Goal: Contribute content: Contribute content

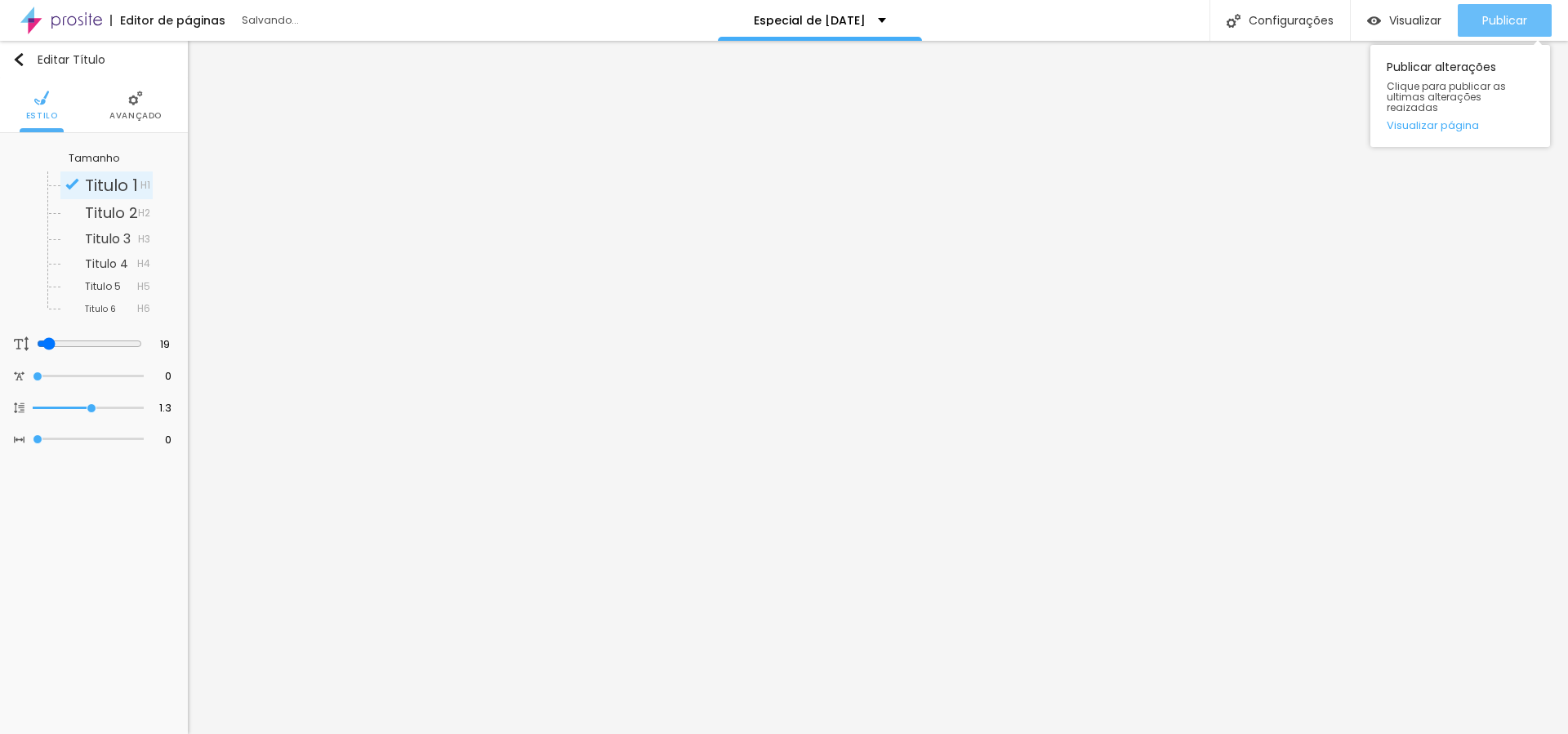
click at [1503, 24] on span "Publicar" at bounding box center [1504, 20] width 45 height 13
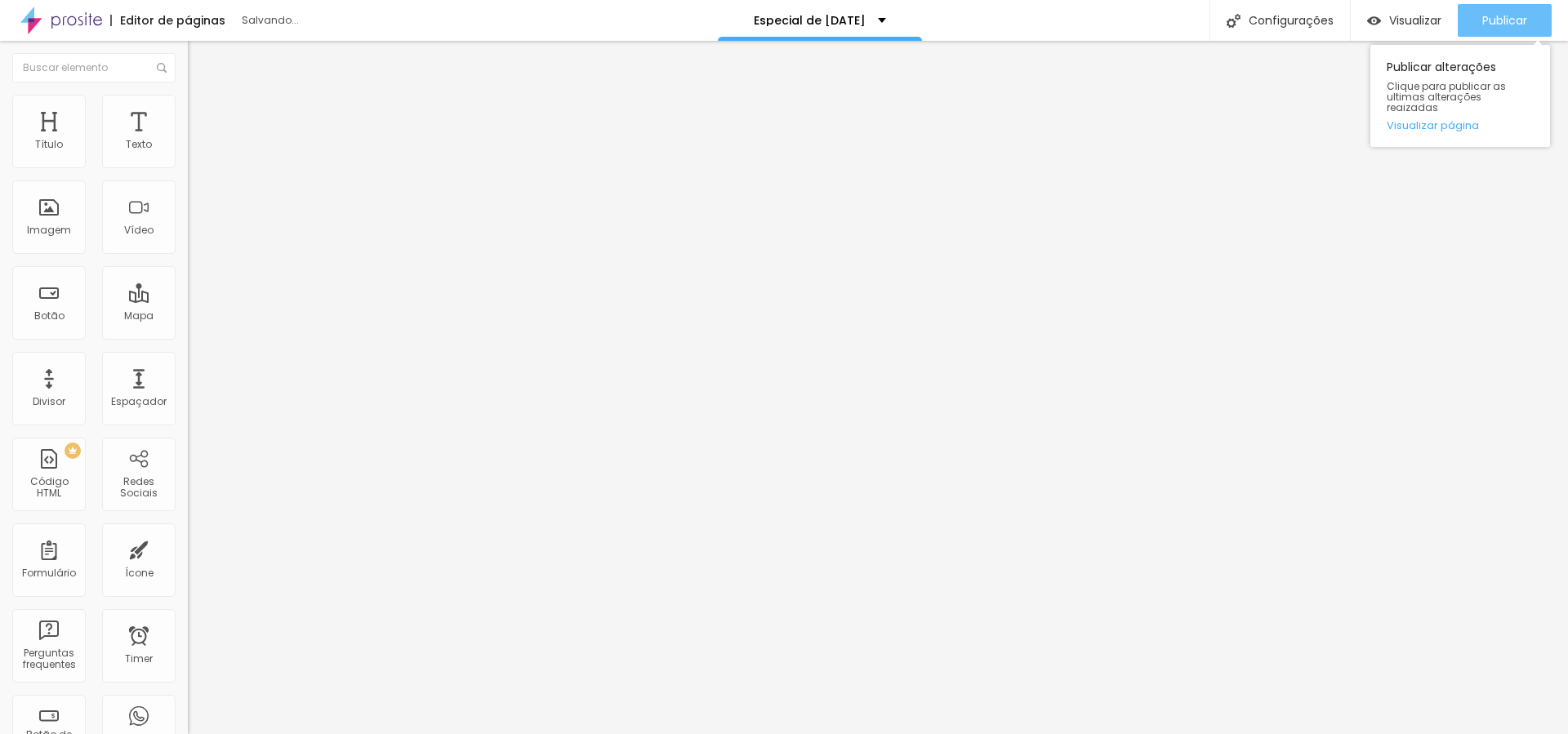
click at [1500, 15] on span "Publicar" at bounding box center [1504, 20] width 45 height 13
click at [1524, 14] on span "Publicar" at bounding box center [1504, 20] width 45 height 13
click at [1502, 22] on span "Publicar" at bounding box center [1504, 20] width 45 height 13
click at [1523, 26] on span "Publicar" at bounding box center [1504, 20] width 45 height 13
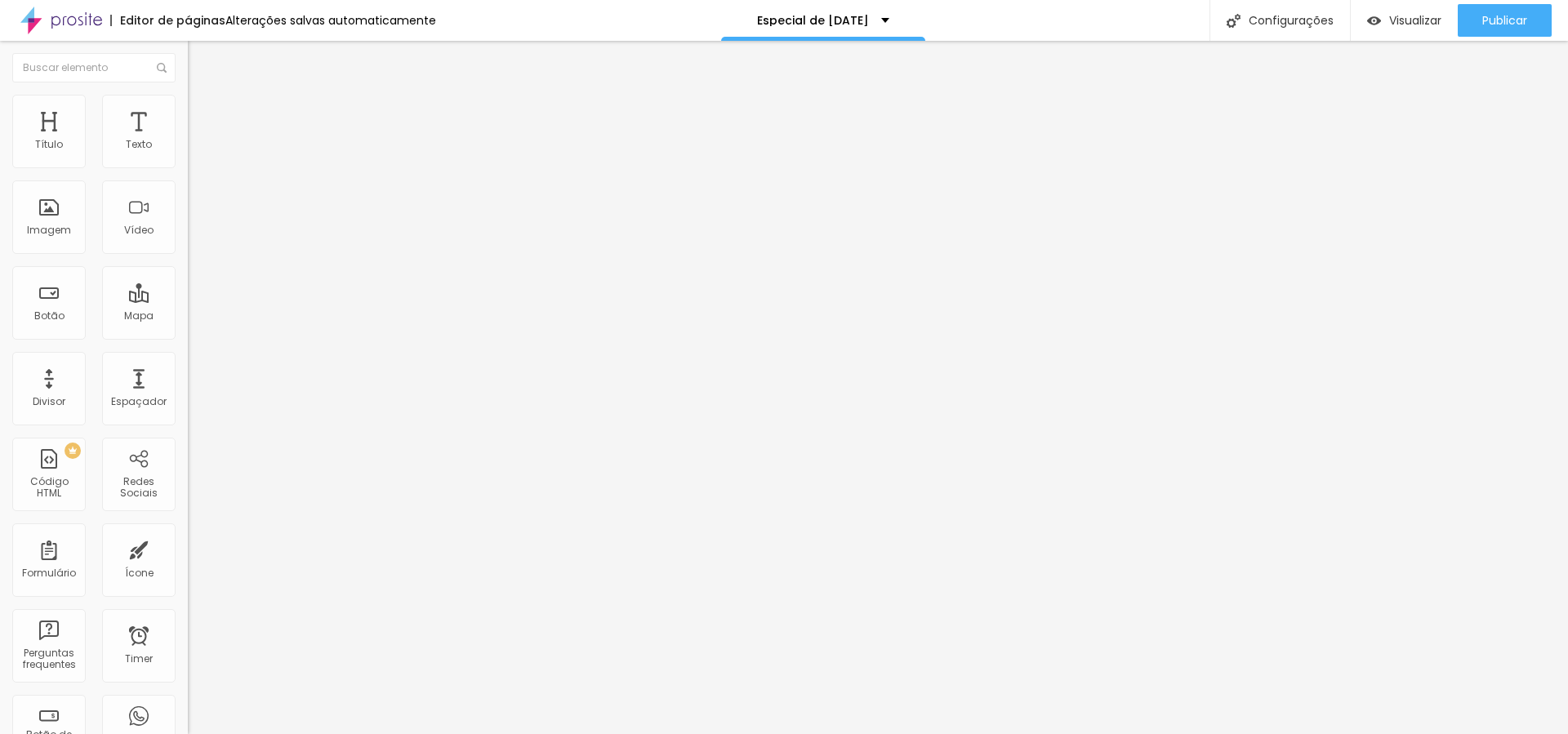
click at [188, 337] on input "[URL][DOMAIN_NAME]" at bounding box center [286, 328] width 196 height 16
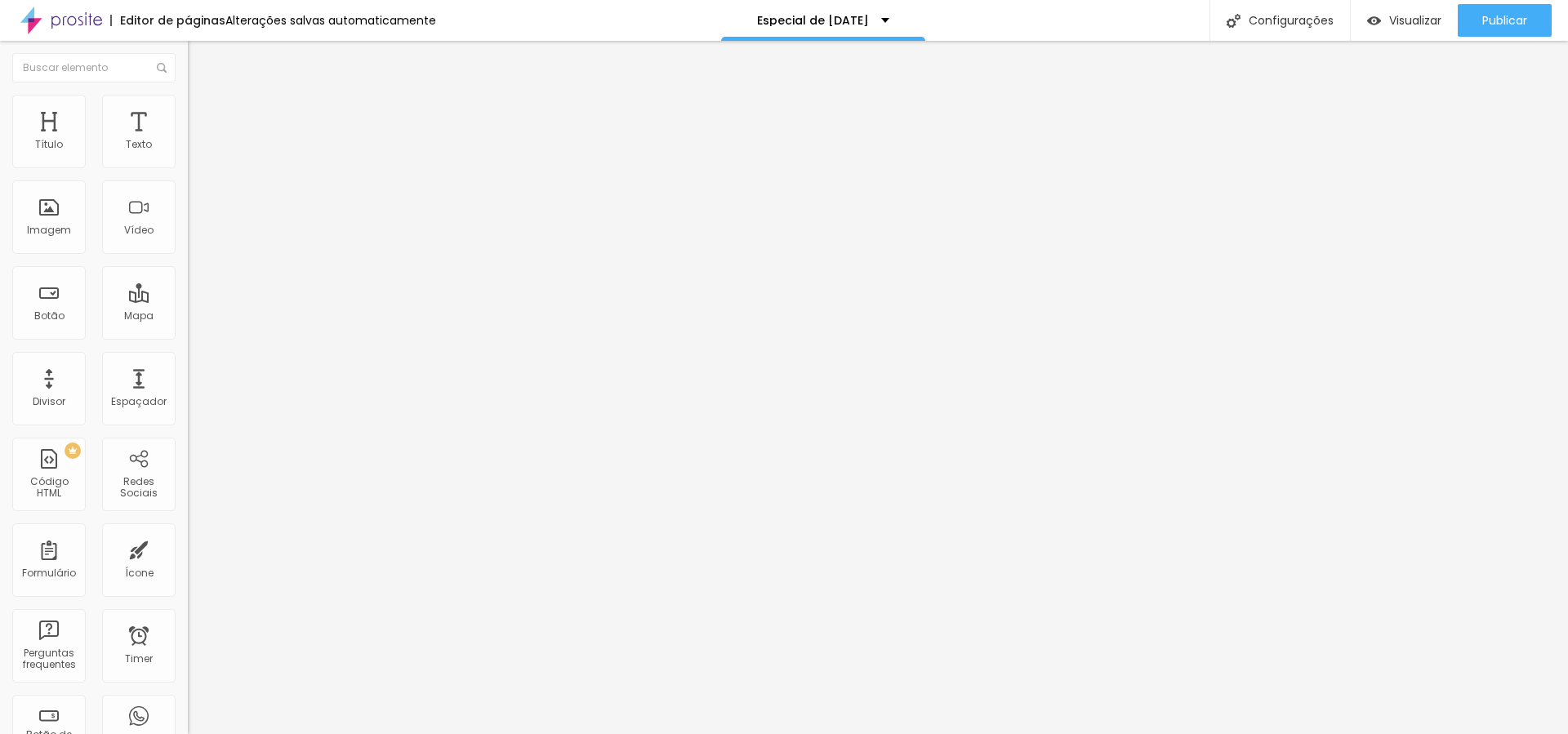
paste input "[DOMAIN_NAME][URL]"
type input "[URL][DOMAIN_NAME]"
click at [188, 337] on input "[URL][DOMAIN_NAME]" at bounding box center [286, 328] width 196 height 16
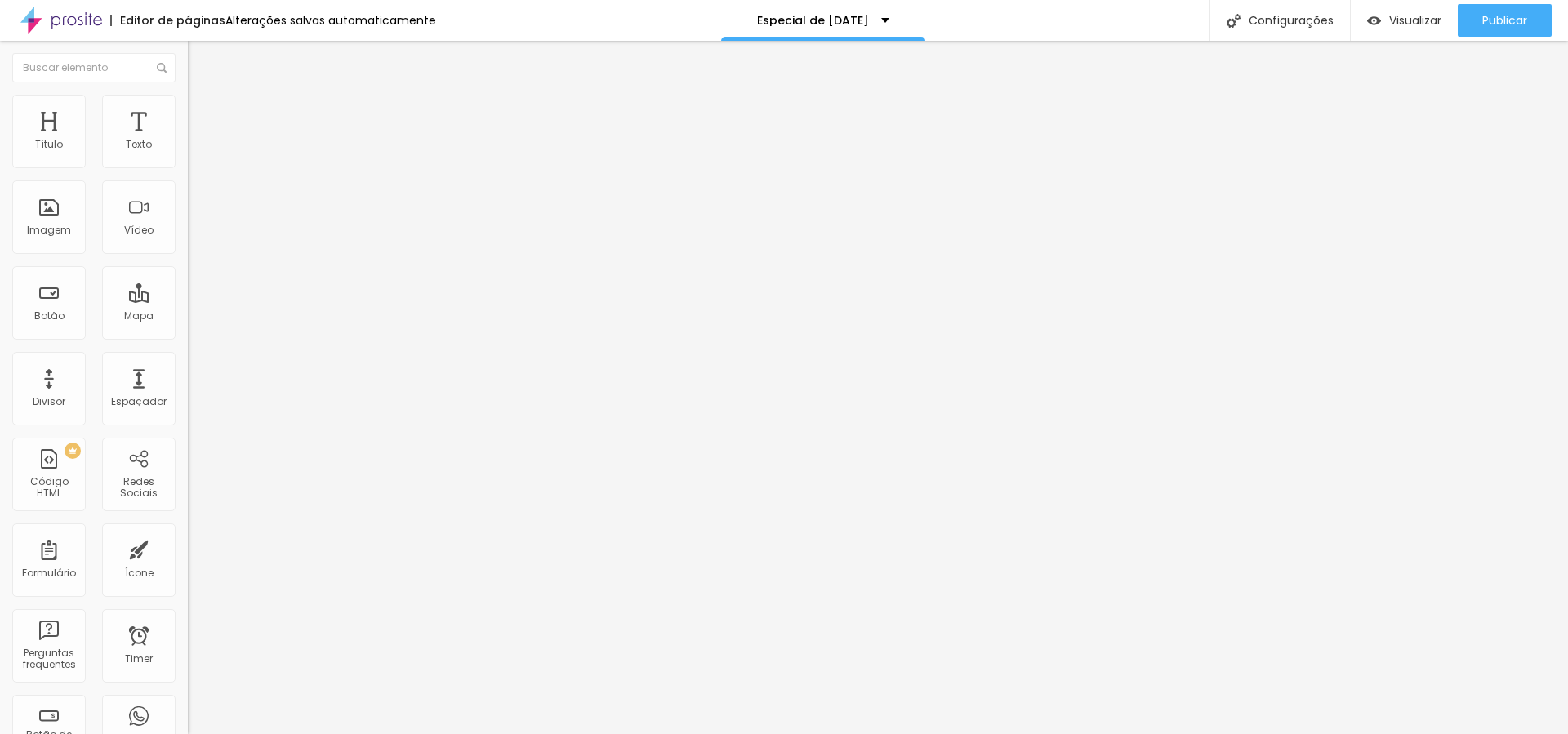
click at [188, 337] on input "[URL][DOMAIN_NAME]" at bounding box center [286, 328] width 196 height 16
click at [188, 337] on input "https://calendar.app.google/KHqHy97ZcYcbC1ug8" at bounding box center [286, 328] width 196 height 16
paste input "google.com/calendar/u/0/appointments/schedules/AcZssZ2W-KZnGBVvLHlVCVaTk6ieaW_P…"
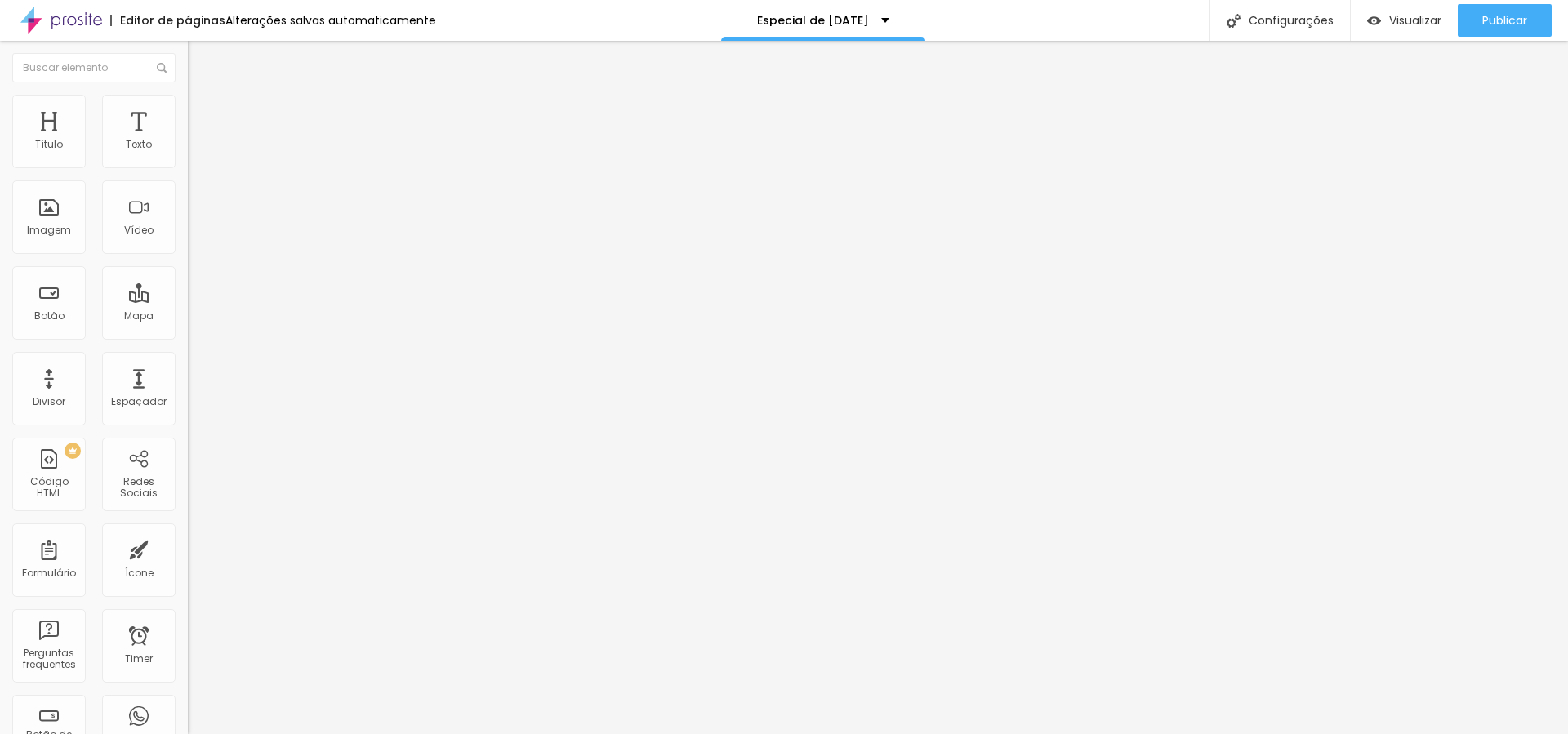
scroll to position [0, 684]
type input "https://calendar.google.com/calendar/u/0/appointments/schedules/AcZssZ2W-KZnGBV…"
click at [1501, 23] on span "Publicar" at bounding box center [1504, 20] width 45 height 13
click at [1514, 14] on span "Publicar" at bounding box center [1504, 20] width 45 height 13
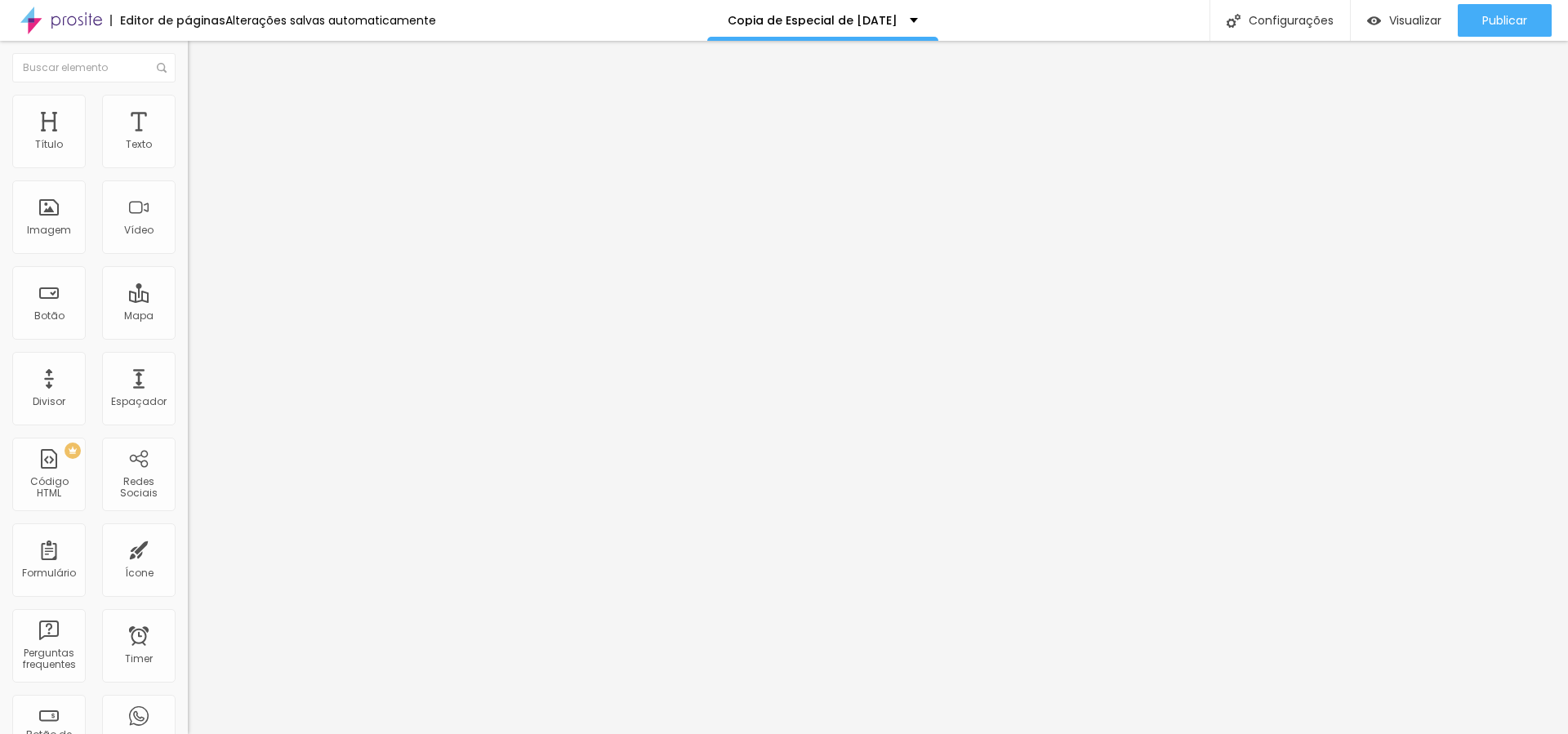
click at [200, 59] on img "button" at bounding box center [206, 59] width 13 height 13
click at [188, 140] on span "Adicionar imagem" at bounding box center [241, 133] width 106 height 14
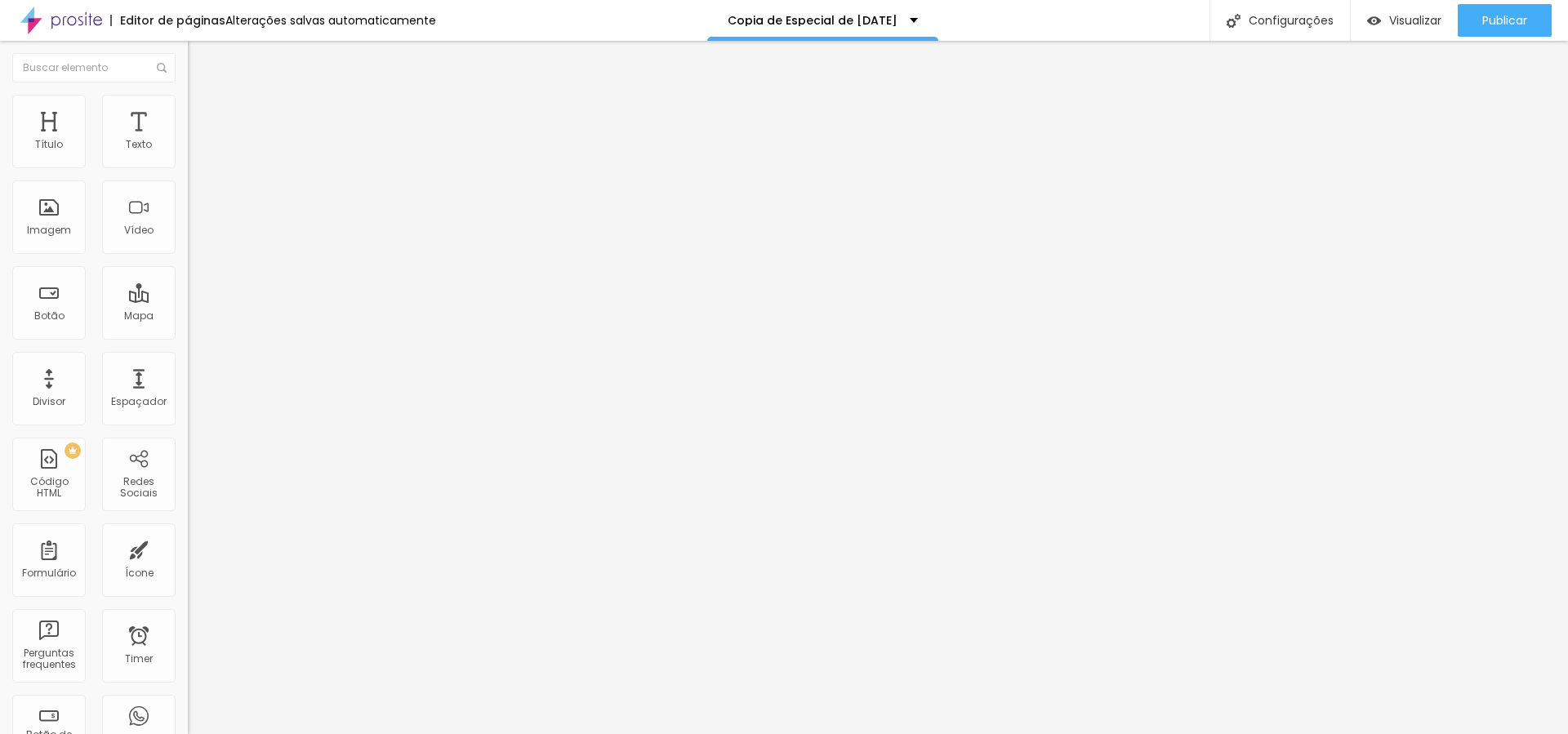
click at [188, 105] on img at bounding box center [195, 102] width 15 height 15
click at [188, 111] on li "Avançado" at bounding box center [282, 119] width 188 height 16
type input "9"
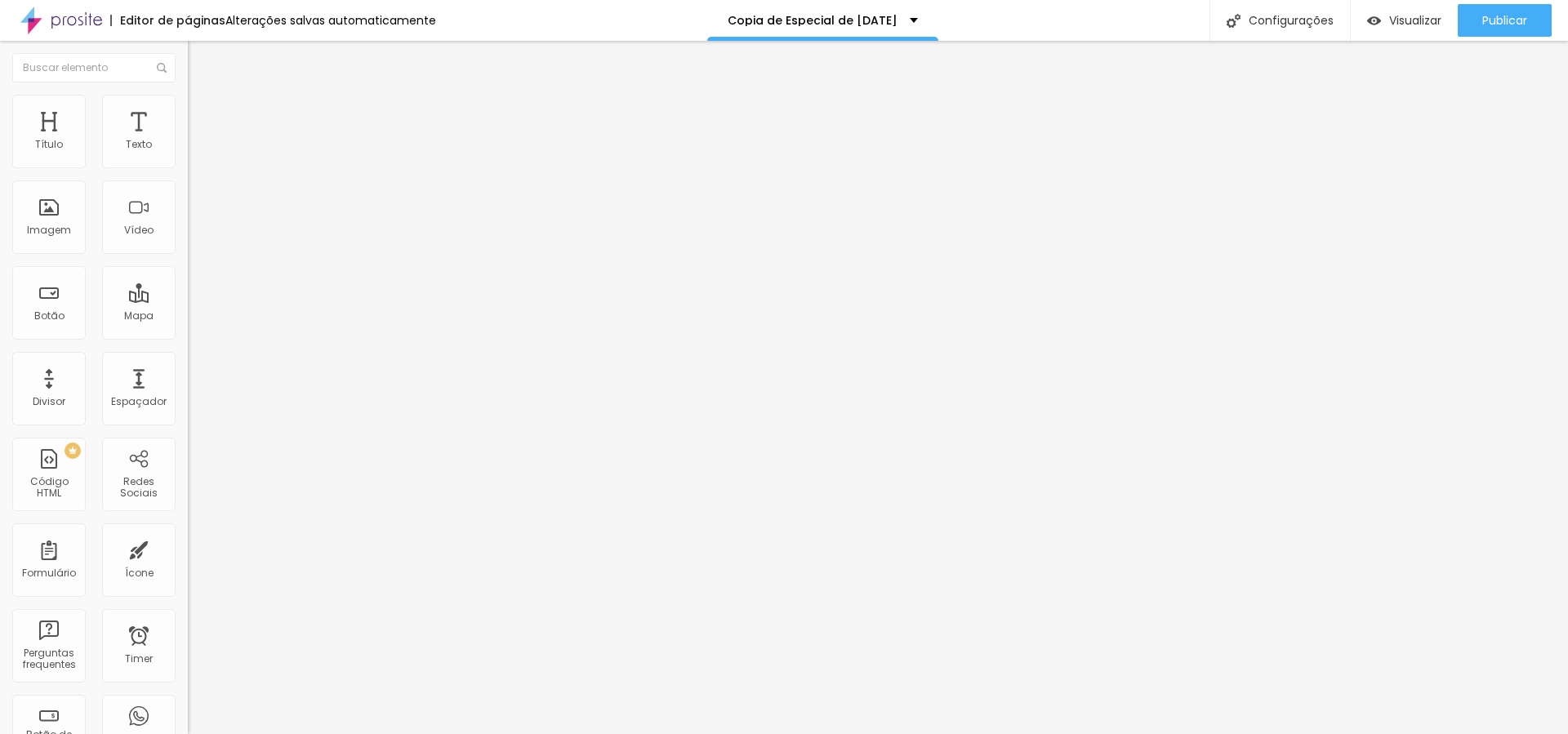
type input "18"
type input "20"
type input "21"
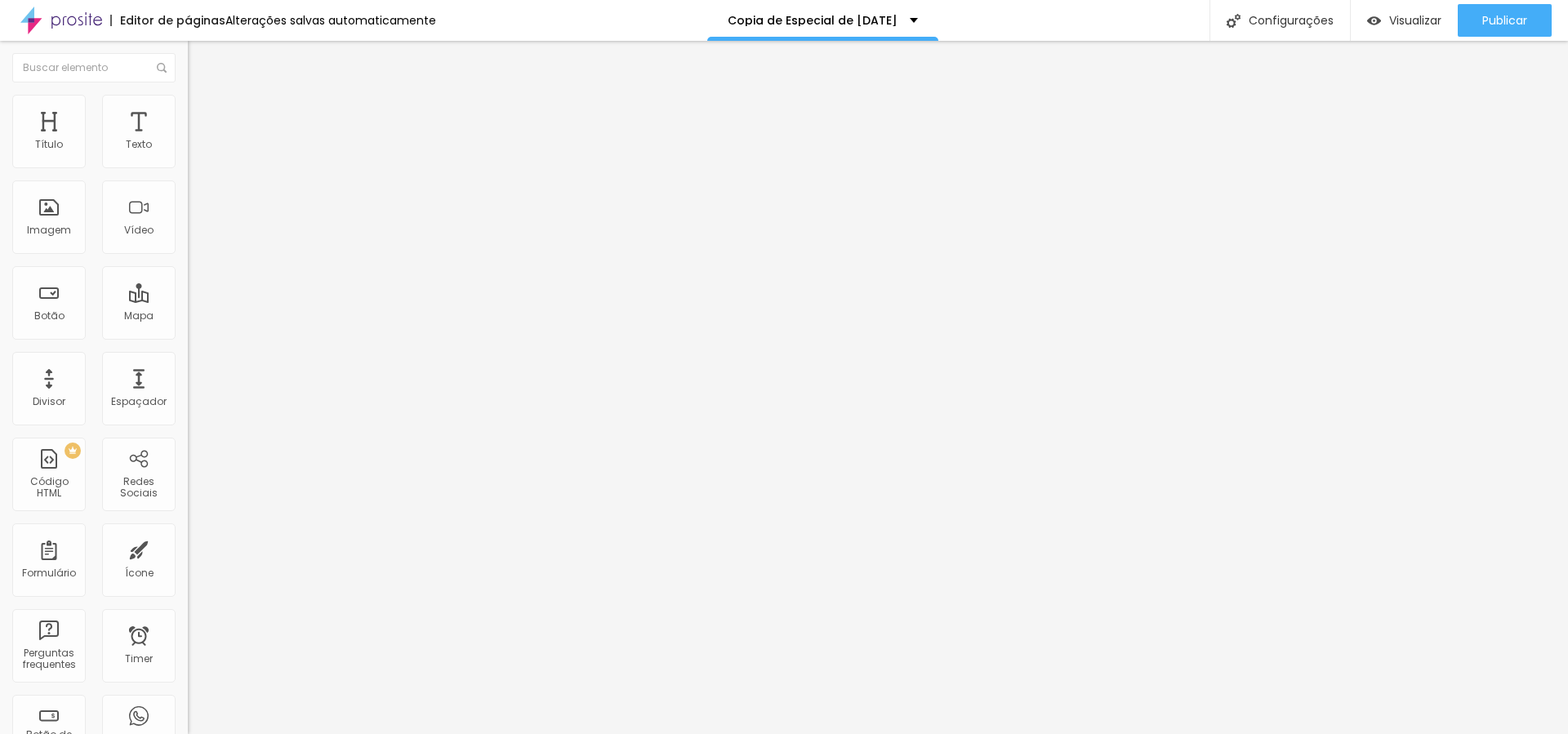
type input "21"
type input "22"
type input "21"
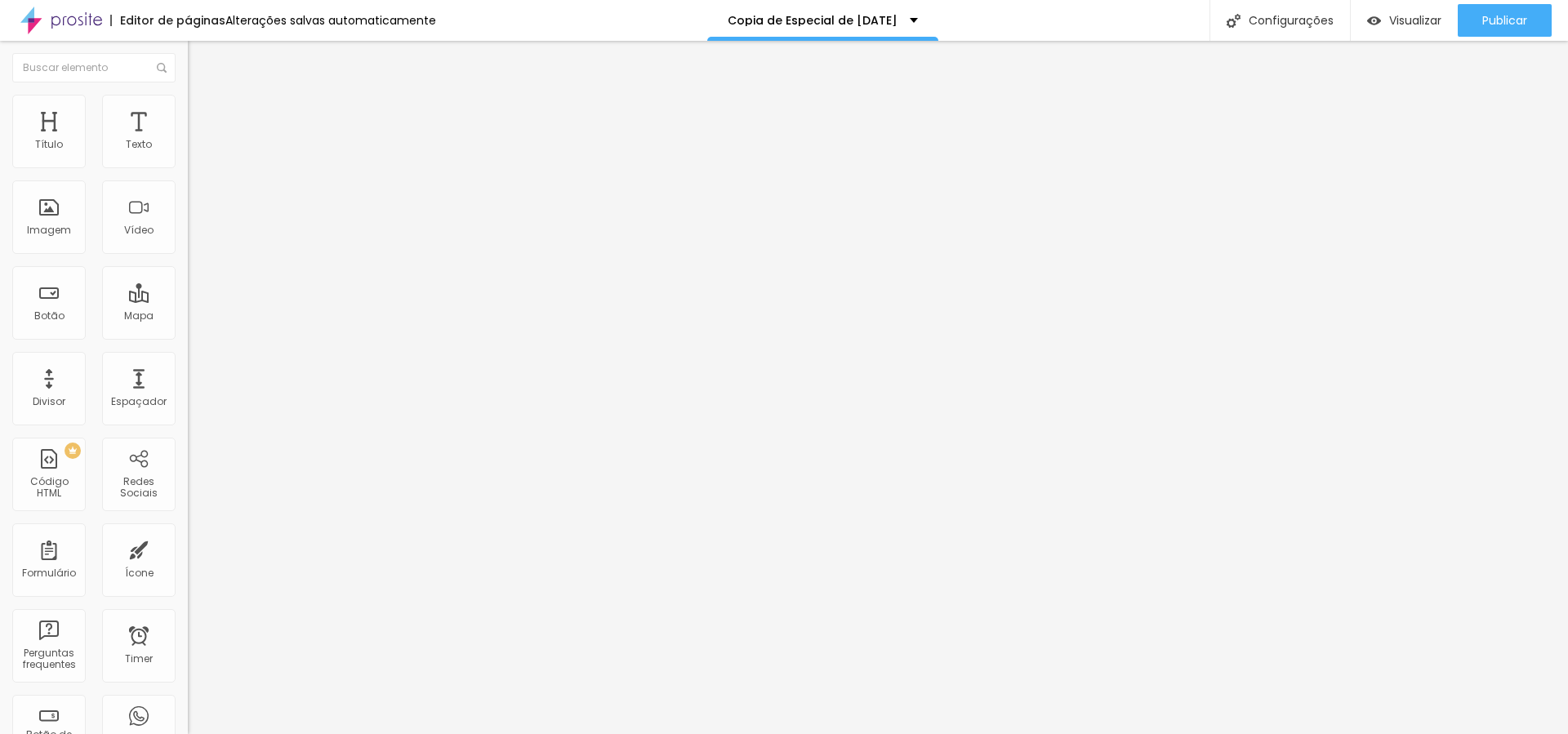
type input "20"
type input "16"
type input "11"
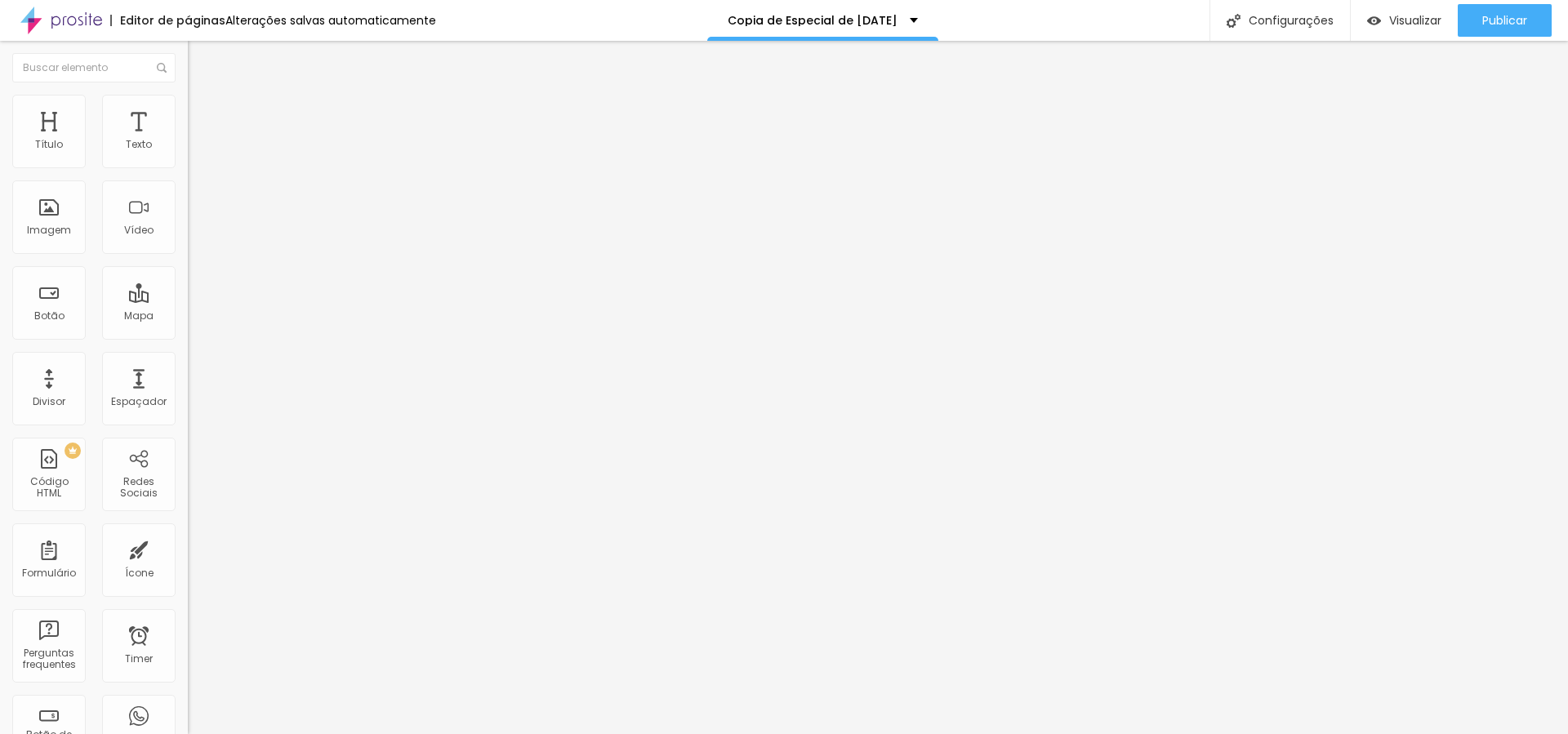
type input "11"
type input "9"
type input "8"
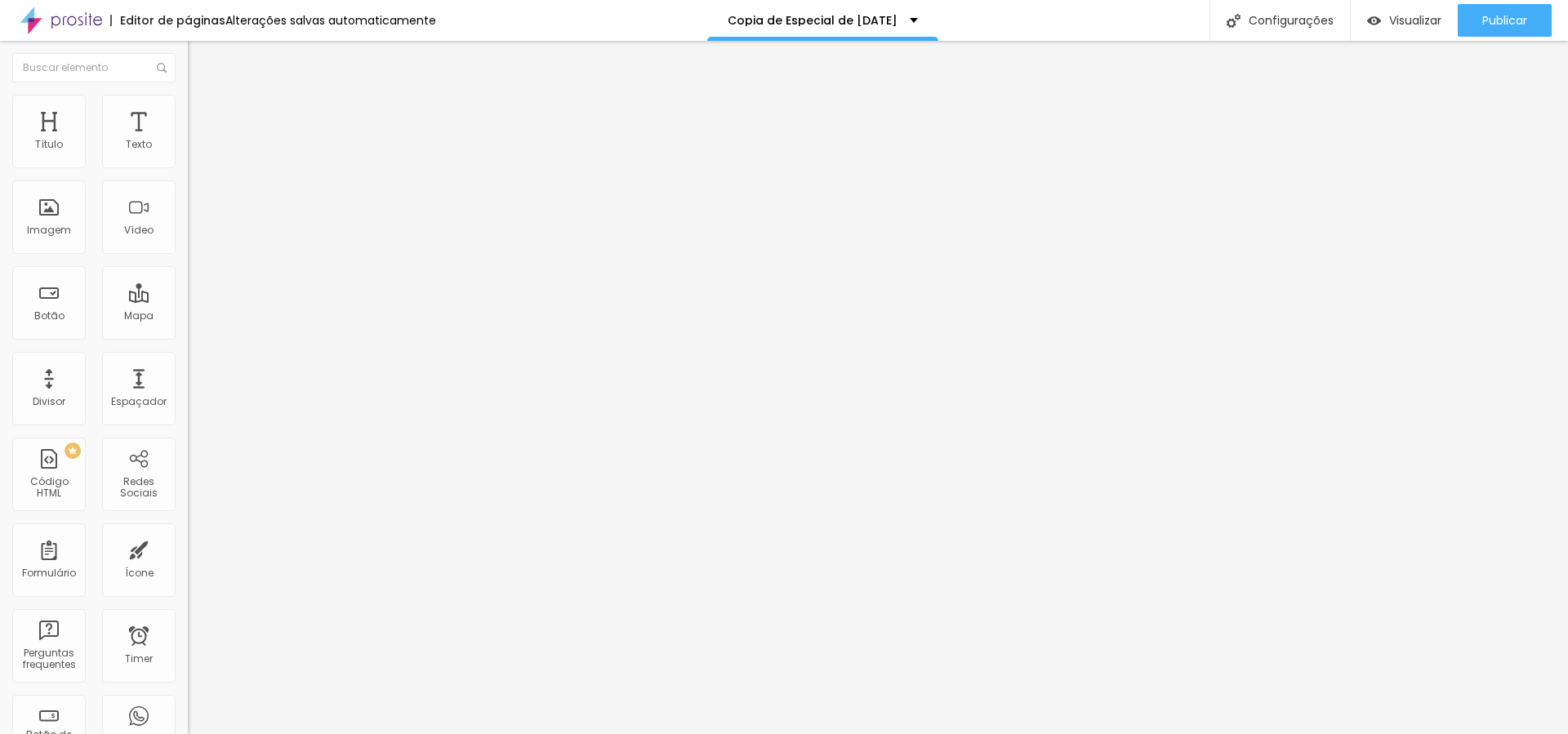
click at [188, 317] on input "range" at bounding box center [241, 323] width 106 height 13
type input "7"
type input "8"
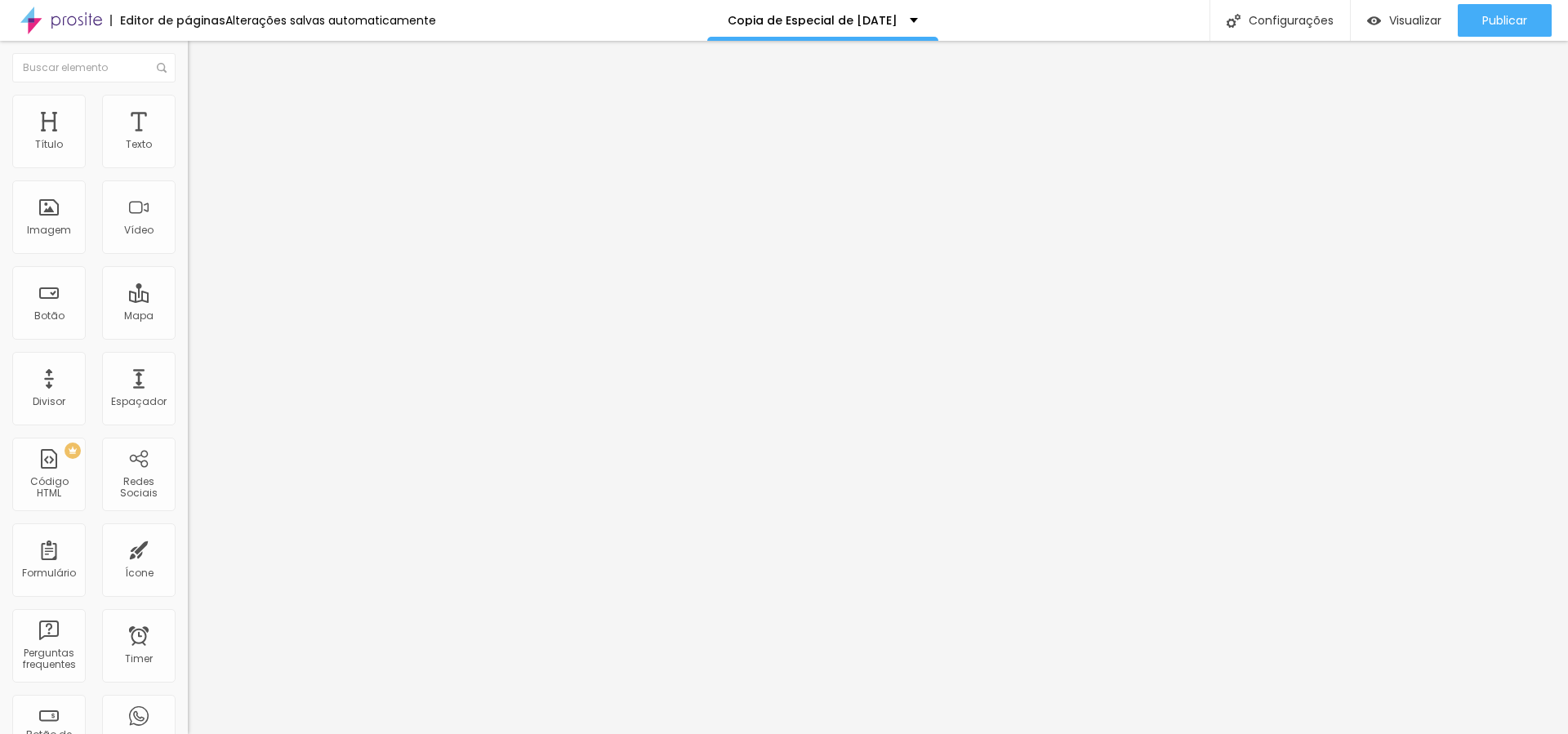
type input "9"
click at [188, 317] on input "range" at bounding box center [241, 323] width 106 height 13
type input "10"
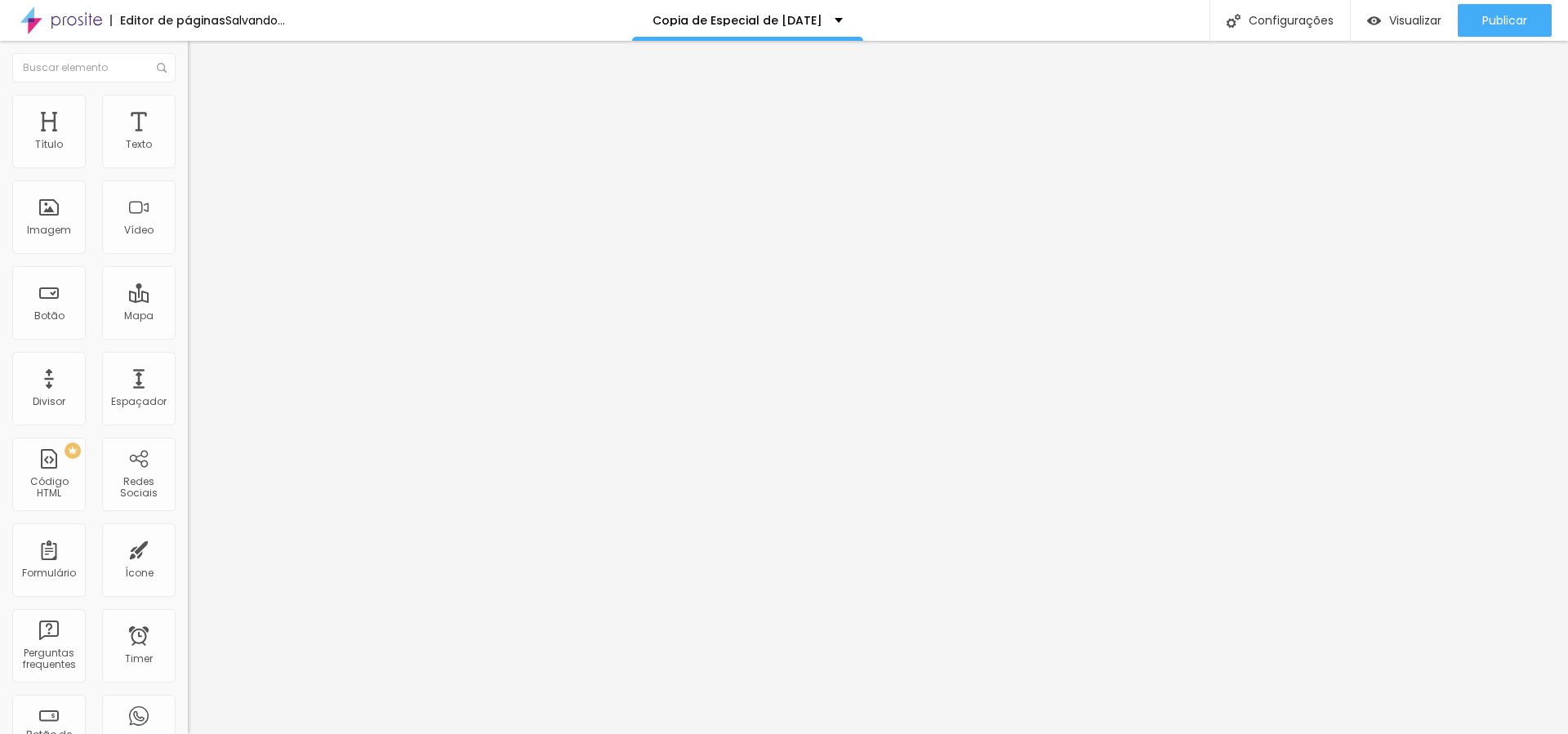
type input "10"
click at [188, 317] on input "range" at bounding box center [241, 323] width 106 height 13
click at [188, 95] on li "Estilo" at bounding box center [282, 103] width 188 height 16
type input "70"
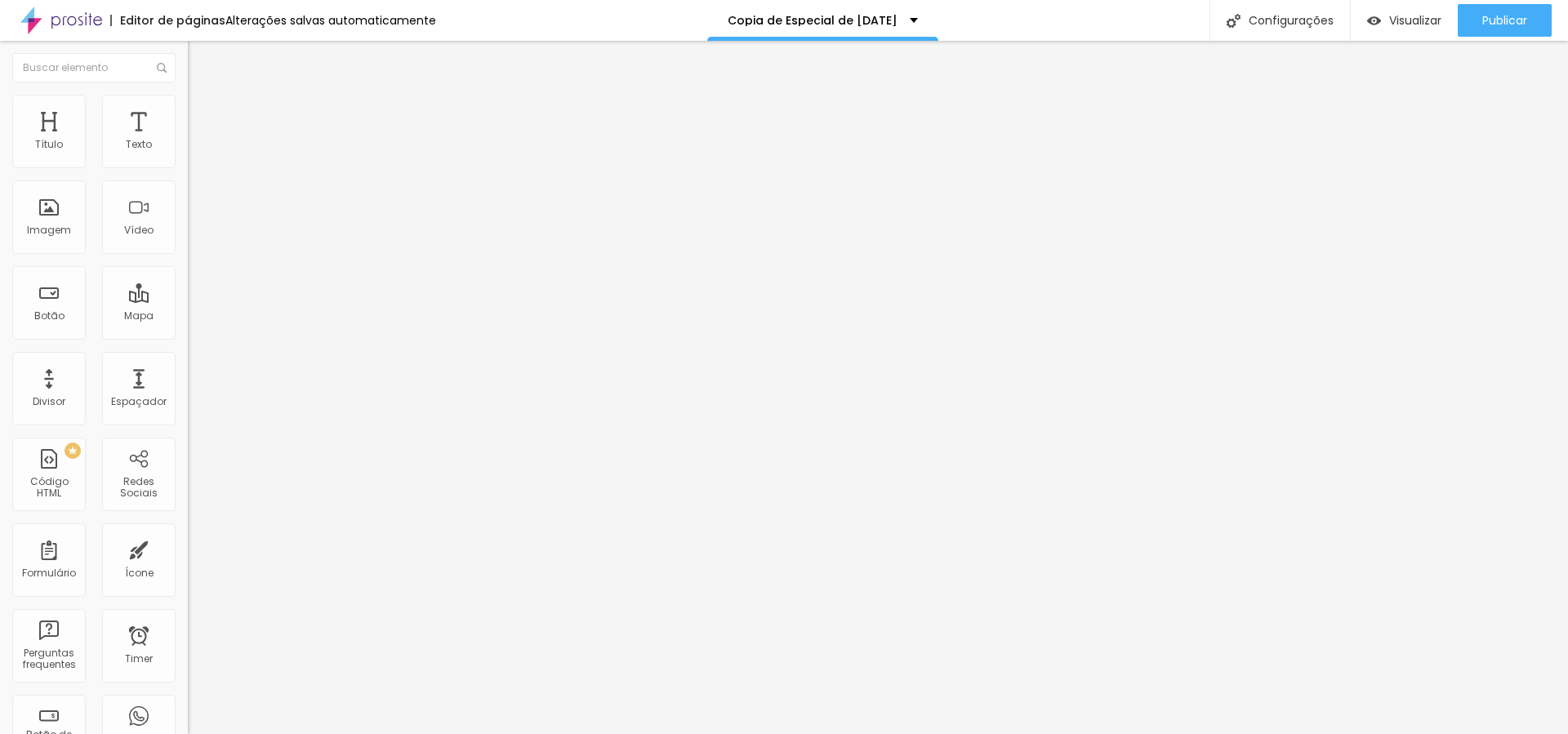
type input "65"
type input "60"
type input "55"
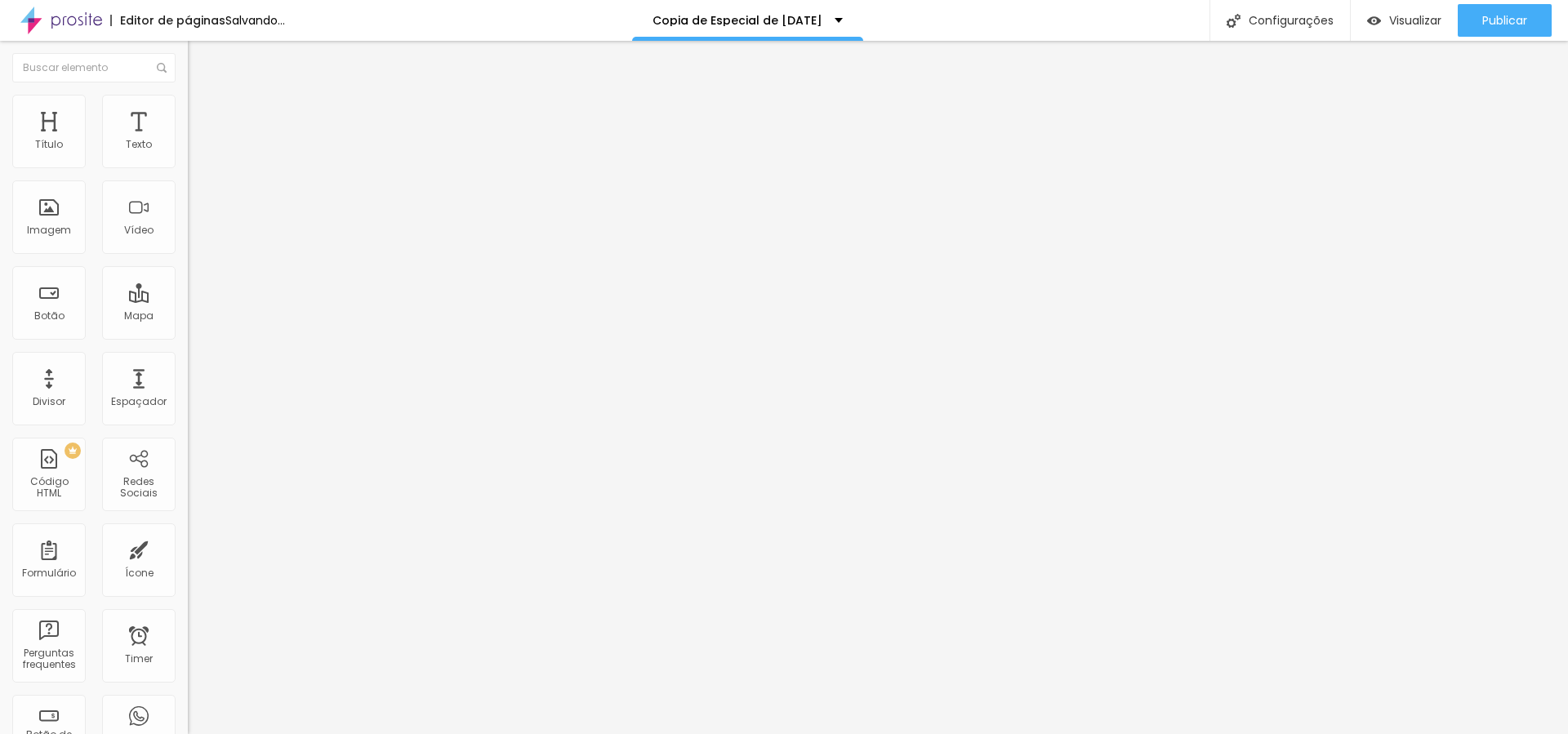
type input "55"
type input "45"
type input "40"
drag, startPoint x: 167, startPoint y: 171, endPoint x: 71, endPoint y: 172, distance: 96.0
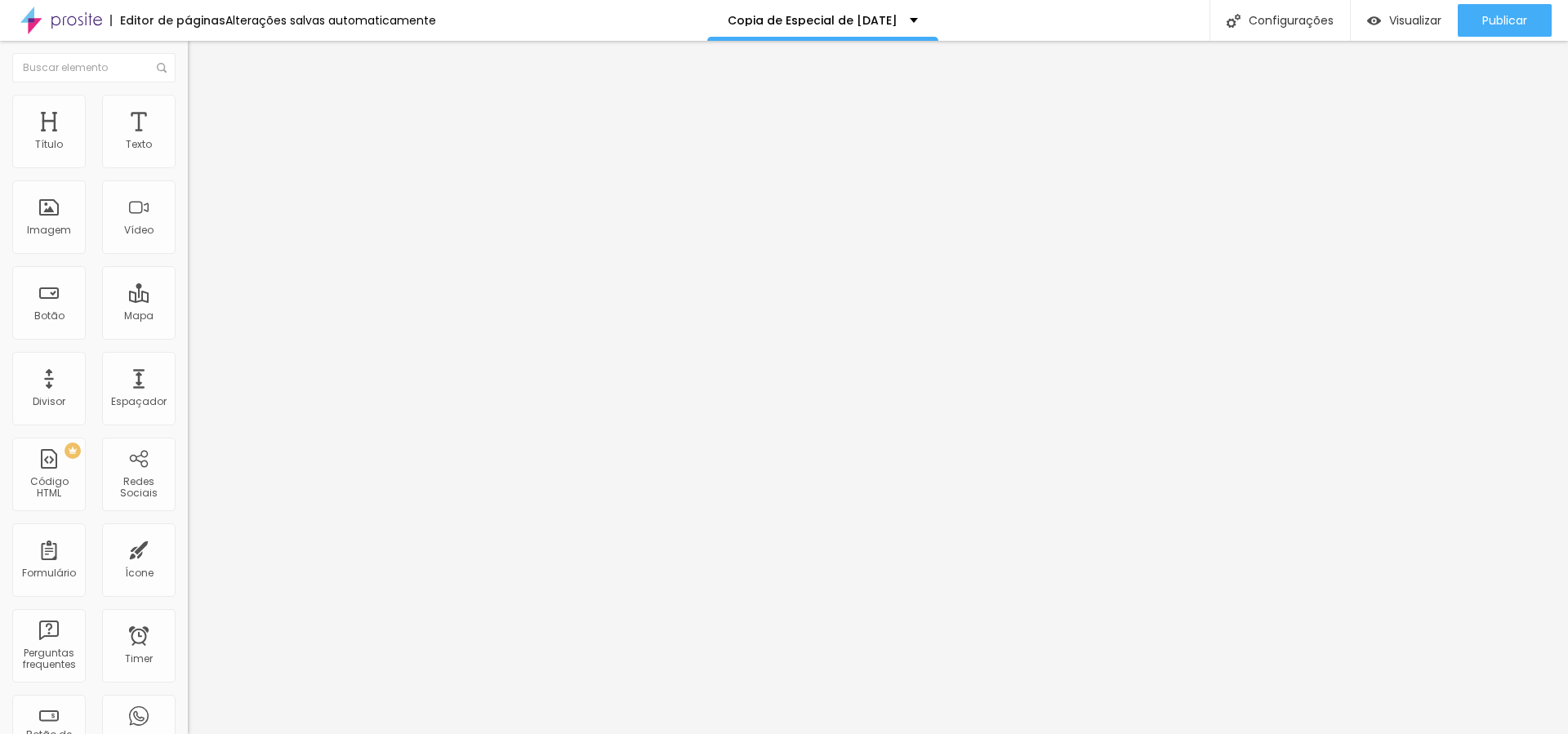
type input "40"
click at [188, 167] on input "range" at bounding box center [241, 160] width 106 height 13
click at [188, 93] on img at bounding box center [195, 86] width 15 height 15
click at [188, 256] on span "Original" at bounding box center [207, 249] width 39 height 14
click at [188, 140] on span "Trocar imagem" at bounding box center [232, 133] width 89 height 14
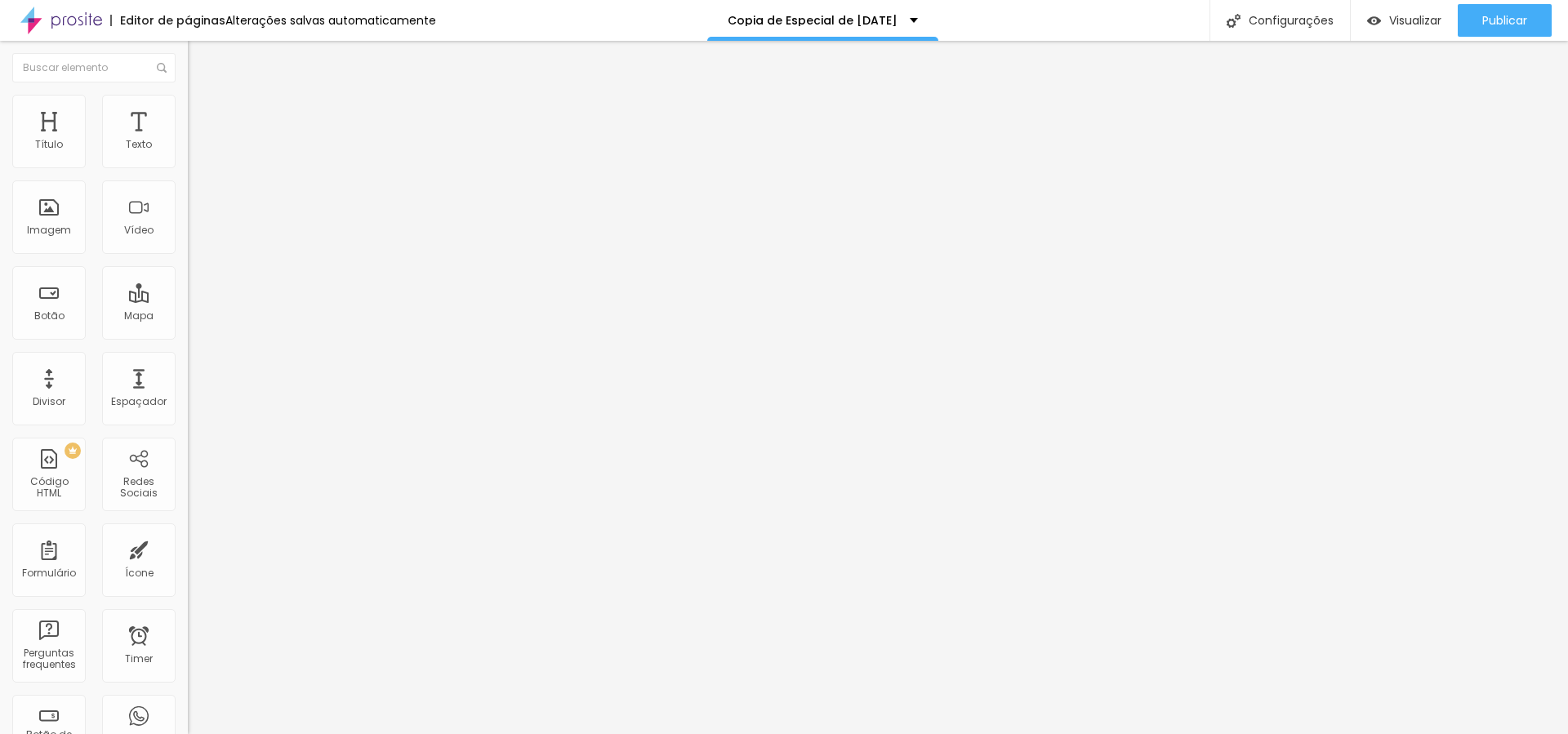
click at [188, 206] on img at bounding box center [193, 200] width 11 height 11
click at [200, 61] on img "button" at bounding box center [206, 59] width 13 height 13
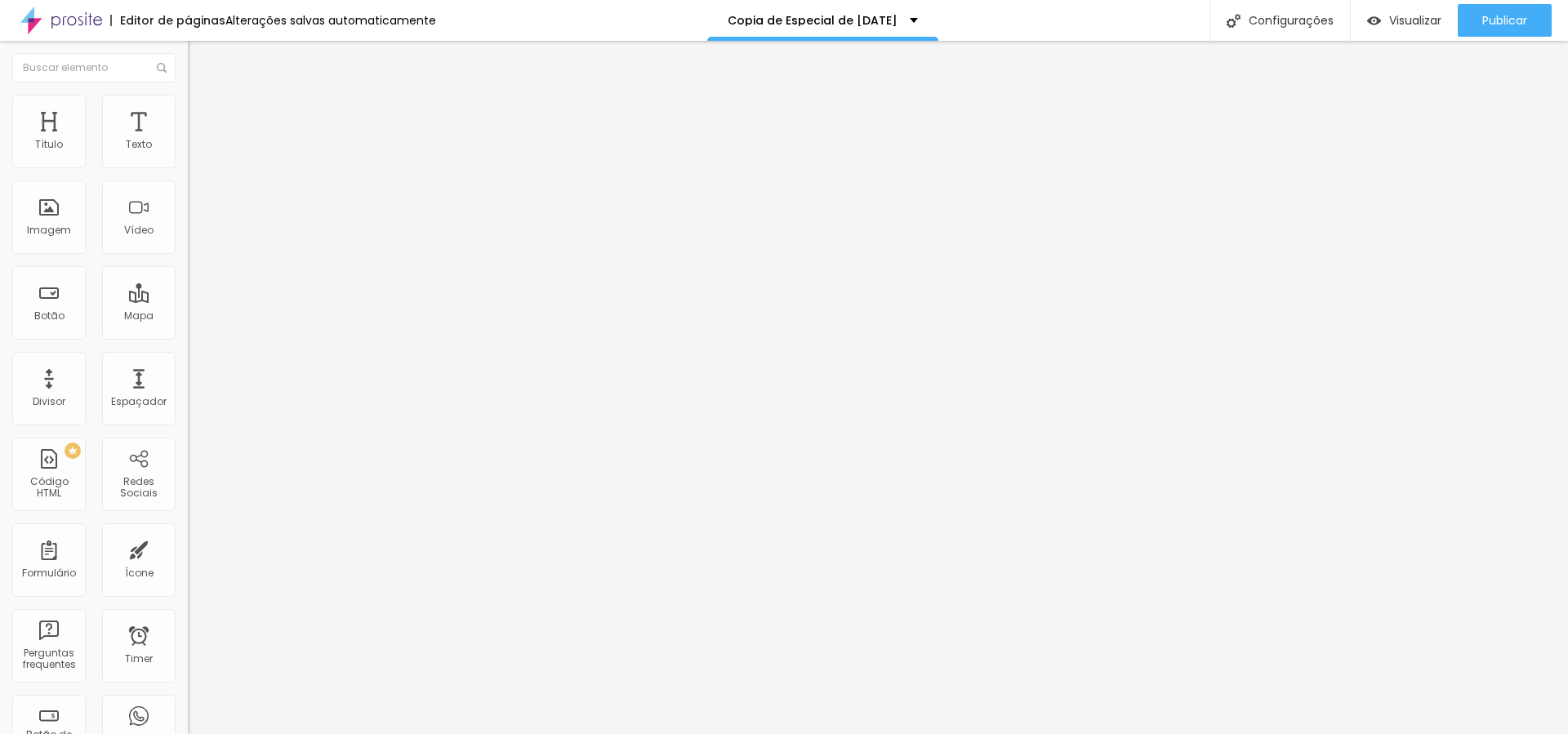
click at [200, 61] on img "button" at bounding box center [206, 59] width 13 height 13
click at [200, 58] on img "button" at bounding box center [206, 59] width 13 height 13
click at [188, 140] on span "Adicionar imagem" at bounding box center [241, 133] width 106 height 14
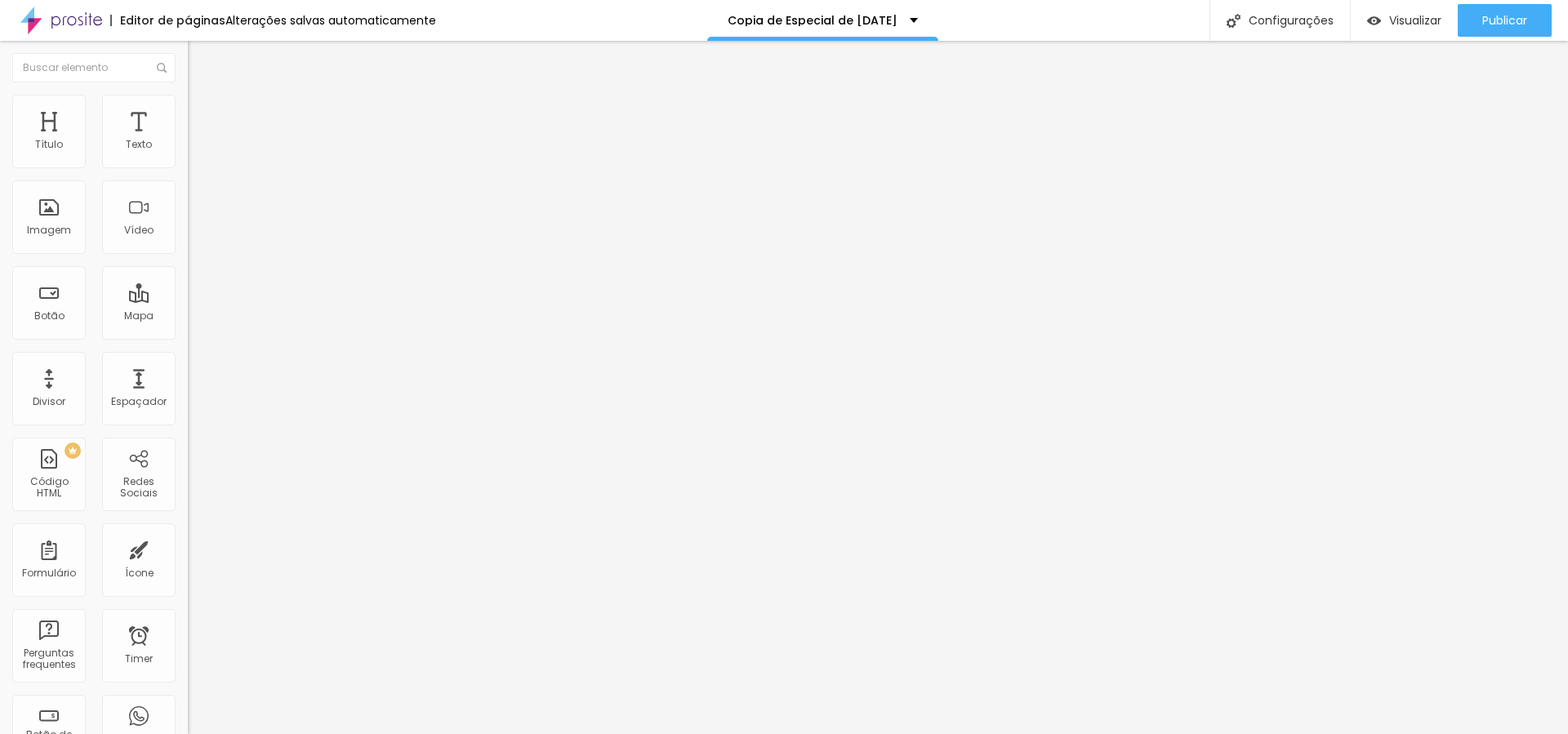
click at [202, 113] on span "Estilo" at bounding box center [214, 106] width 25 height 14
type input "95"
type input "75"
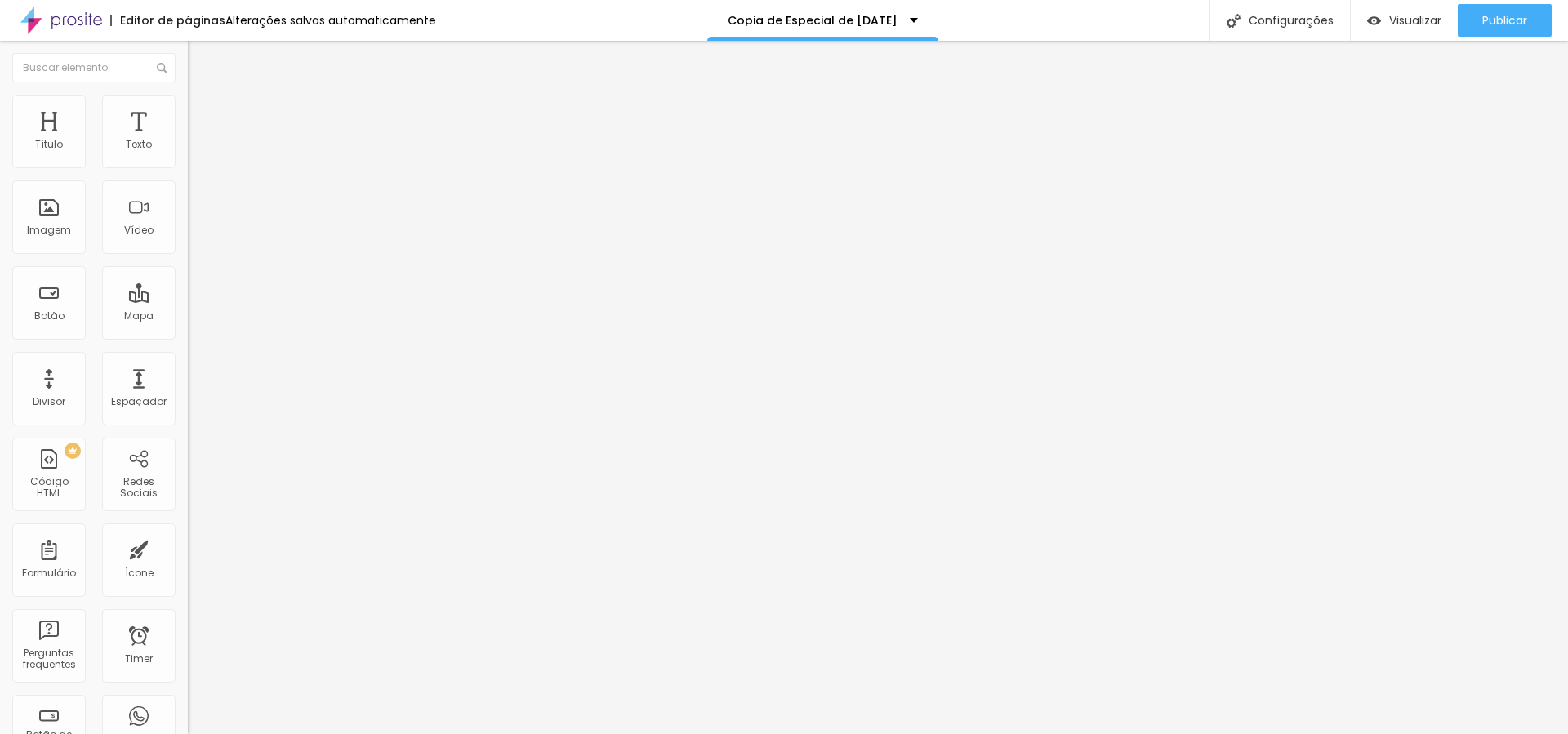
type input "70"
type input "65"
type input "60"
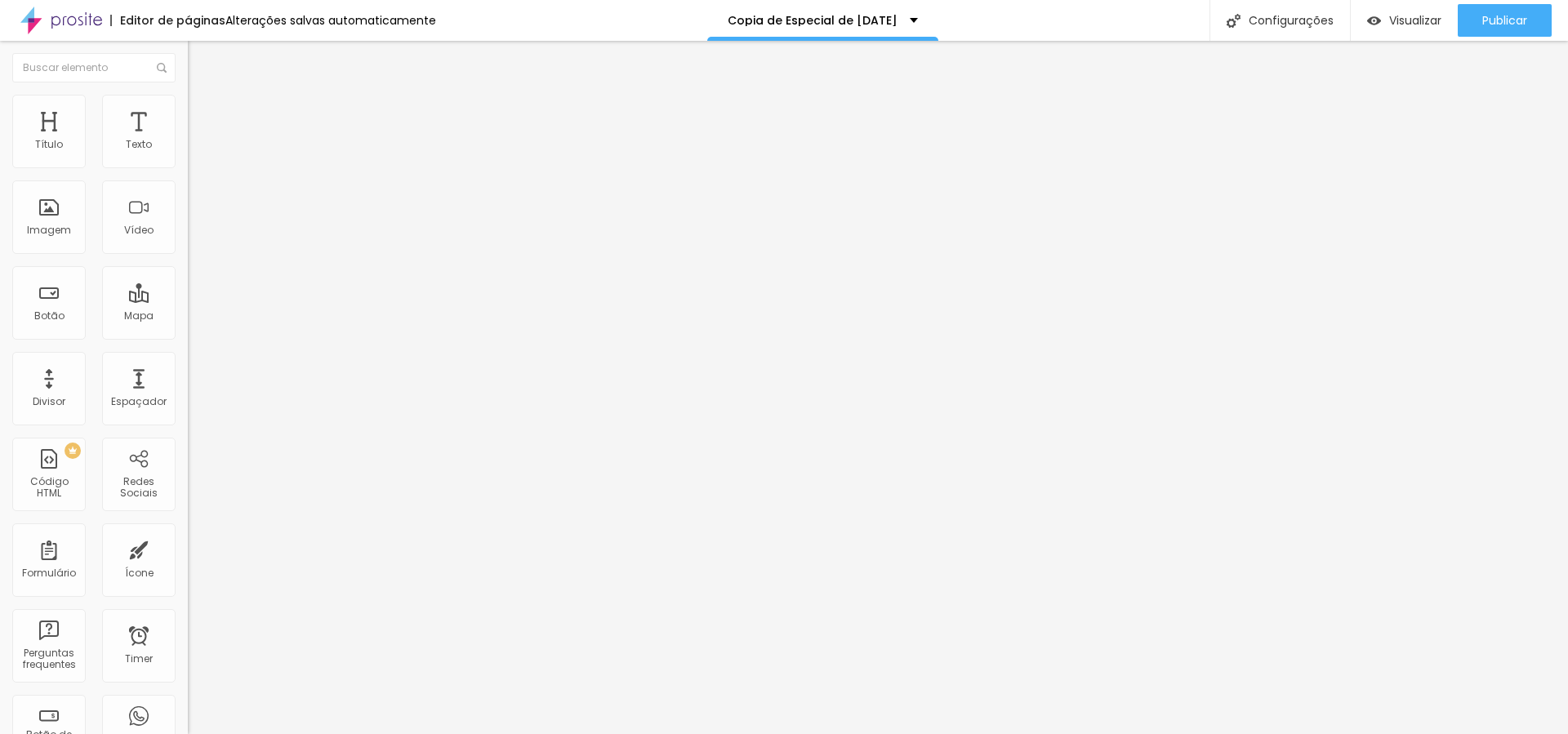
type input "60"
type input "55"
type input "50"
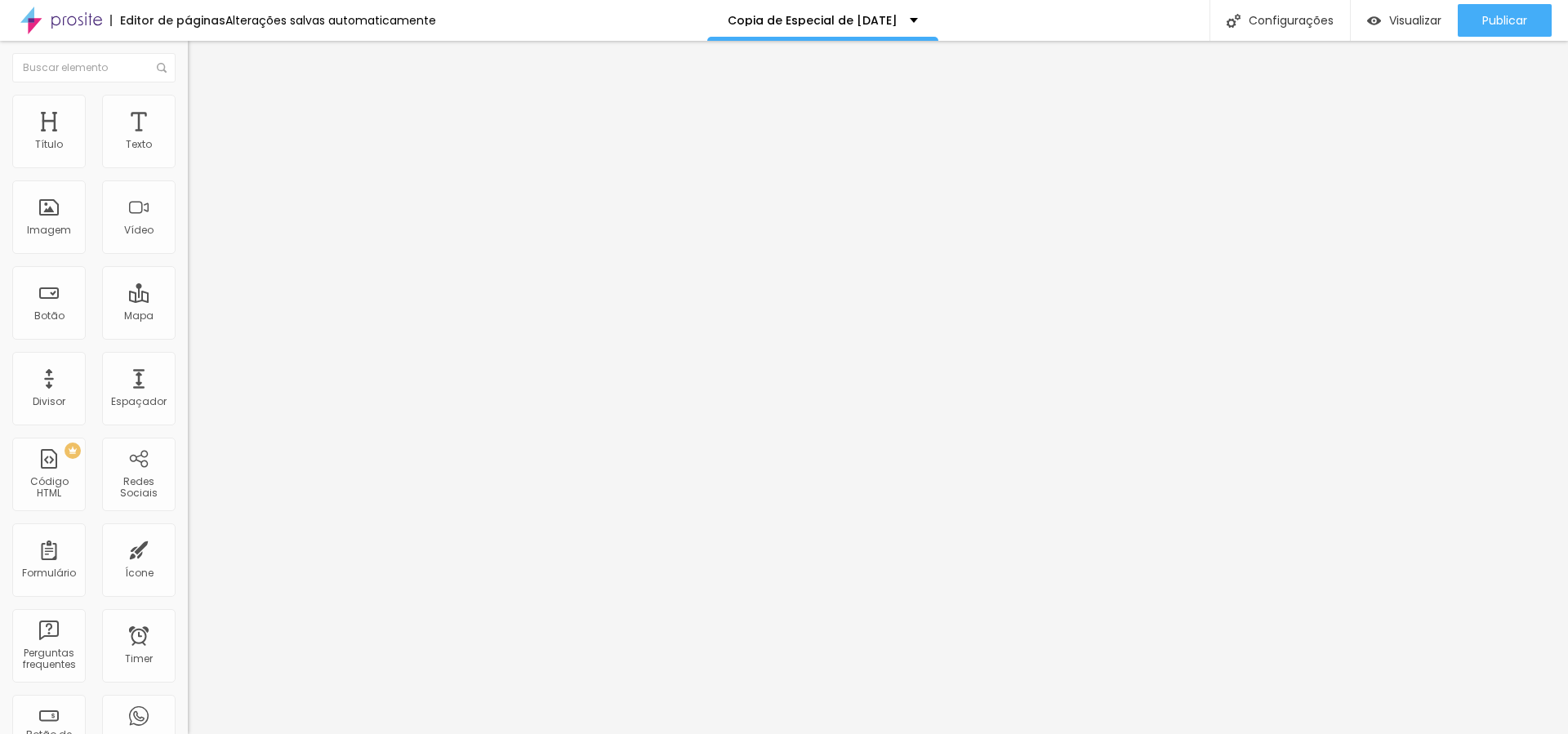
type input "45"
type input "40"
type input "35"
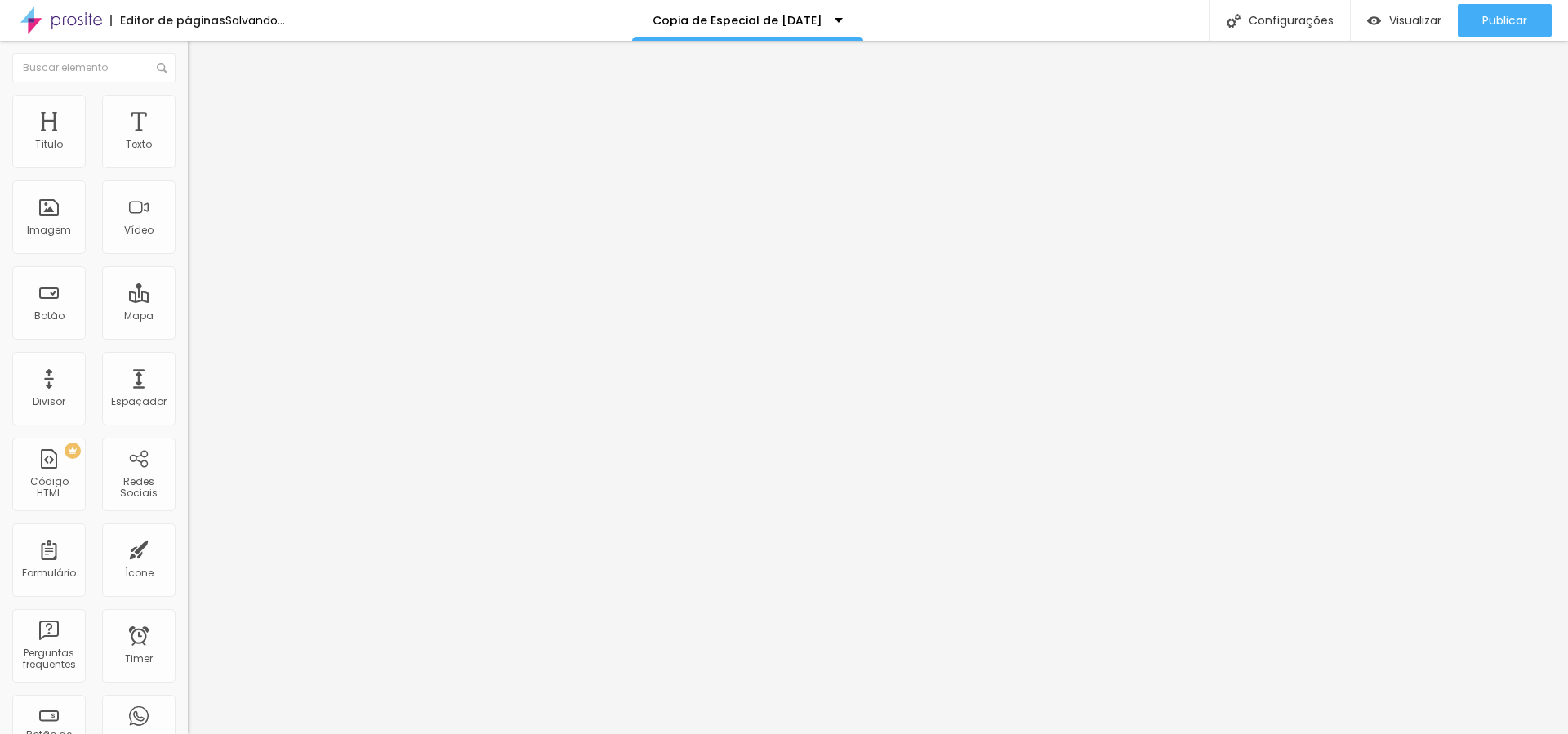
drag, startPoint x: 170, startPoint y: 176, endPoint x: 69, endPoint y: 181, distance: 101.1
type input "35"
click at [188, 167] on input "range" at bounding box center [241, 160] width 106 height 13
click at [188, 148] on span "Encaixotado" at bounding box center [220, 141] width 64 height 14
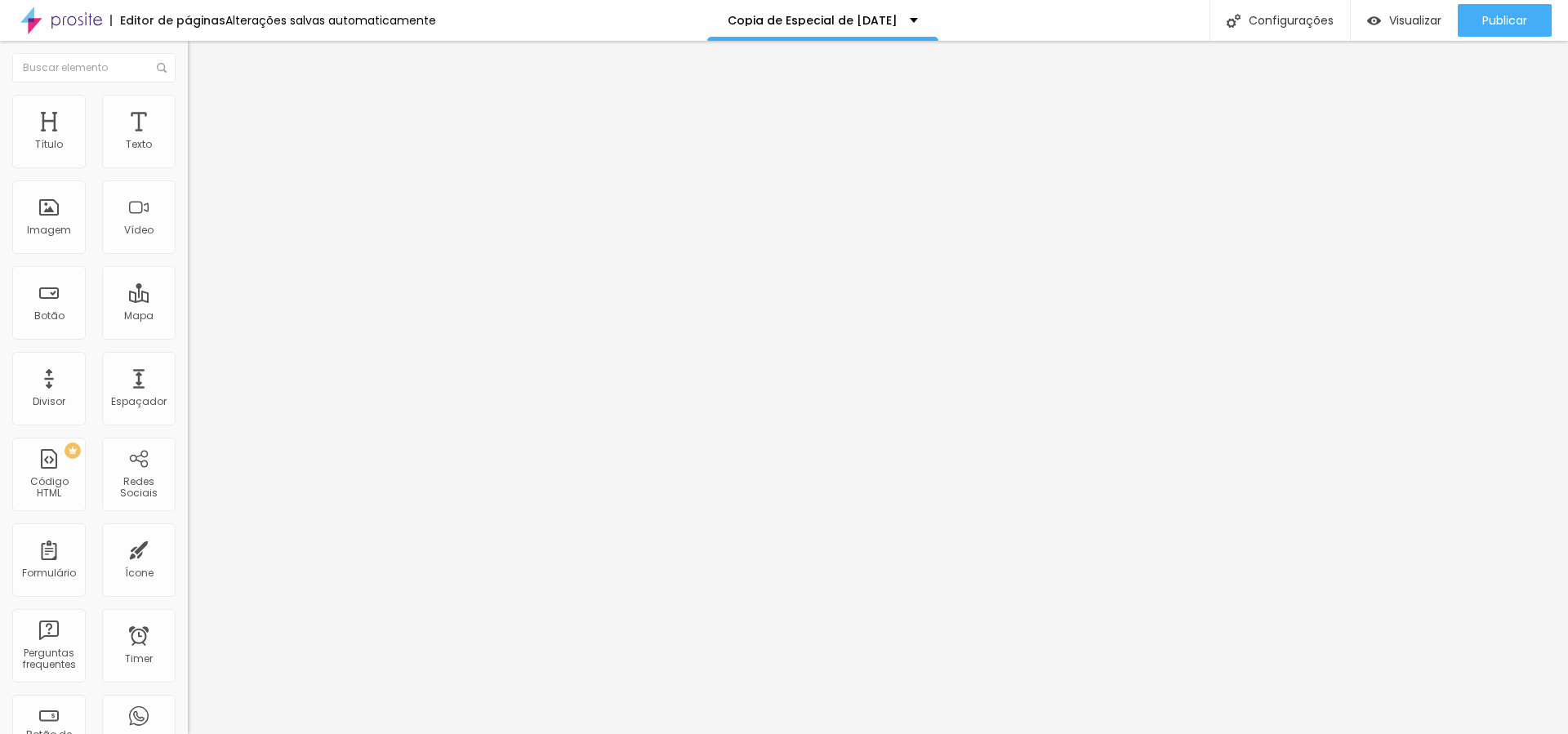
click at [200, 55] on div "Editar Imagem" at bounding box center [255, 59] width 110 height 13
click at [200, 58] on img "button" at bounding box center [206, 59] width 13 height 13
click at [200, 61] on img "button" at bounding box center [206, 59] width 13 height 13
click at [188, 221] on div at bounding box center [282, 214] width 188 height 13
click at [202, 116] on span "Avançado" at bounding box center [229, 122] width 54 height 14
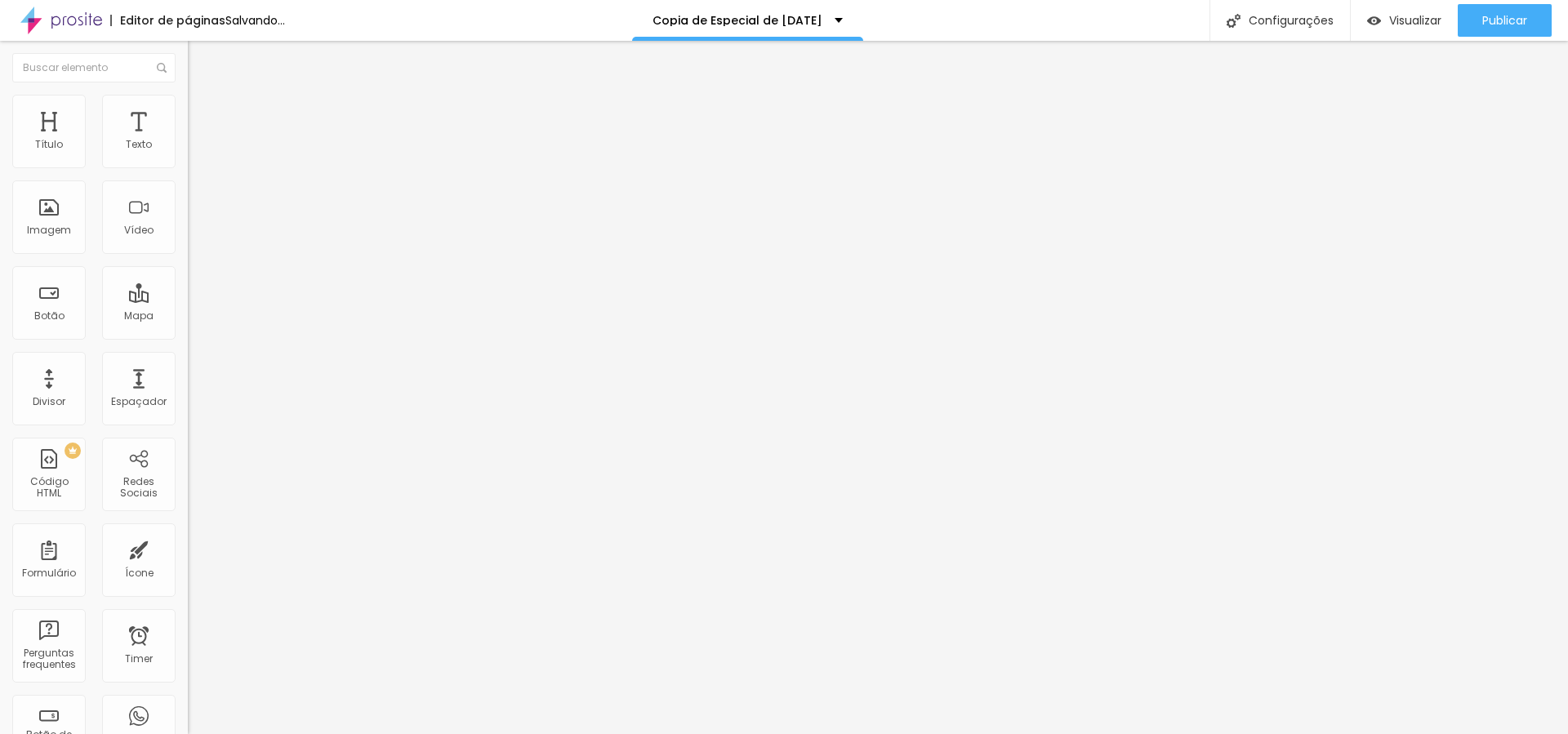
click at [188, 107] on li "Estilo" at bounding box center [282, 103] width 188 height 16
type input "45"
type input "50"
drag, startPoint x: 69, startPoint y: 175, endPoint x: 84, endPoint y: 175, distance: 15.0
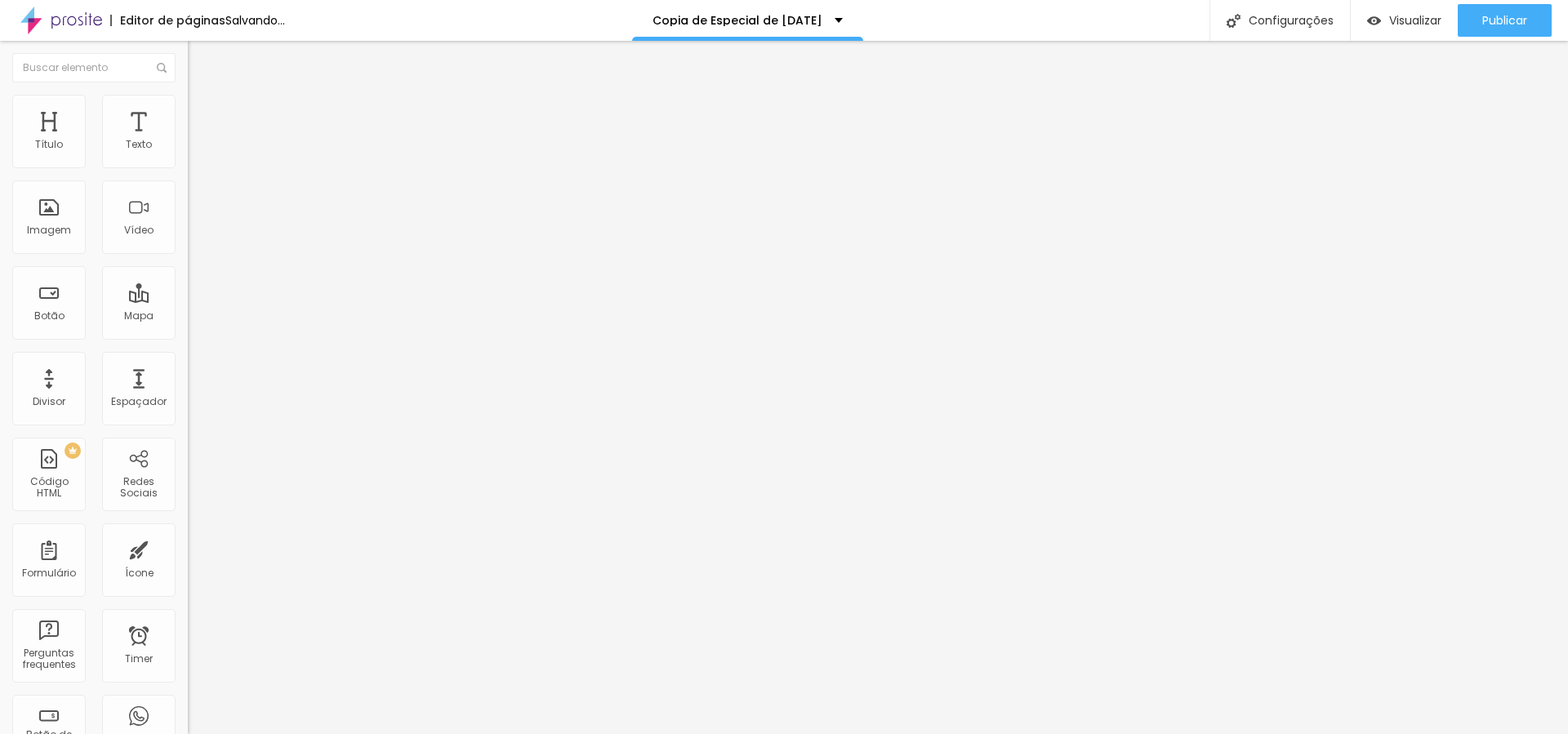
type input "50"
click at [188, 167] on input "range" at bounding box center [241, 160] width 106 height 13
click at [202, 111] on span "Estilo" at bounding box center [214, 106] width 25 height 14
type input "40"
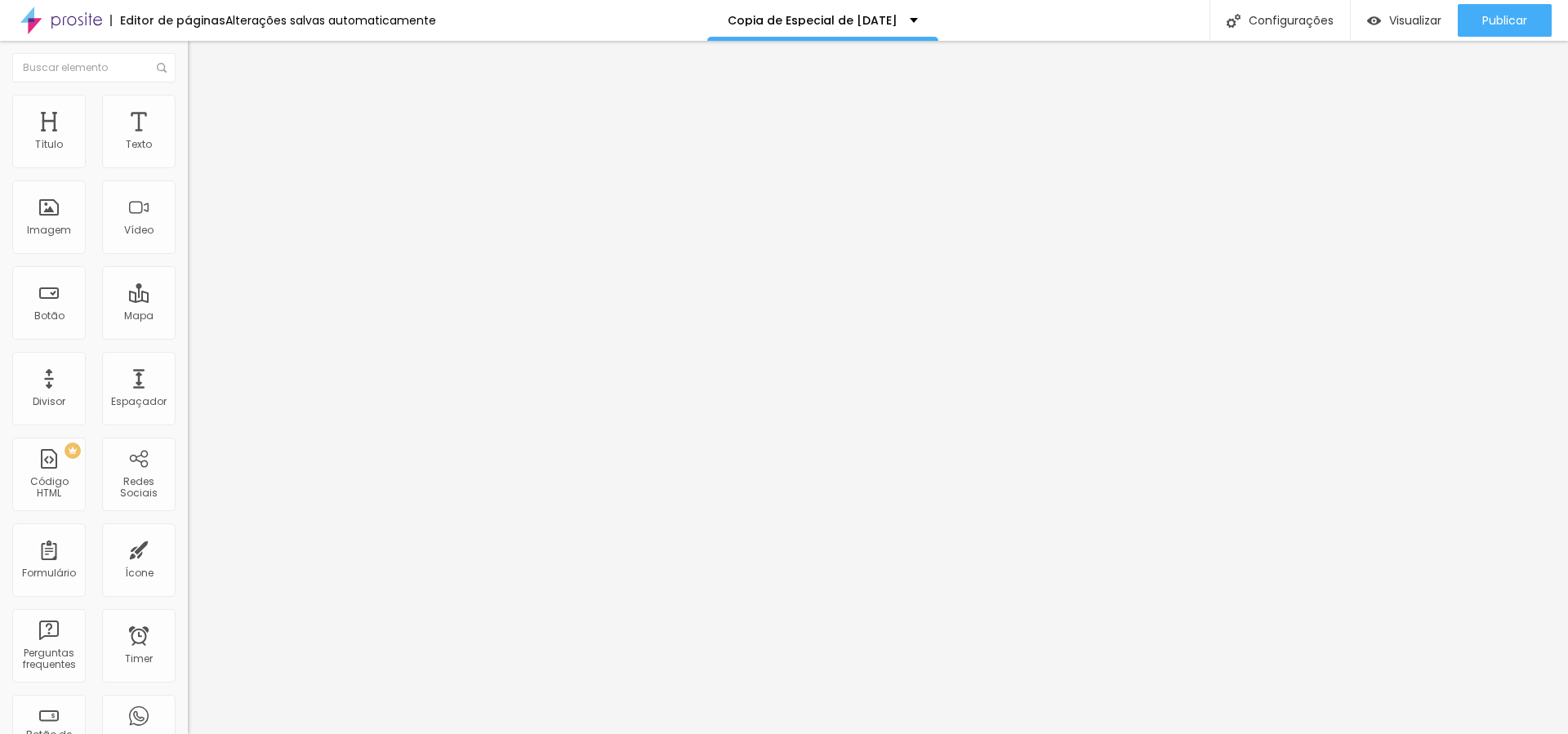
type input "45"
type input "50"
drag, startPoint x: 62, startPoint y: 174, endPoint x: 84, endPoint y: 175, distance: 22.0
type input "50"
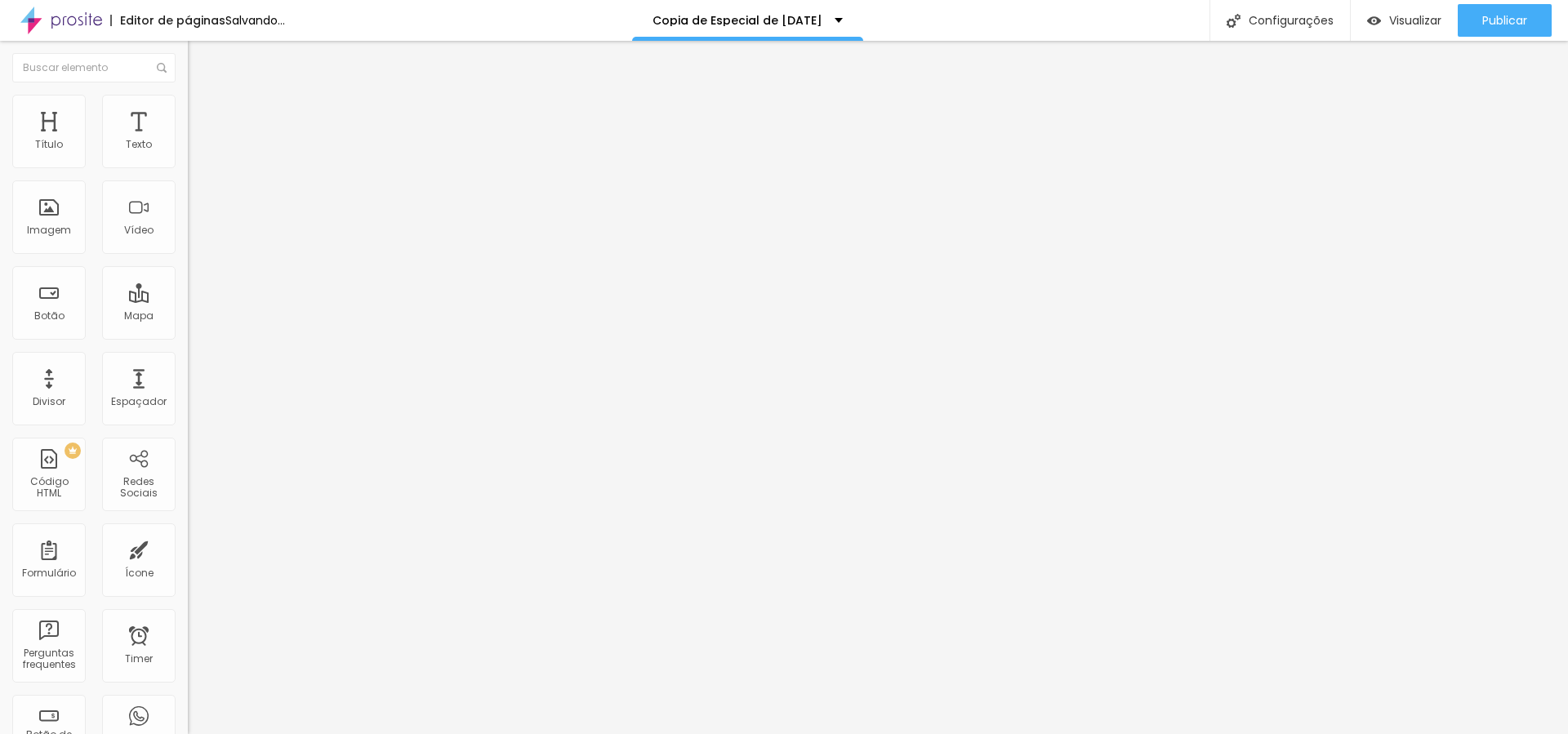
click at [188, 167] on input "range" at bounding box center [241, 160] width 106 height 13
click at [202, 113] on span "Estilo" at bounding box center [214, 106] width 25 height 14
type input "40"
type input "83"
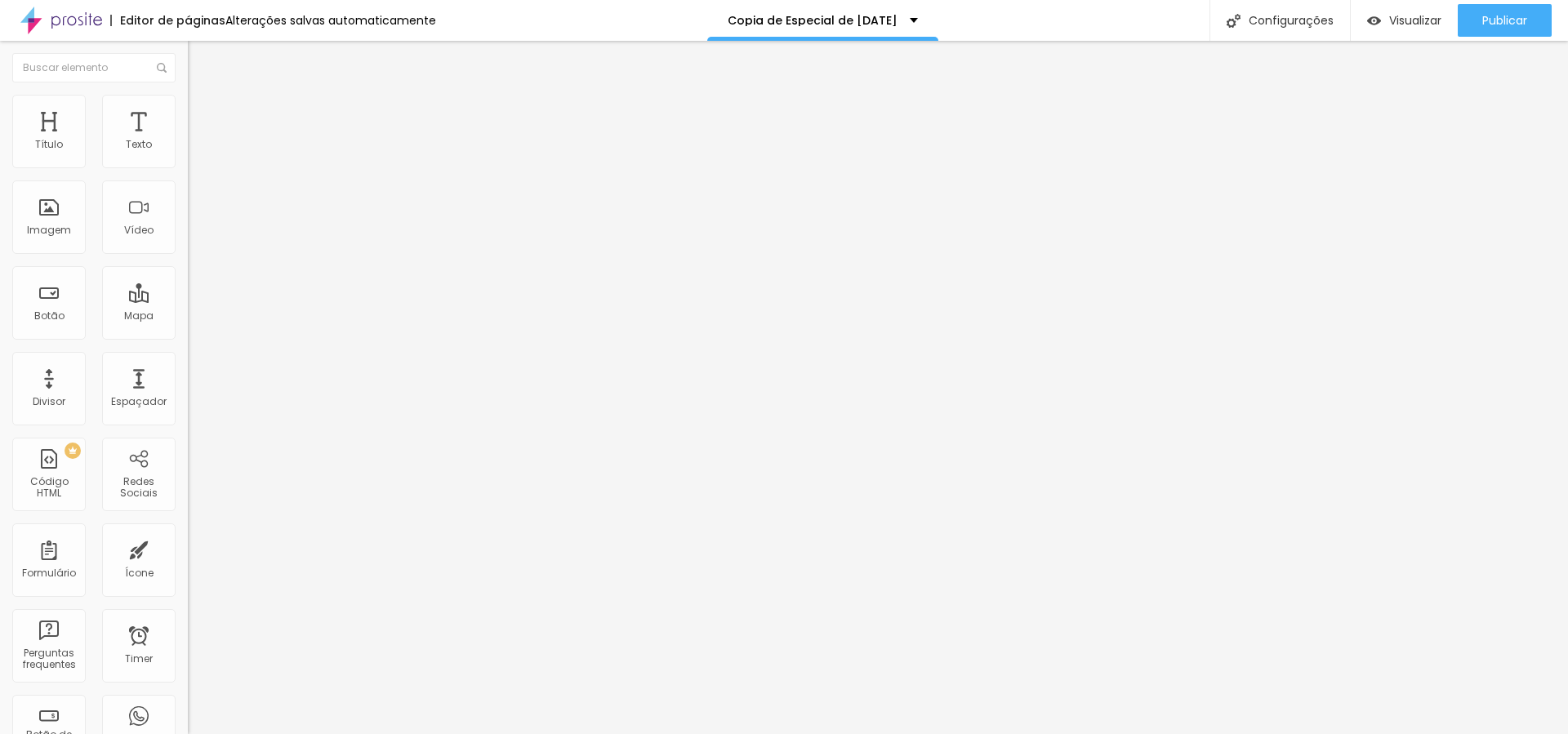
type input "83"
type input "88"
type input "95"
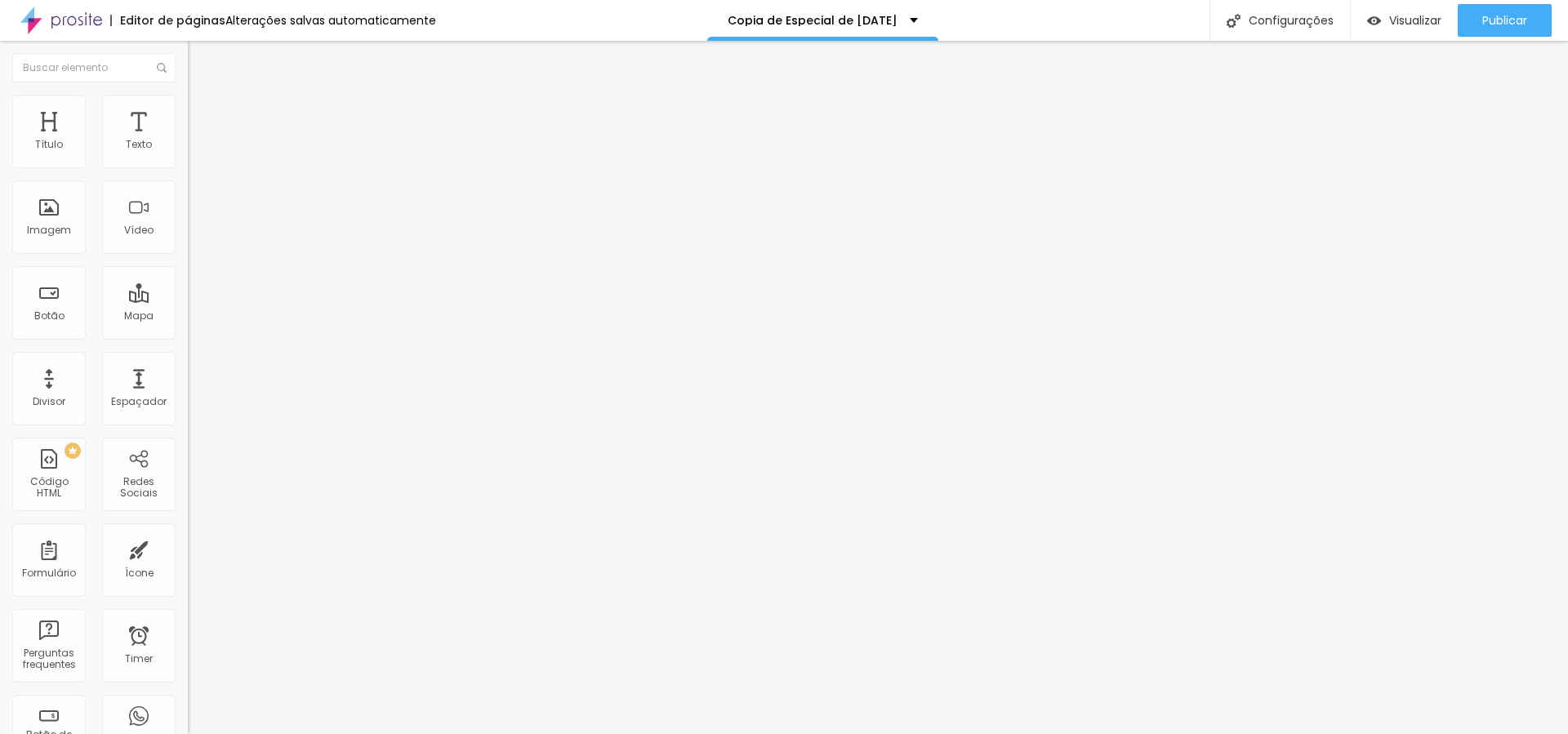
type input "100"
type input "101"
type input "100"
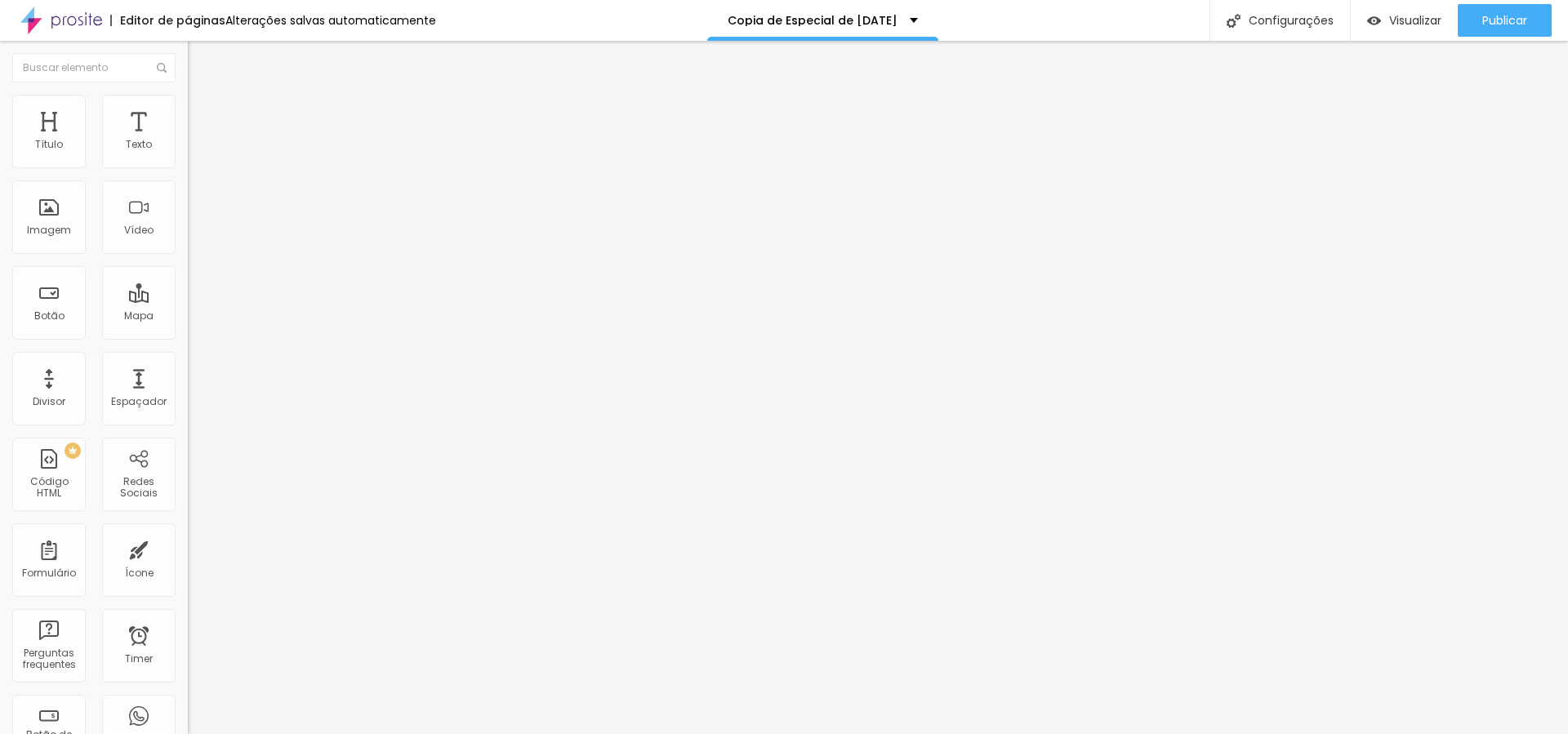
type input "100"
type input "81"
type input "80"
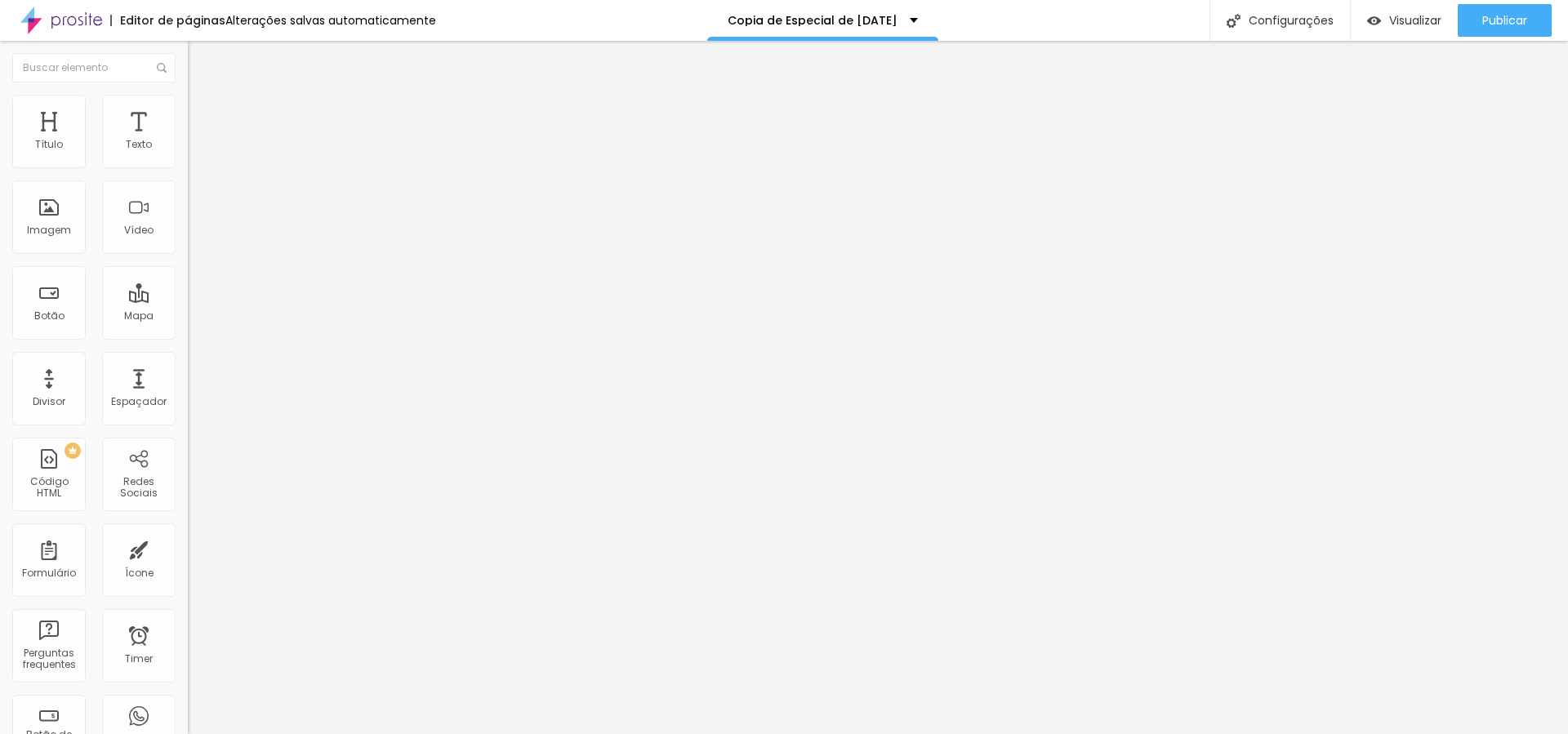
type input "79"
type input "78"
type input "75"
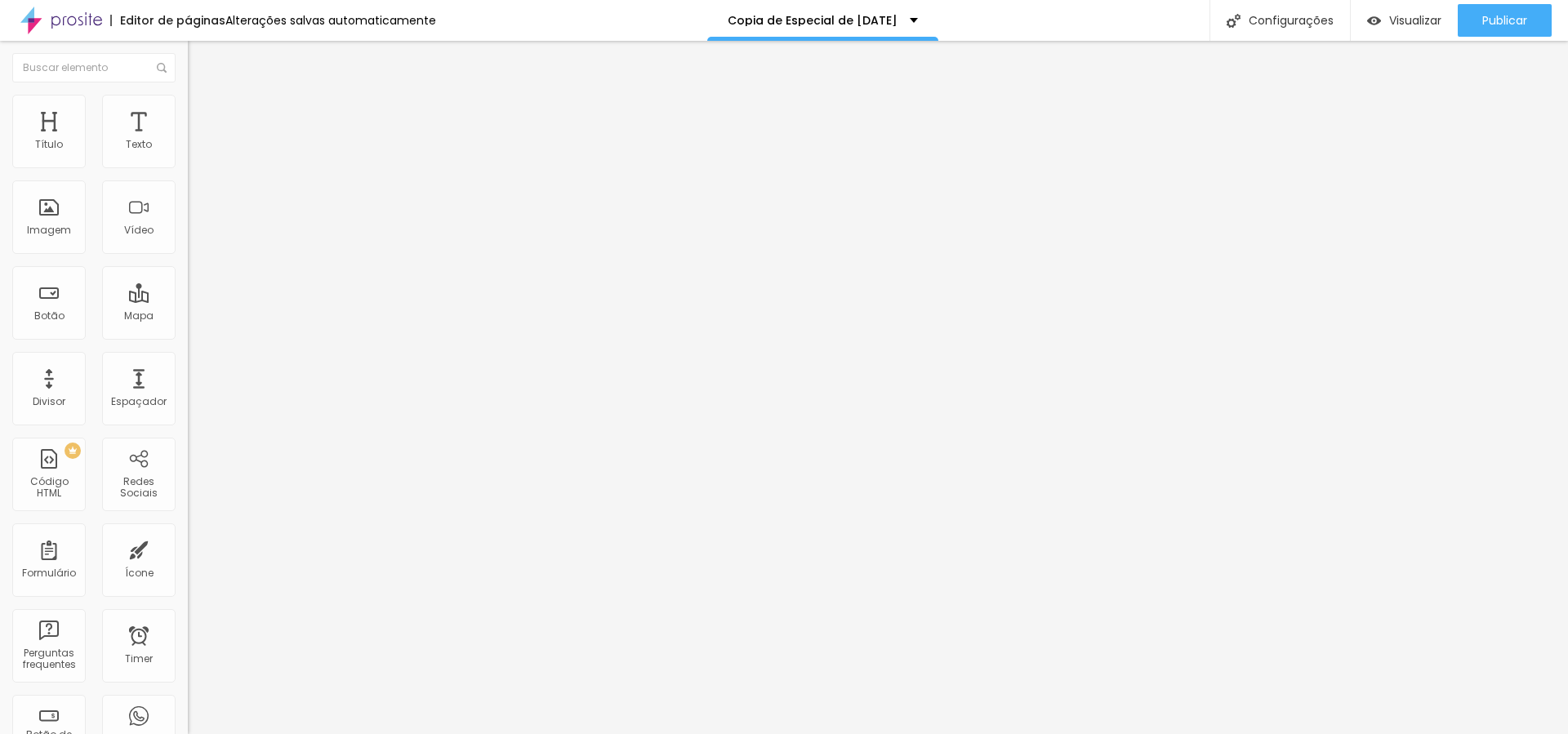
type input "75"
type input "71"
type input "68"
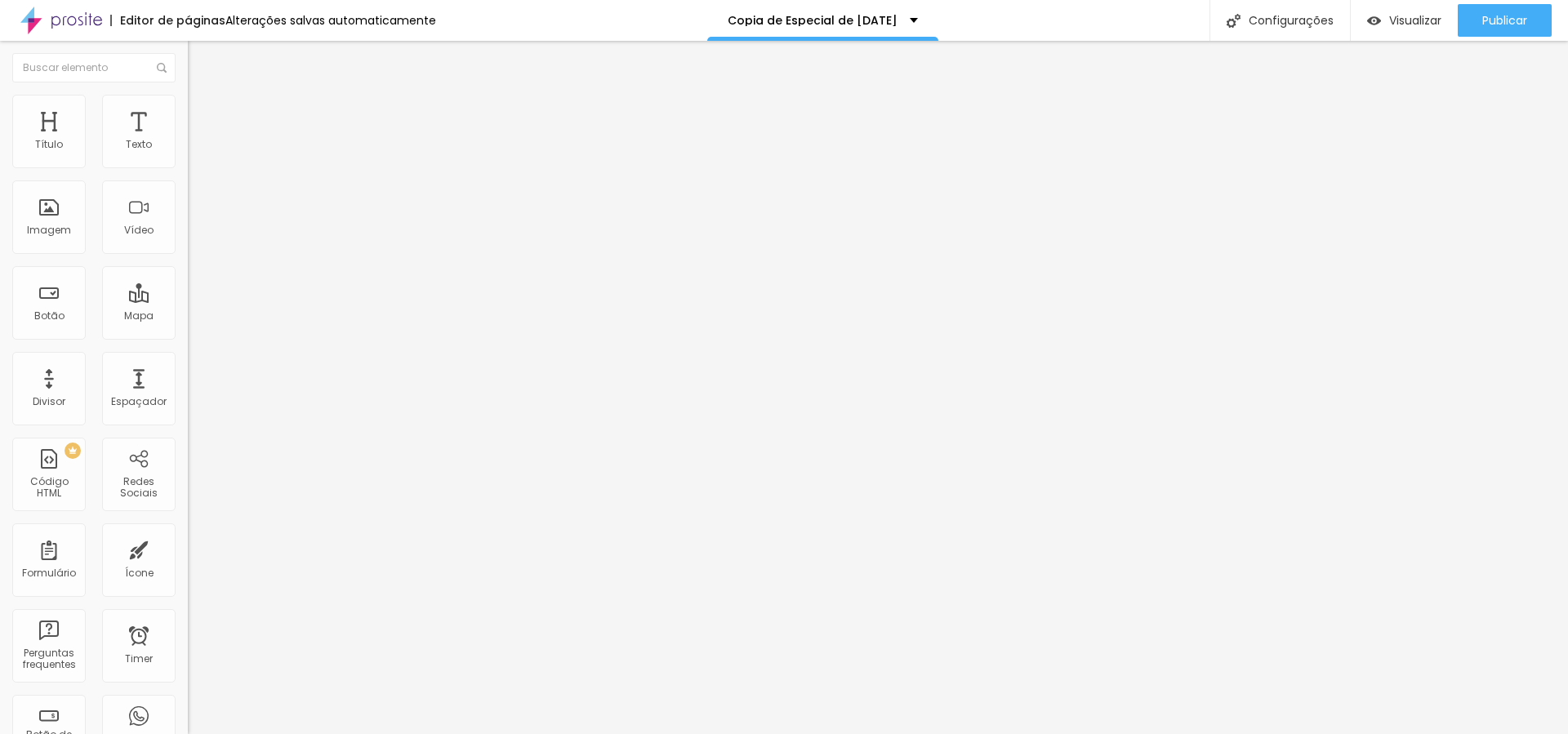
type input "67"
type input "66"
type input "63"
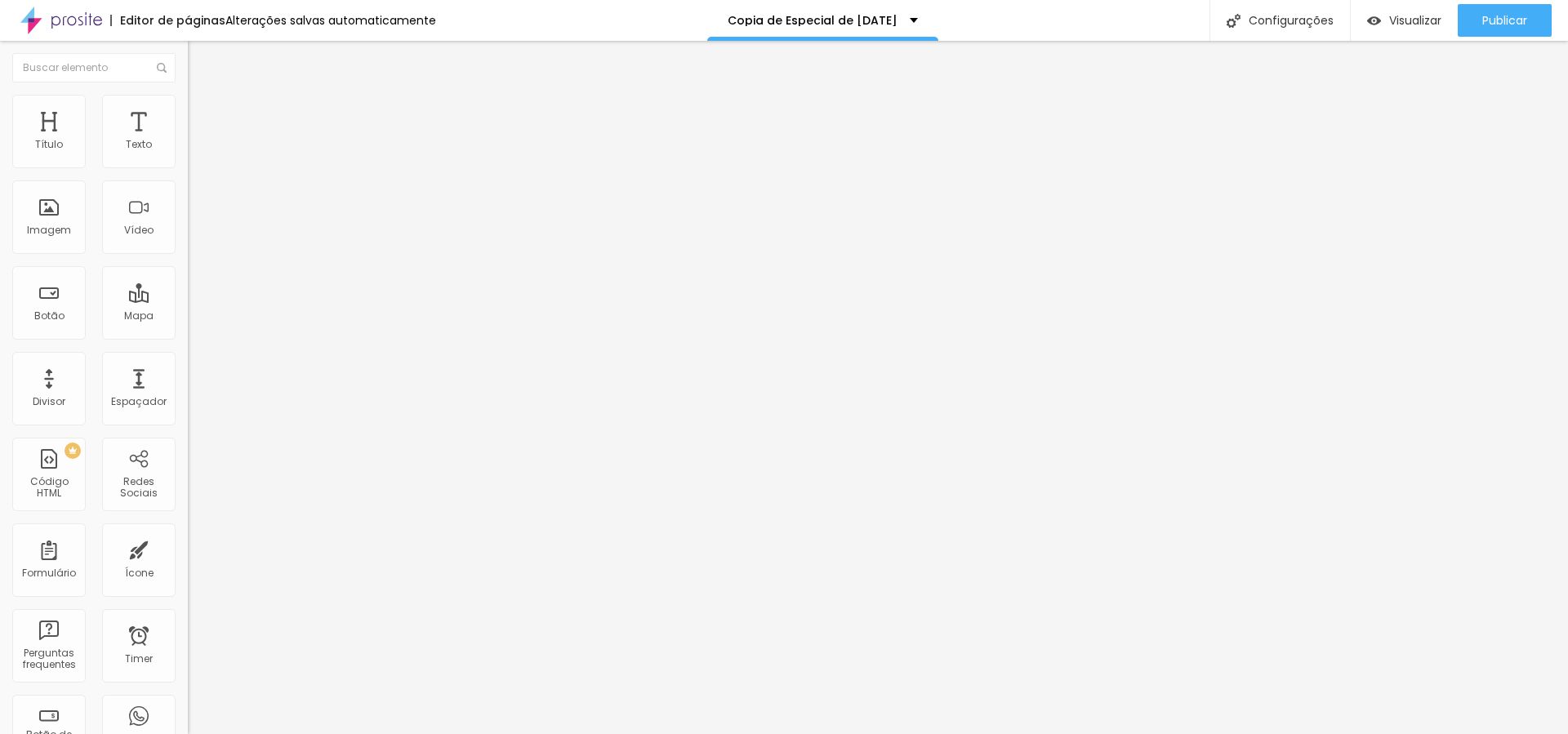
type input "63"
type input "61"
type input "53"
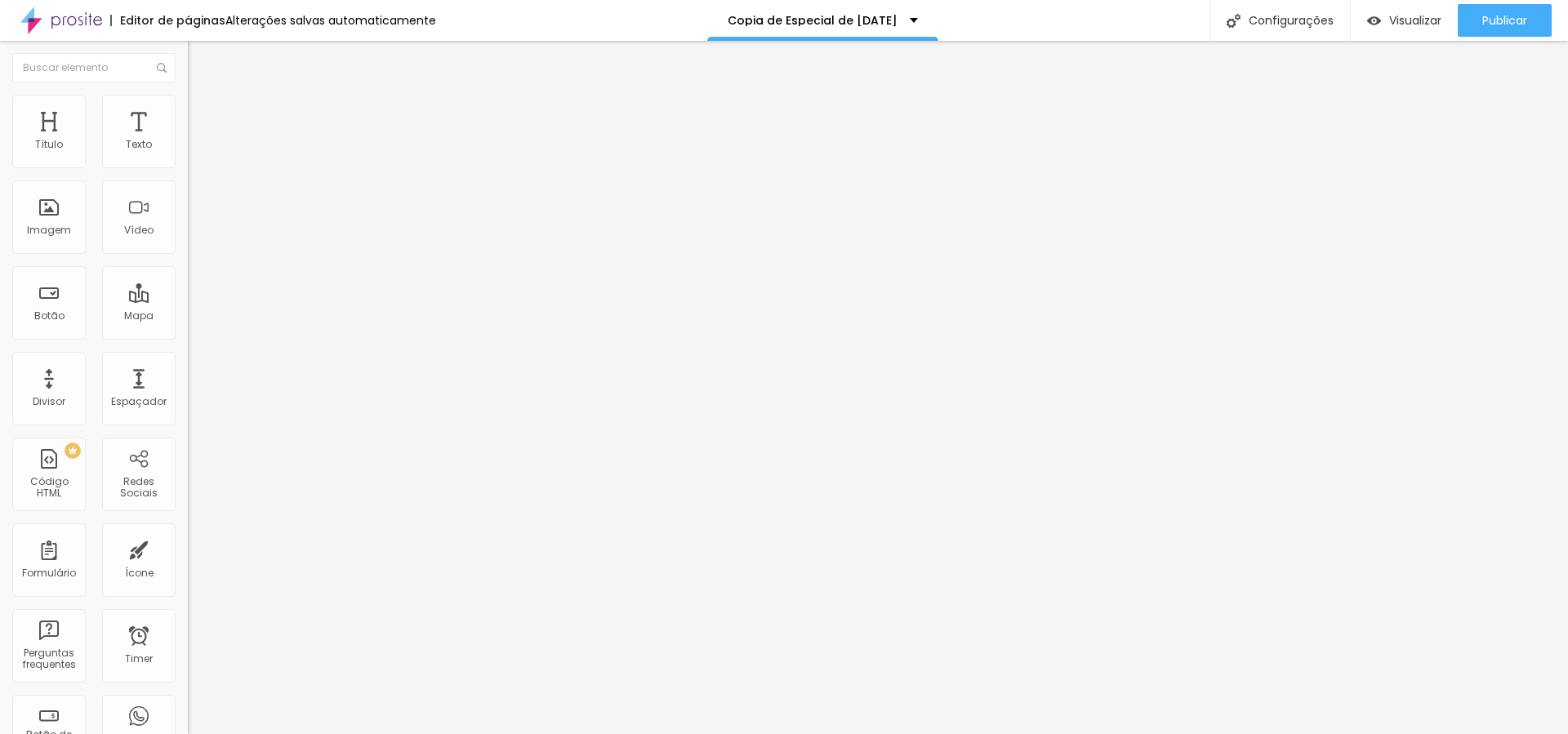
type input "50"
type input "49"
type input "48"
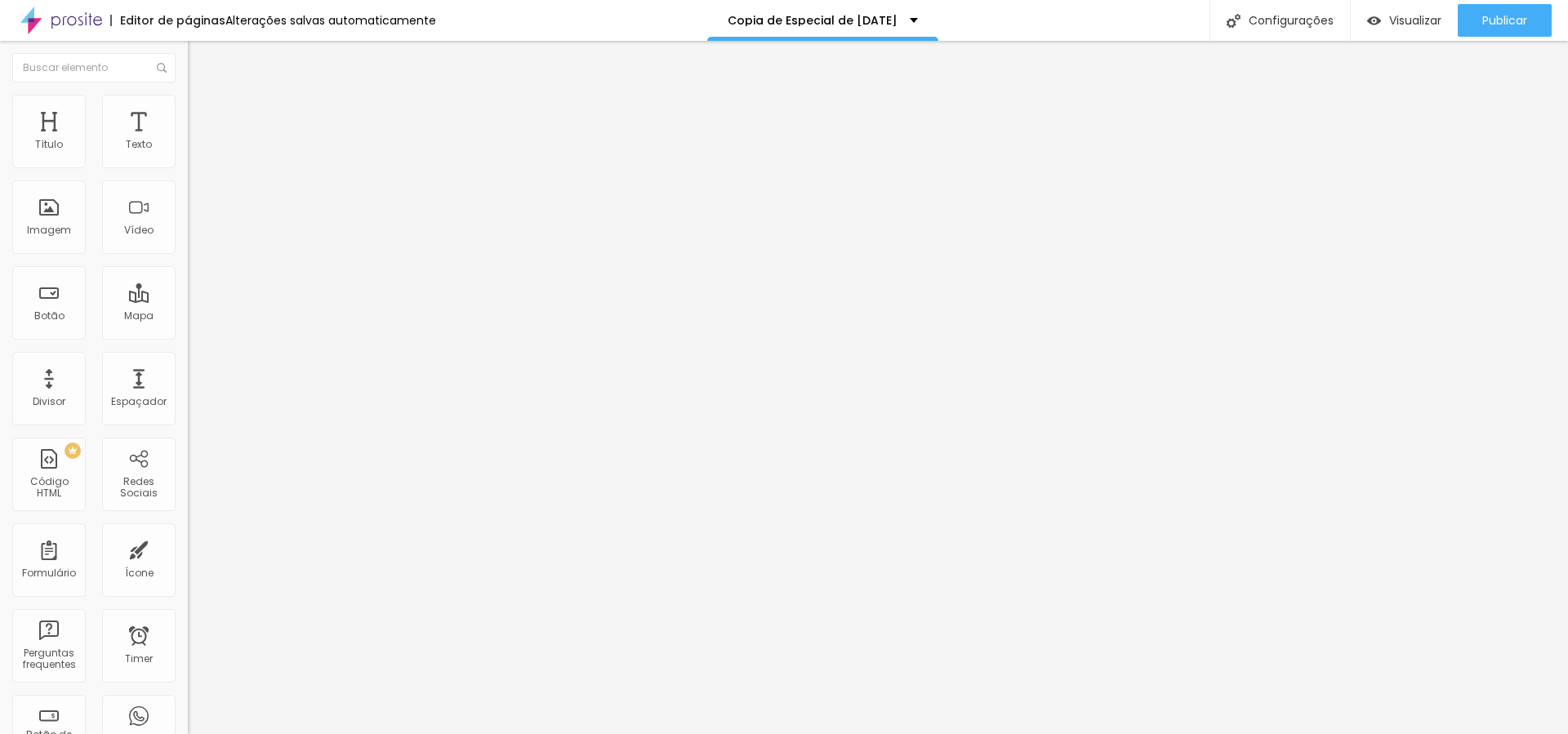
type input "48"
type input "45"
type input "37"
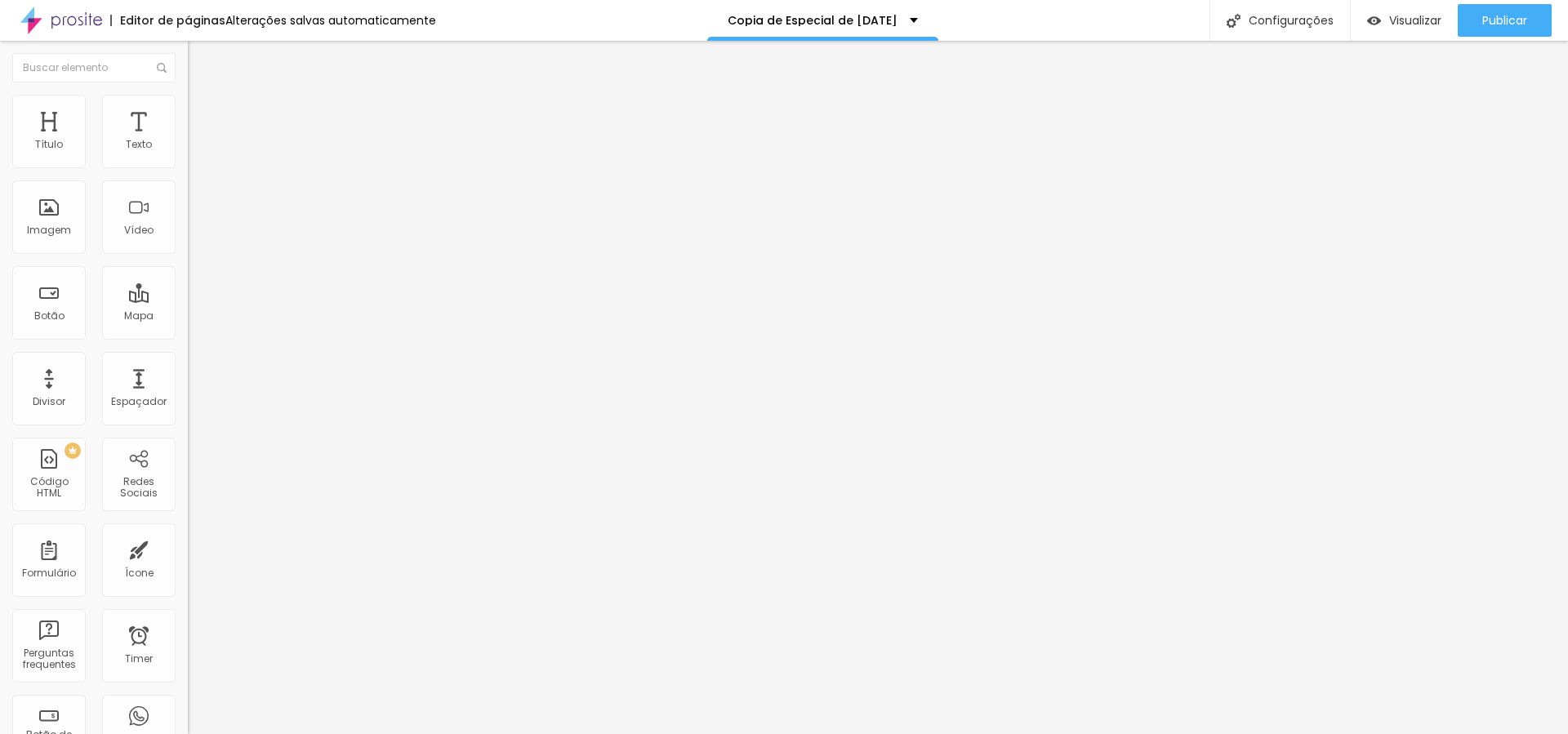
type input "33"
type input "29"
type input "17"
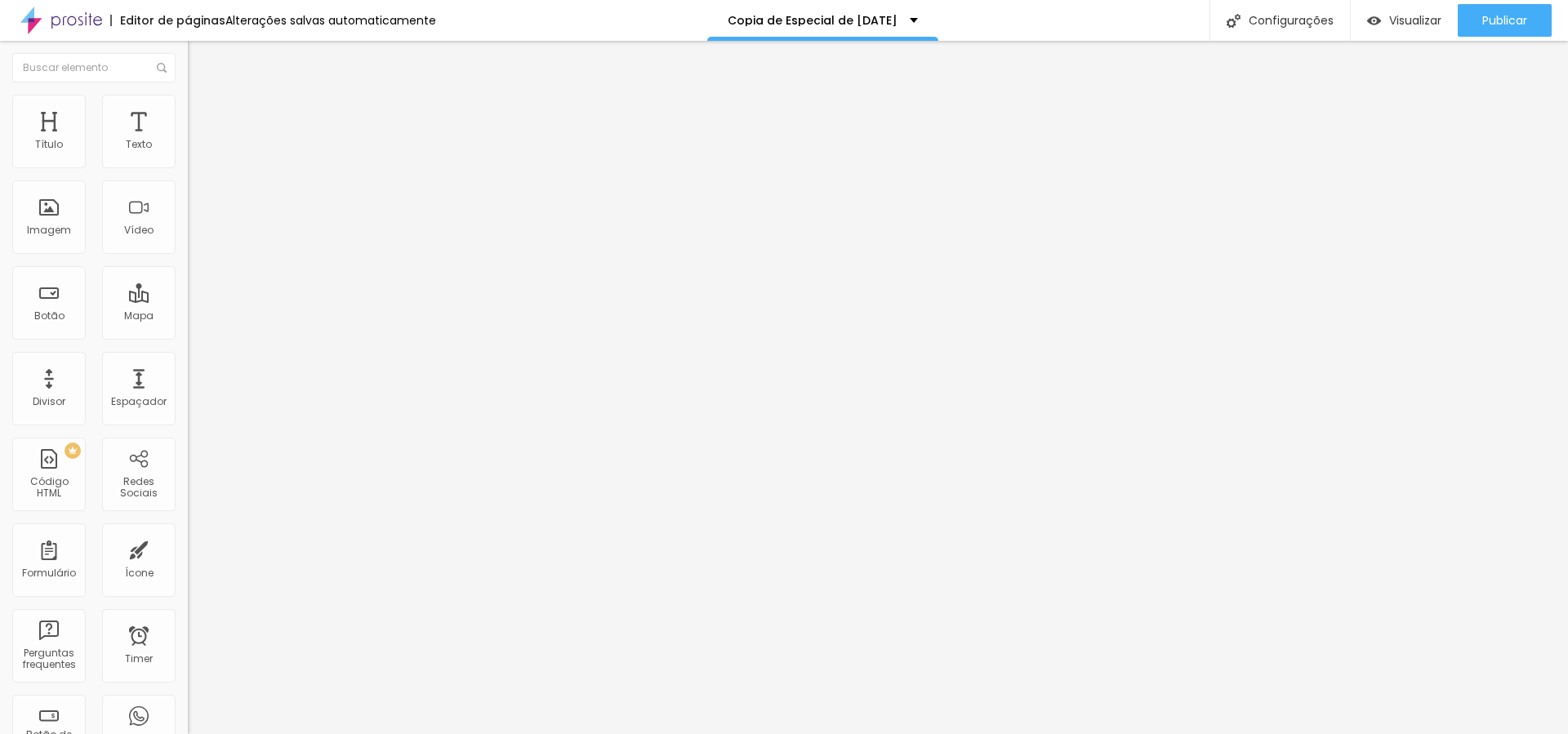
type input "17"
type input "15"
type input "16"
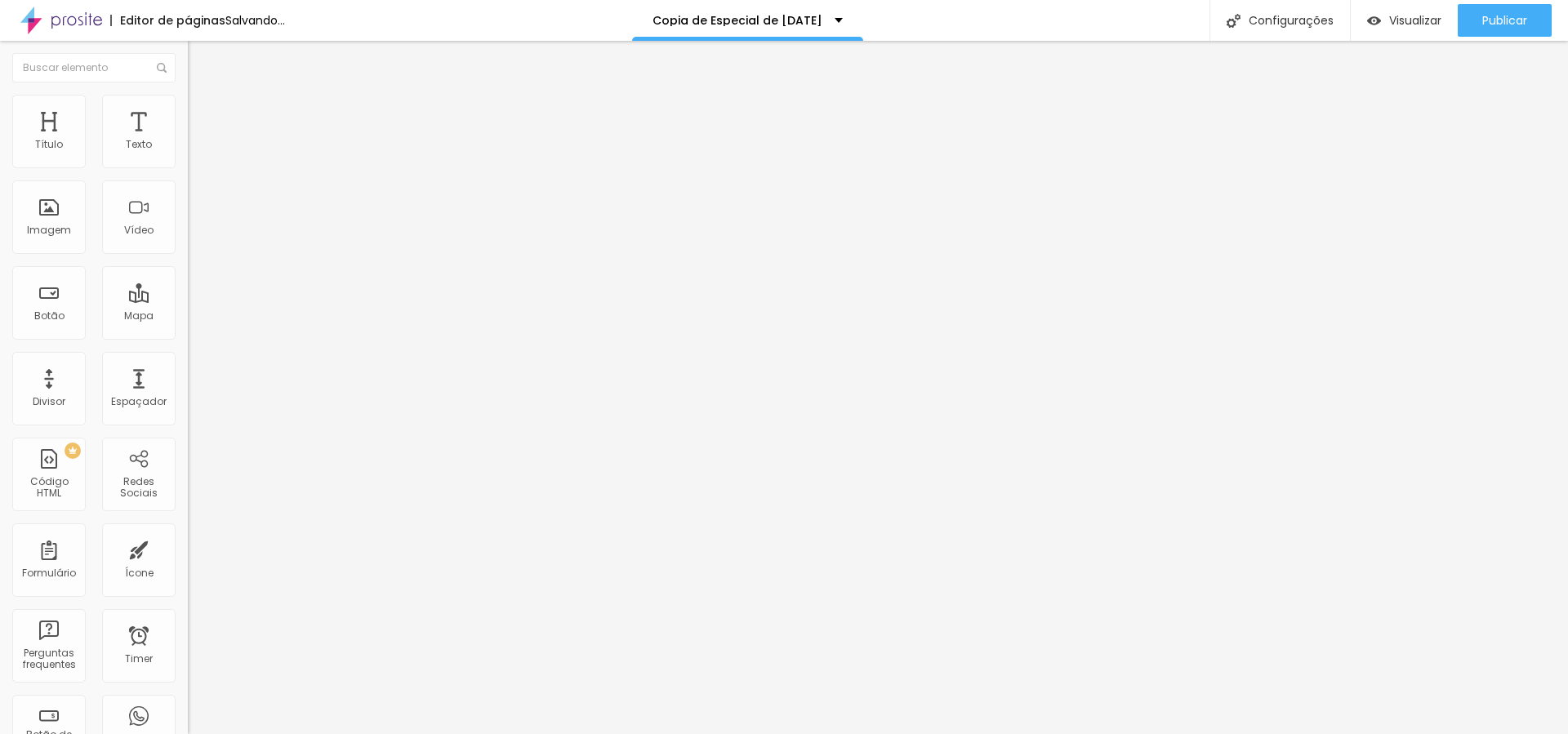
type input "18"
drag, startPoint x: 39, startPoint y: 205, endPoint x: 48, endPoint y: 206, distance: 9.1
type input "18"
click at [188, 359] on input "range" at bounding box center [241, 365] width 106 height 13
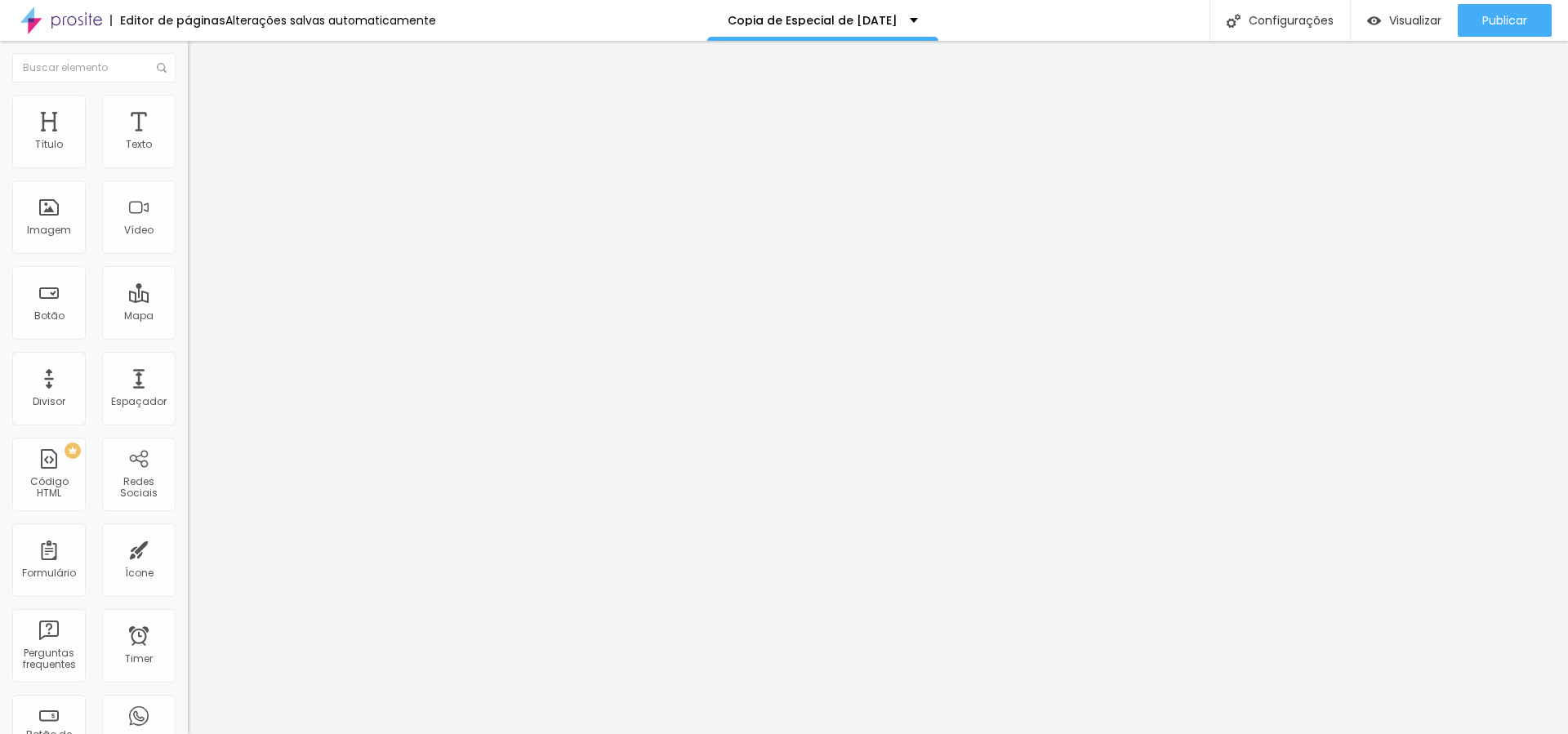
click at [188, 111] on img at bounding box center [195, 118] width 15 height 15
type input "25"
type input "35"
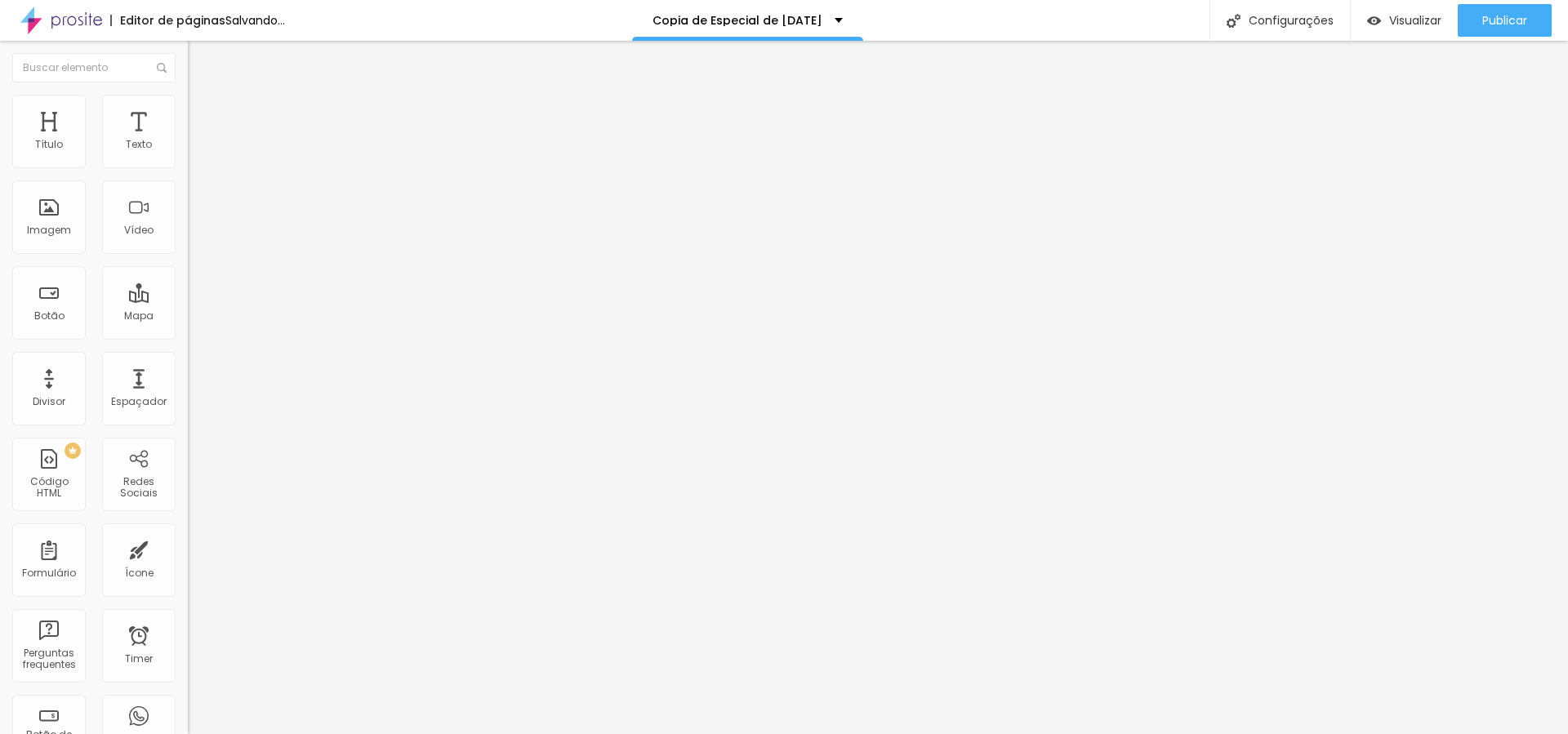
type input "36"
type input "35"
type input "34"
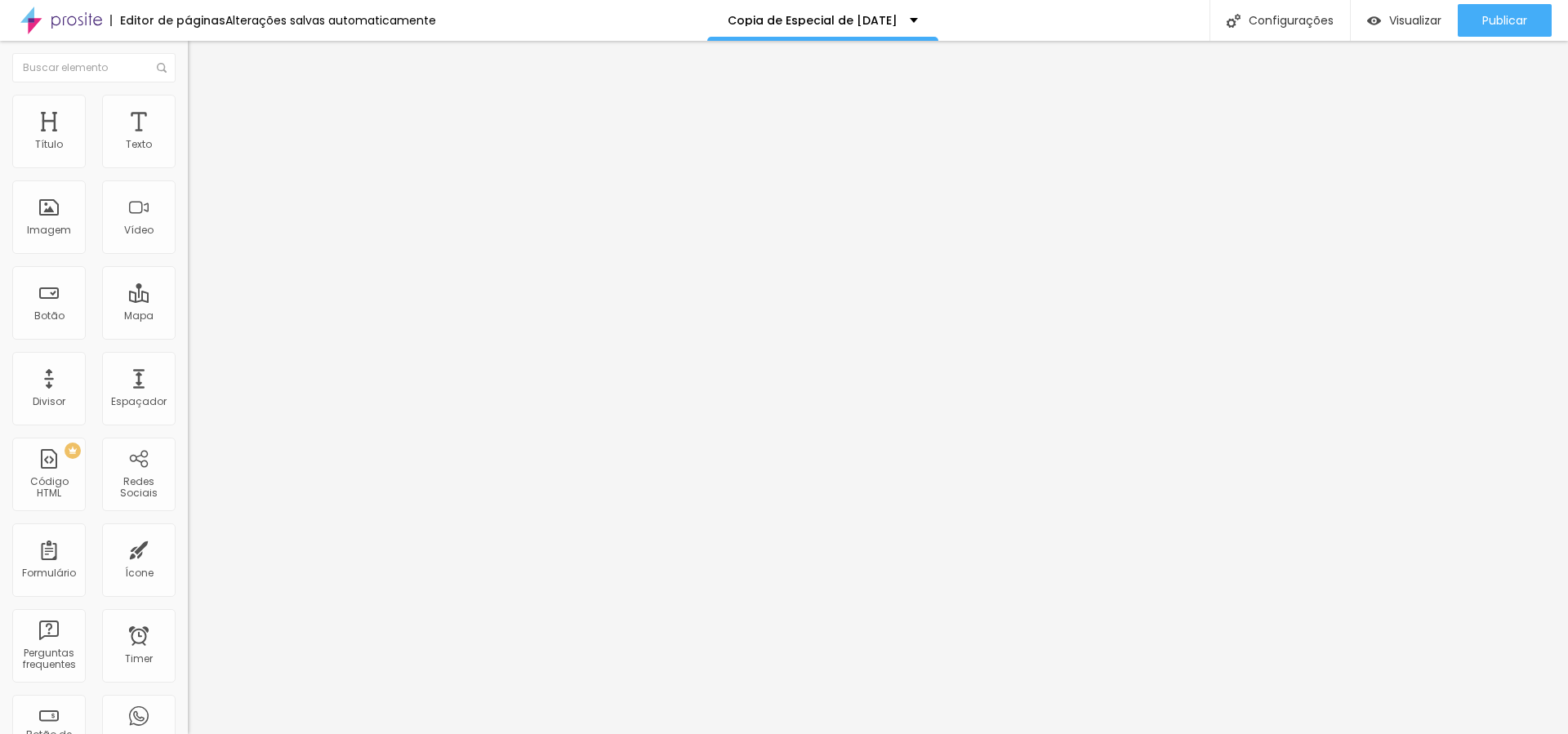
type input "34"
type input "31"
type input "29"
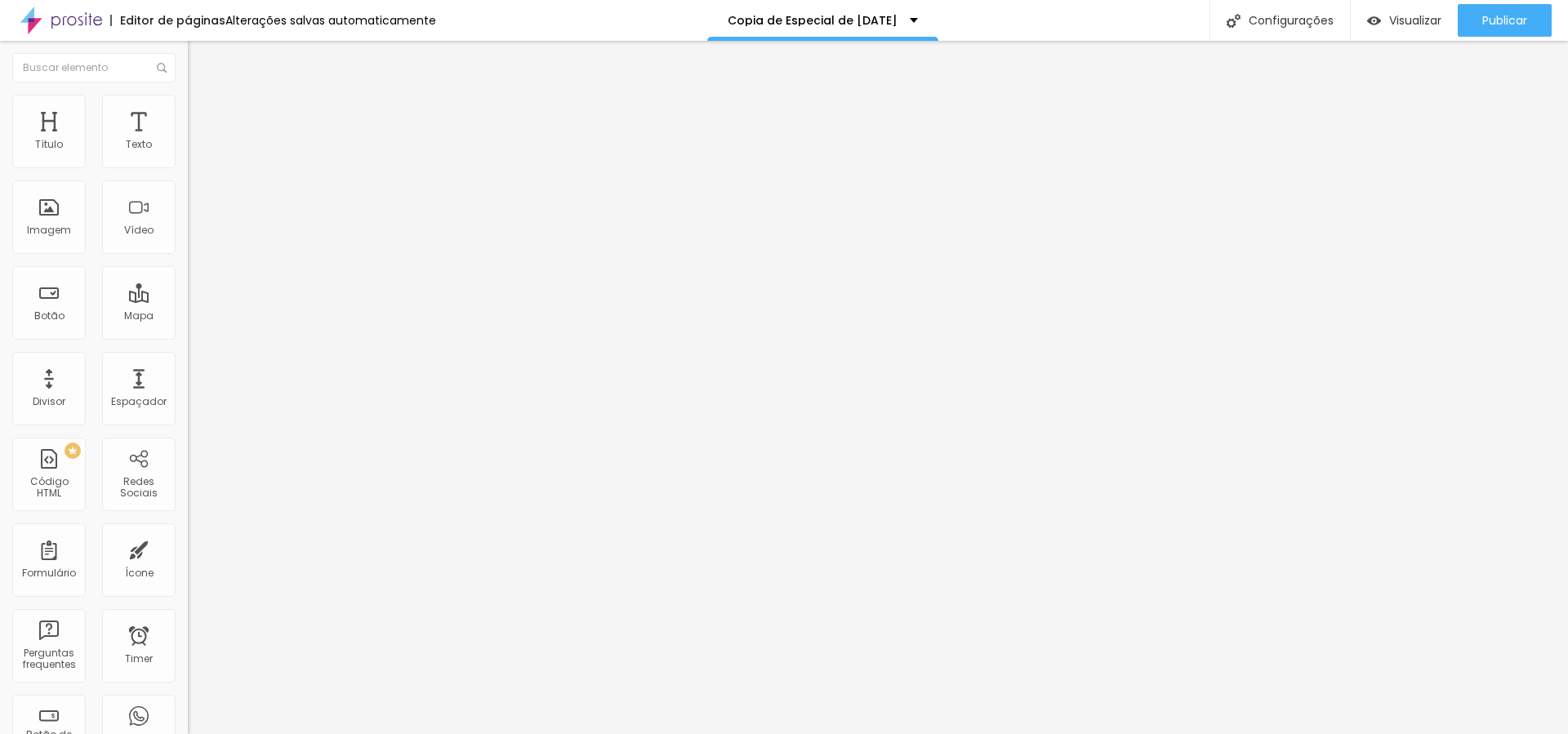
type input "27"
type input "25"
type input "23"
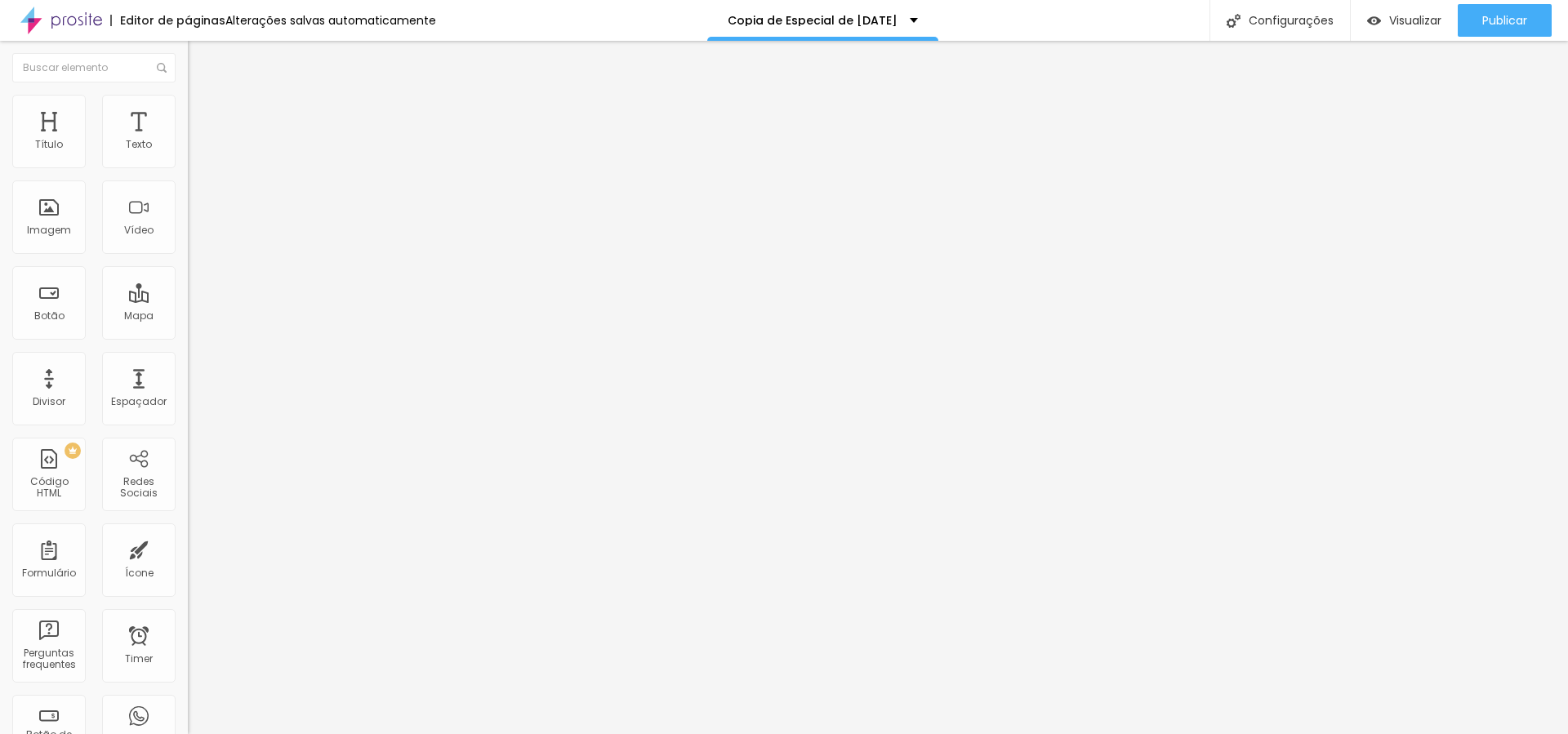
type input "23"
type input "22"
type input "21"
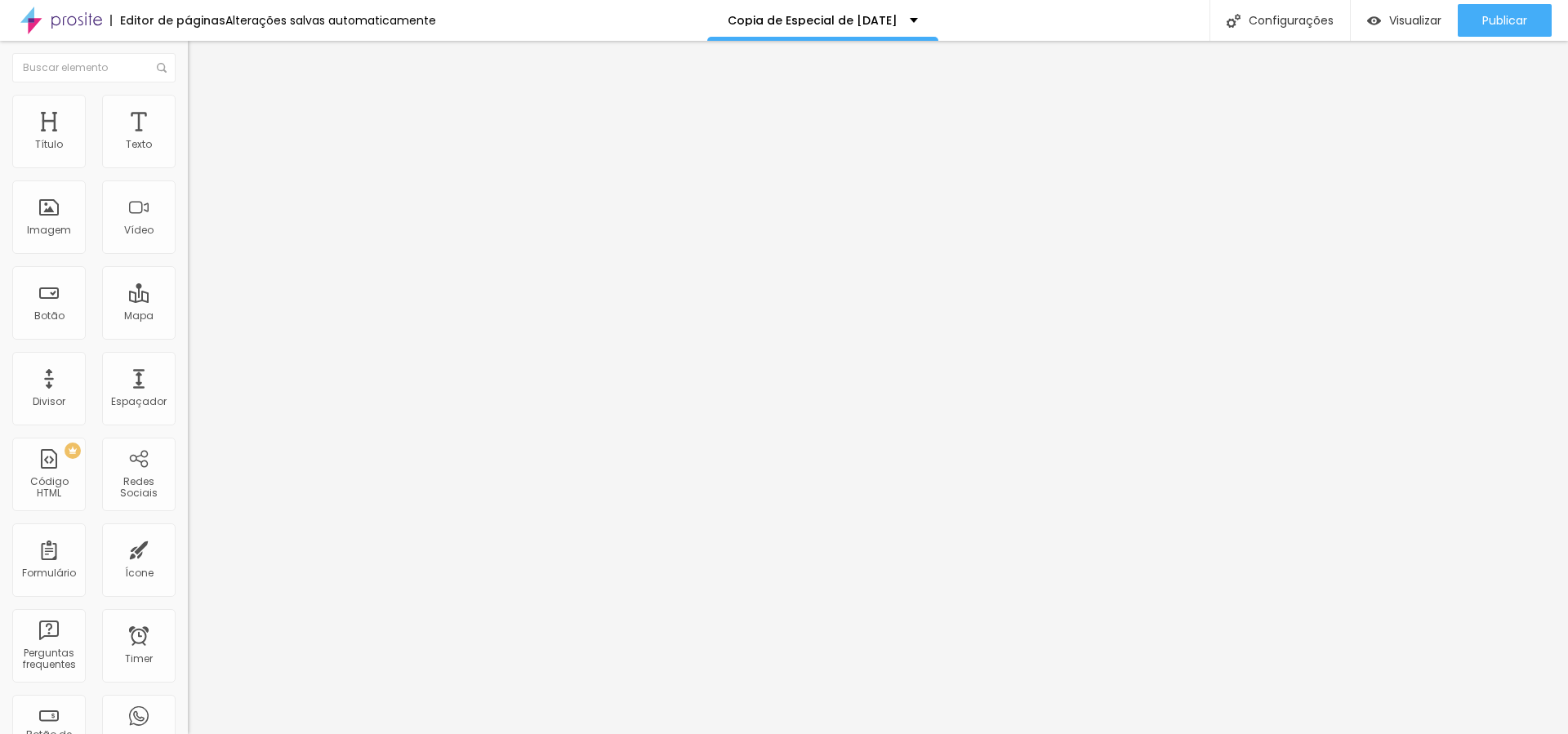
type input "20"
type input "18"
type input "17"
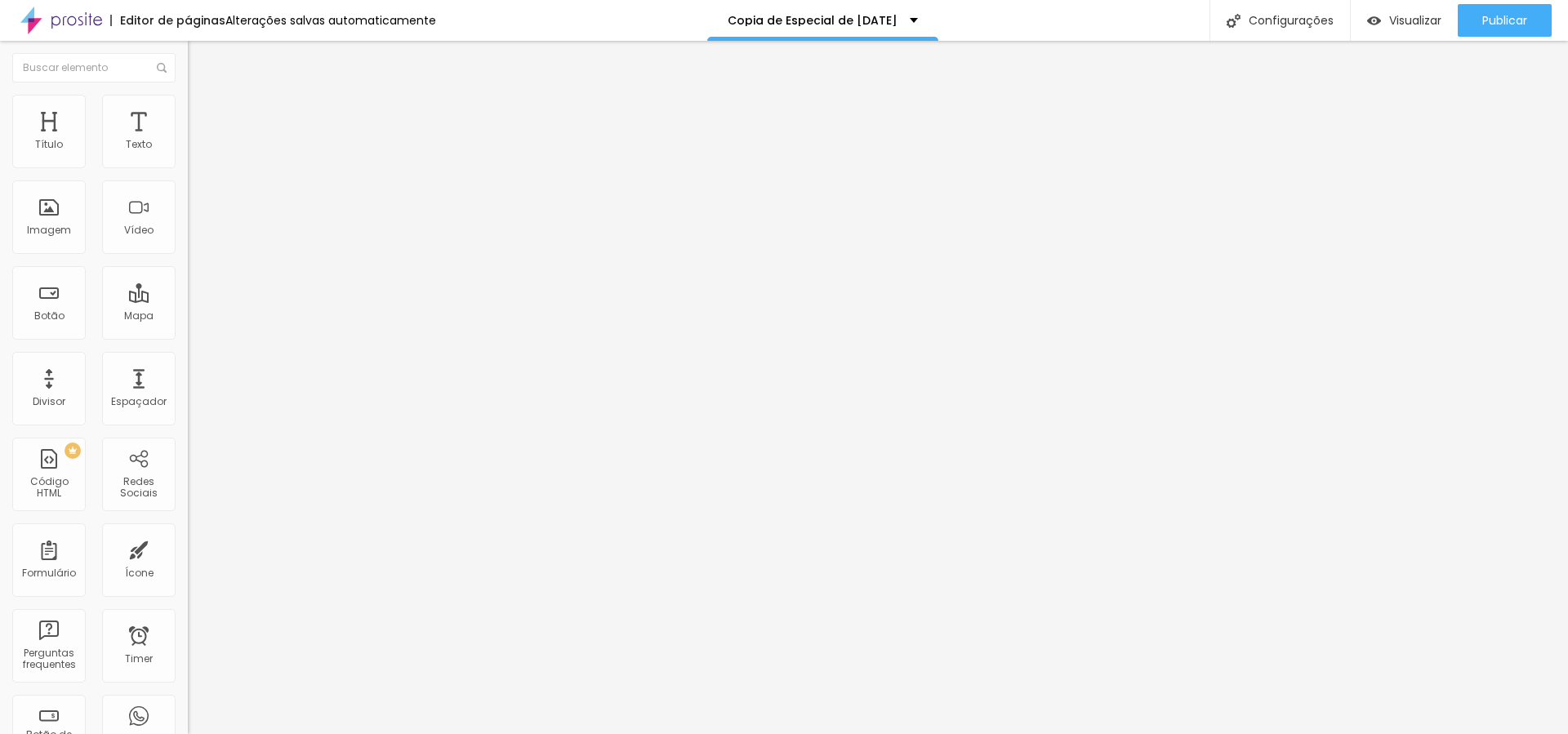
type input "17"
type input "16"
type input "15"
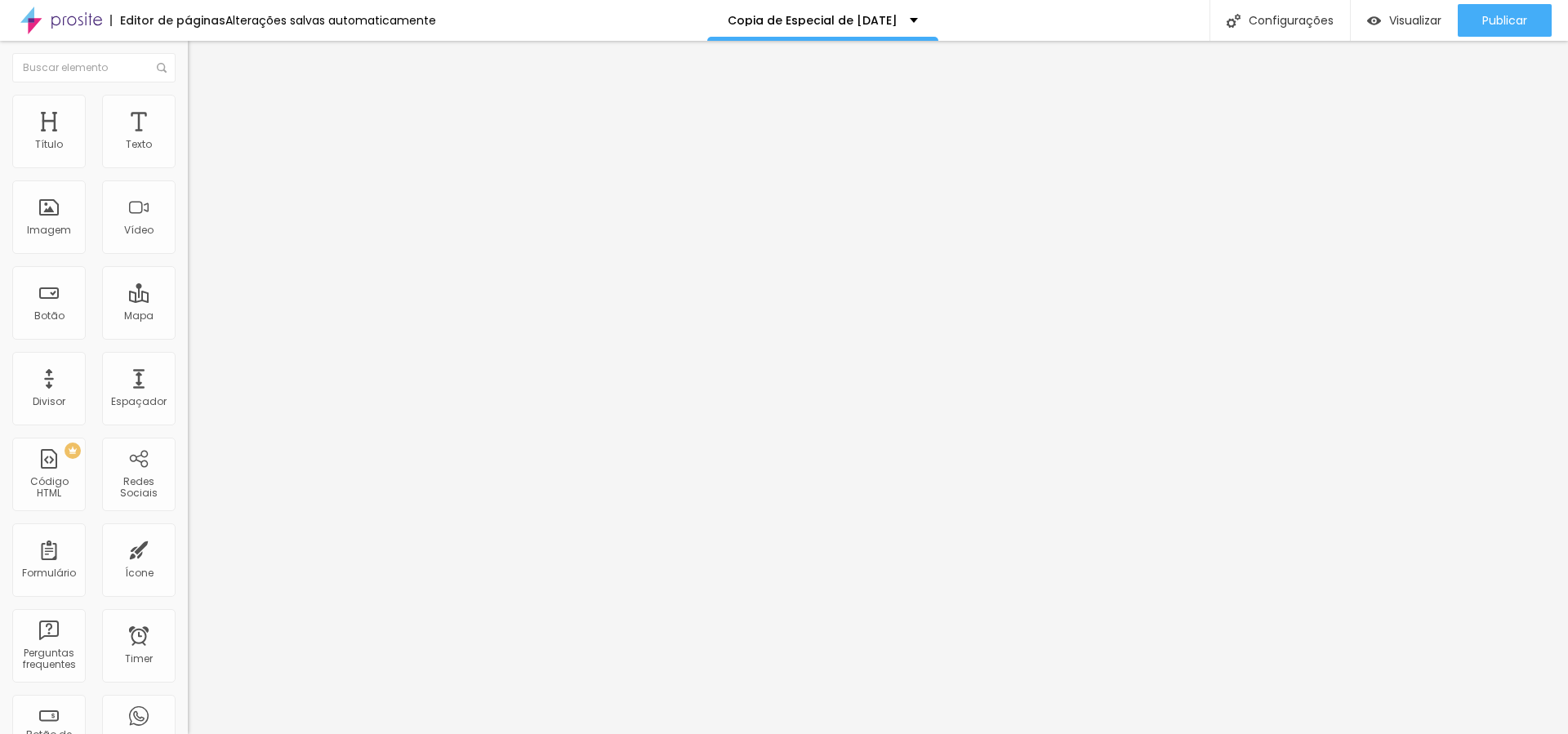
type input "14"
type input "13"
type input "12"
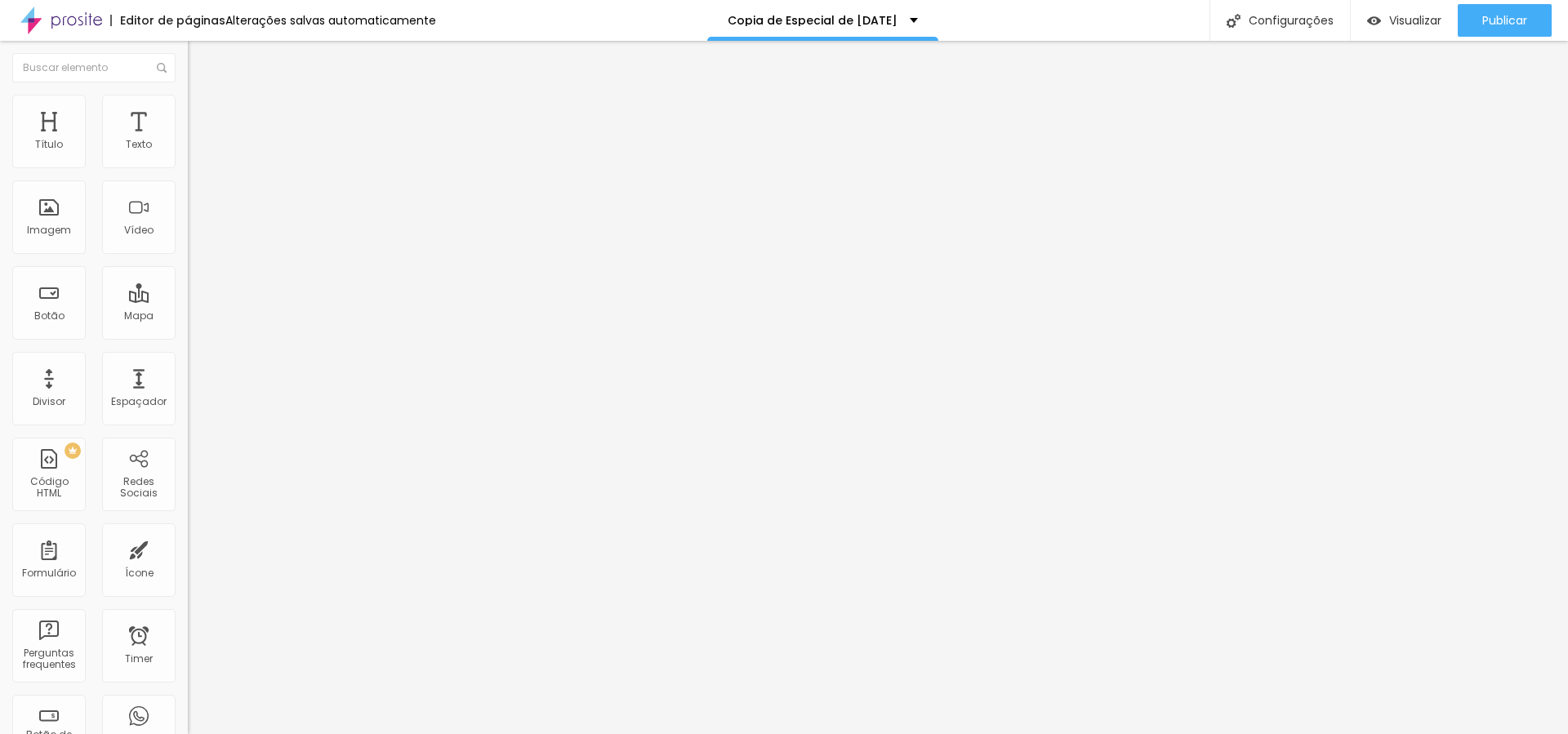
type input "12"
type input "11"
type input "10"
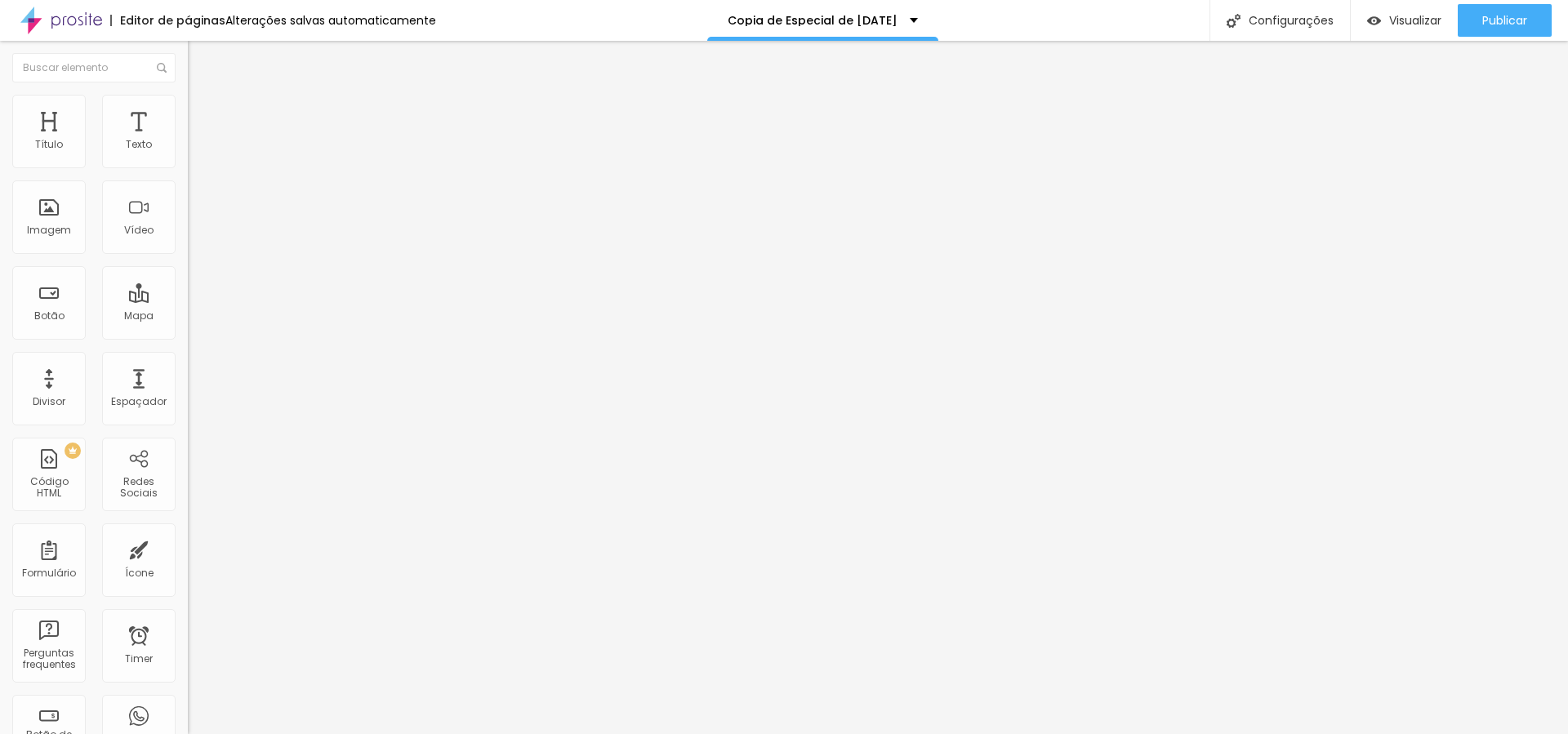
click at [188, 317] on input "range" at bounding box center [241, 323] width 106 height 13
type input "0"
type input "7"
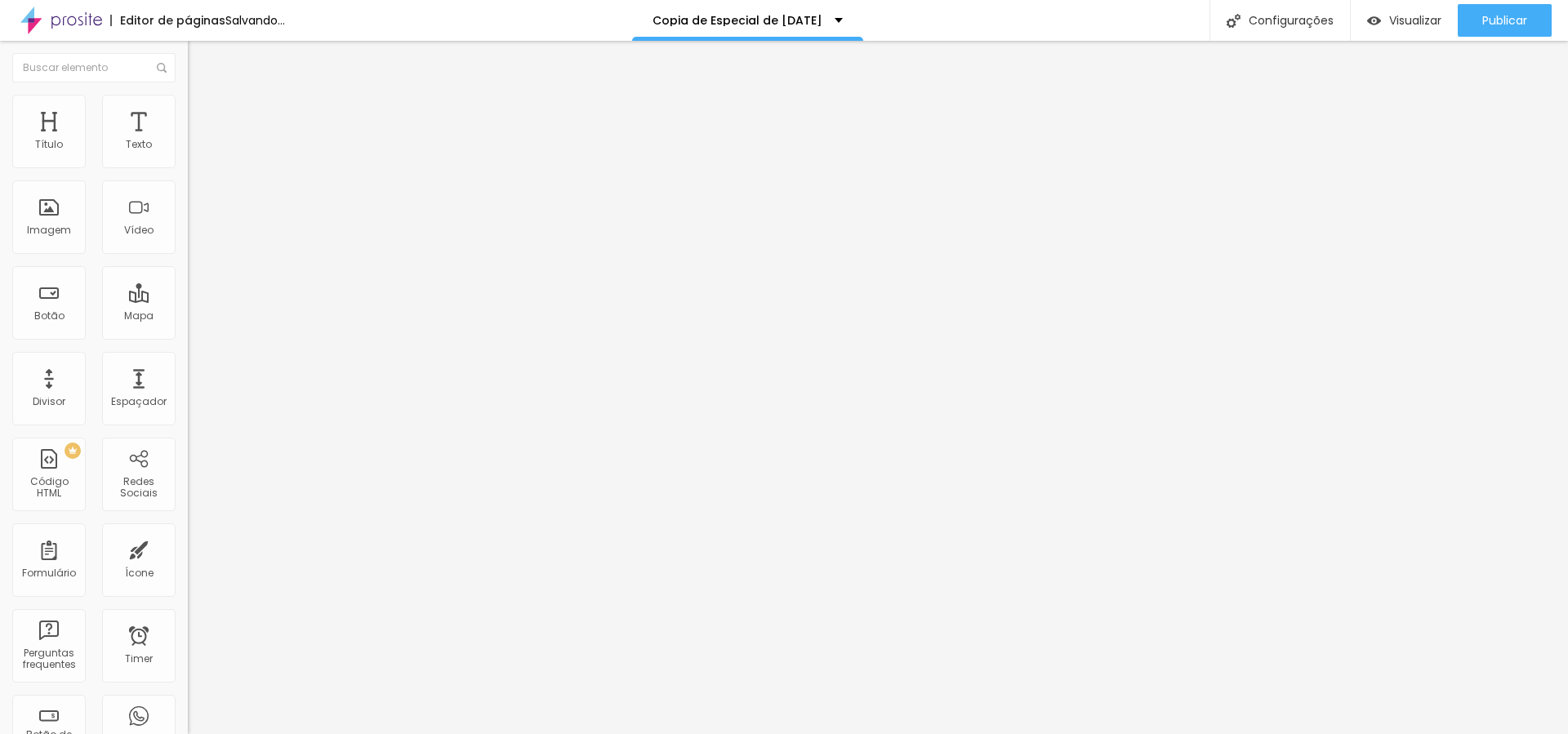
type input "10"
type input "12"
type input "13"
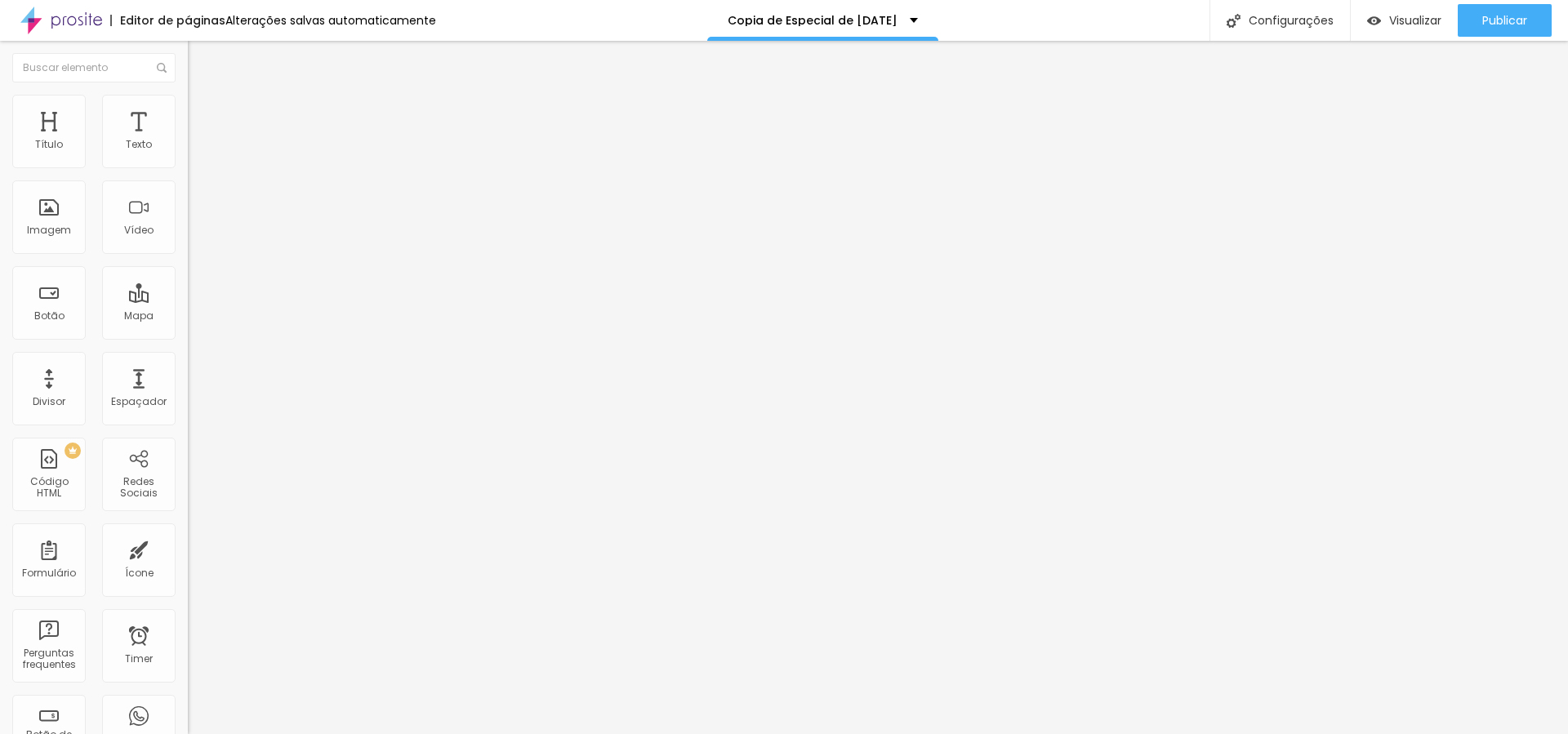
type input "13"
type input "15"
drag, startPoint x: 34, startPoint y: 193, endPoint x: 53, endPoint y: 193, distance: 19.0
type input "15"
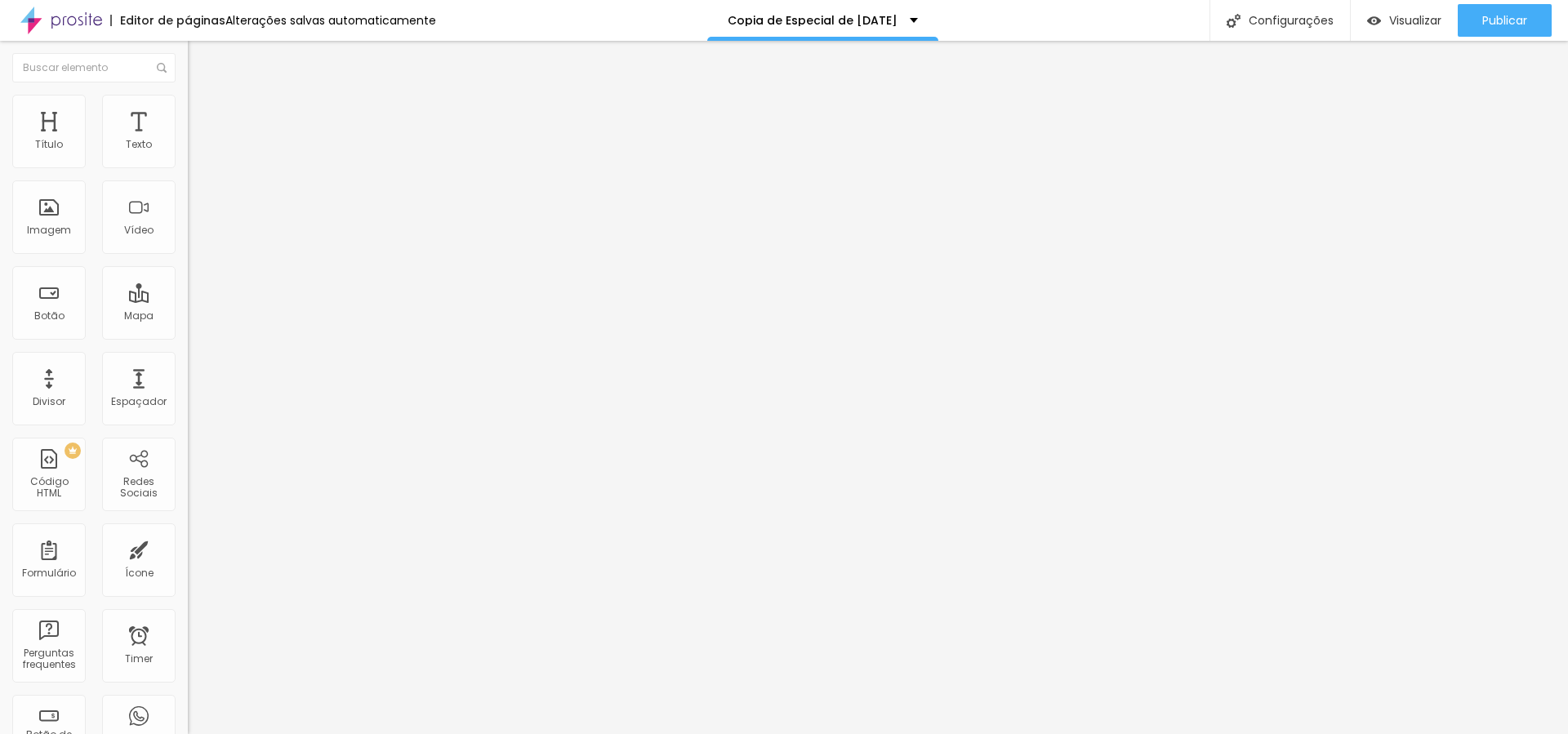
click at [188, 548] on input "range" at bounding box center [241, 554] width 106 height 13
click at [202, 97] on span "Conteúdo" at bounding box center [227, 90] width 51 height 14
click at [188, 256] on span "Original" at bounding box center [207, 249] width 39 height 14
click at [188, 265] on span "Cinema" at bounding box center [208, 258] width 41 height 14
click at [188, 281] on span "Padrão" at bounding box center [206, 274] width 37 height 14
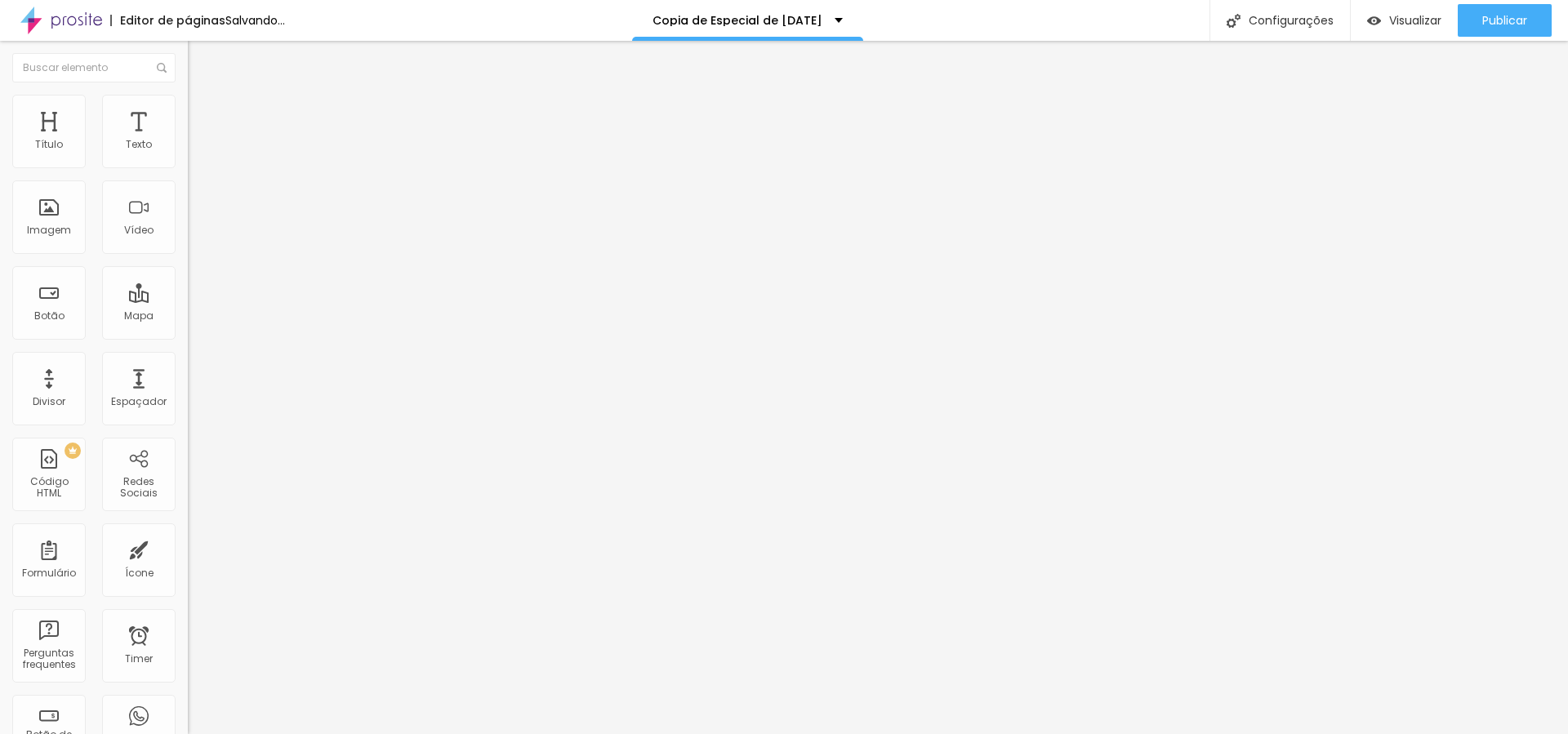
click at [188, 291] on span "Quadrado" at bounding box center [214, 284] width 53 height 14
click at [188, 301] on span "Original" at bounding box center [207, 294] width 39 height 14
click at [188, 285] on span "Quadrado" at bounding box center [214, 278] width 53 height 14
click at [188, 301] on span "Original" at bounding box center [207, 294] width 39 height 14
click at [188, 106] on img at bounding box center [195, 102] width 15 height 15
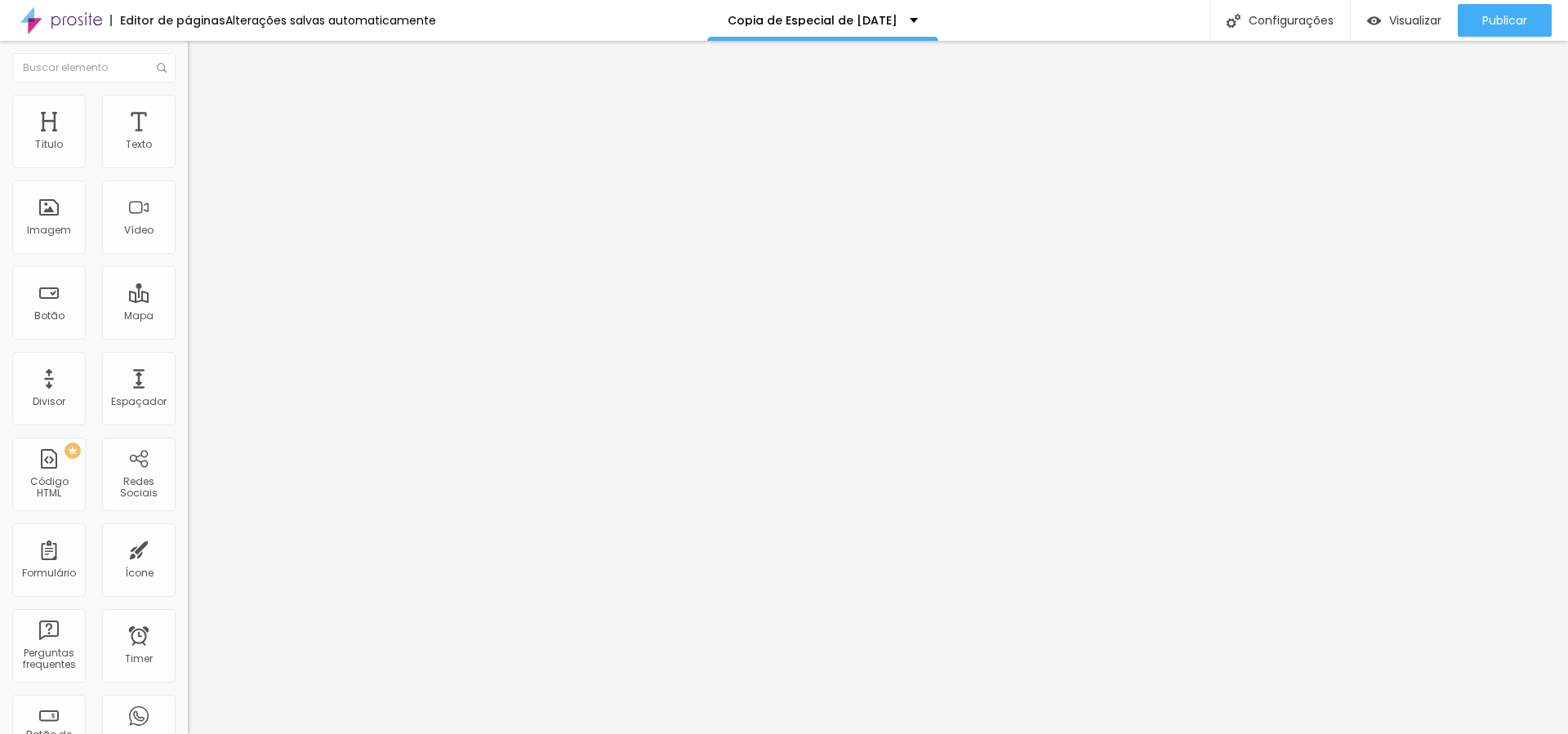
type input "50"
type input "55"
type input "60"
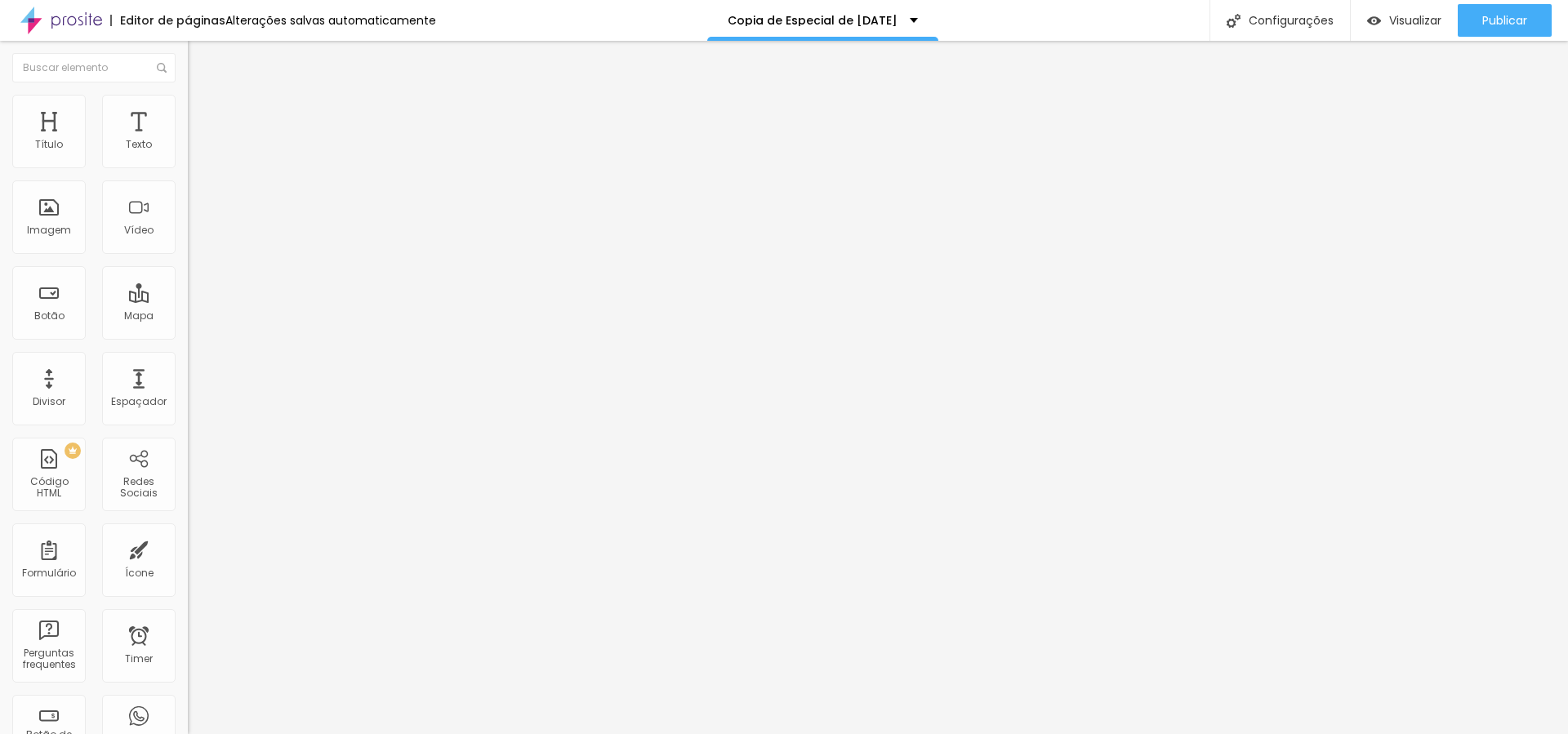
type input "60"
type input "55"
type input "50"
click at [188, 167] on input "range" at bounding box center [241, 160] width 106 height 13
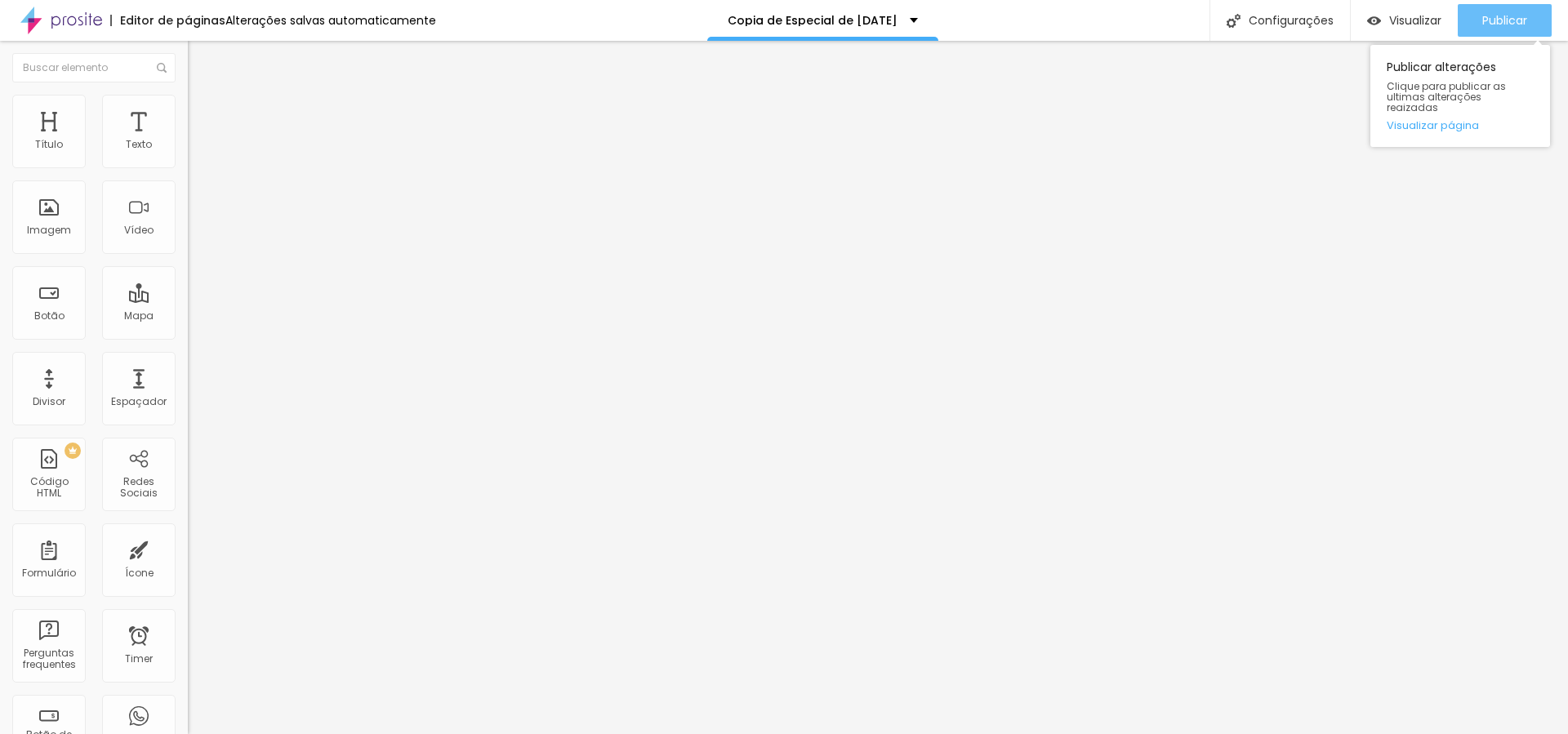
click at [1522, 20] on span "Publicar" at bounding box center [1504, 20] width 45 height 13
click at [1490, 17] on span "Publicar" at bounding box center [1504, 20] width 45 height 13
click at [1495, 21] on span "Publicar" at bounding box center [1504, 20] width 45 height 13
click at [1498, 18] on span "Publicar" at bounding box center [1504, 20] width 45 height 13
click at [1515, 16] on span "Publicar" at bounding box center [1504, 20] width 45 height 13
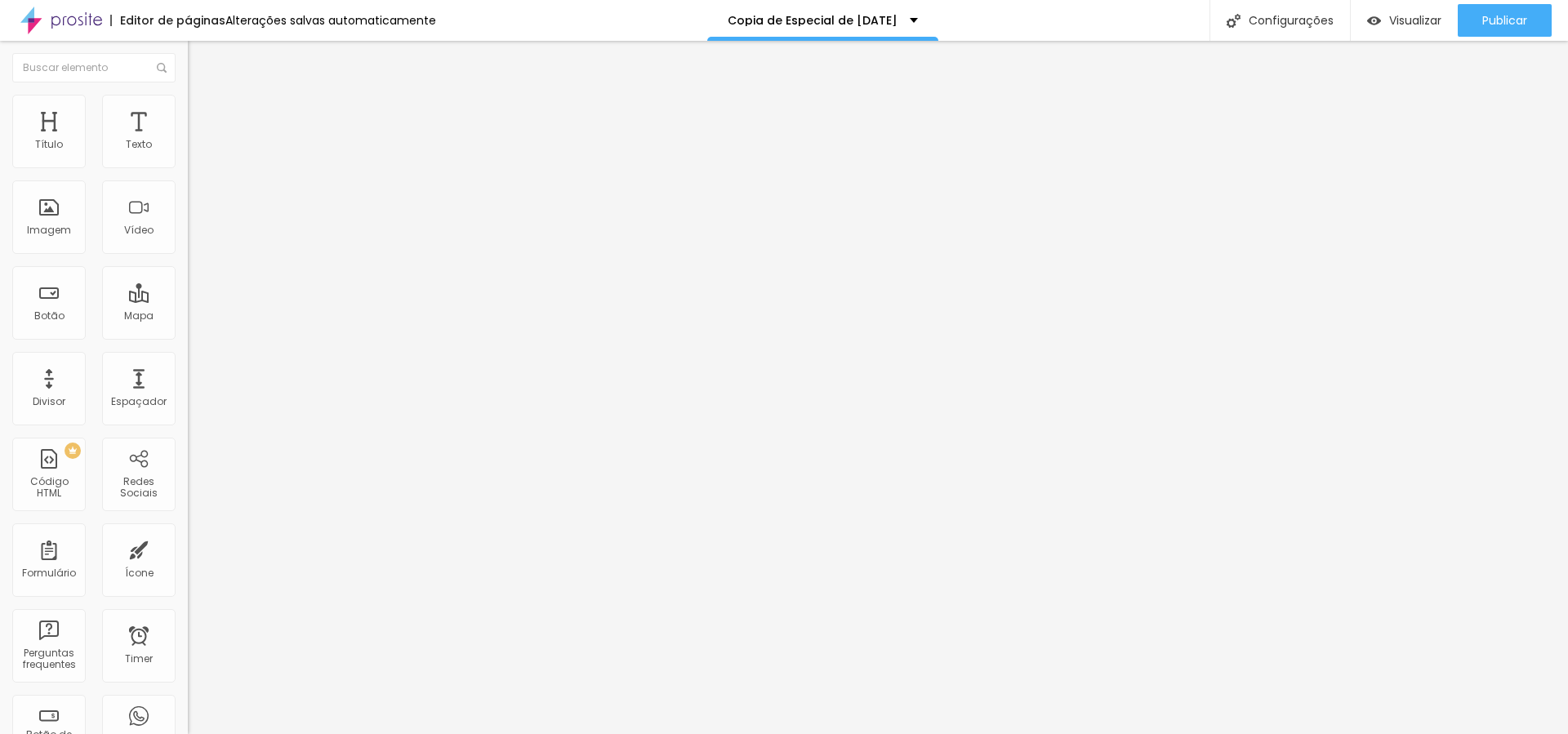
click at [200, 55] on img "button" at bounding box center [206, 59] width 13 height 13
click at [188, 140] on span "Adicionar imagem" at bounding box center [241, 133] width 106 height 14
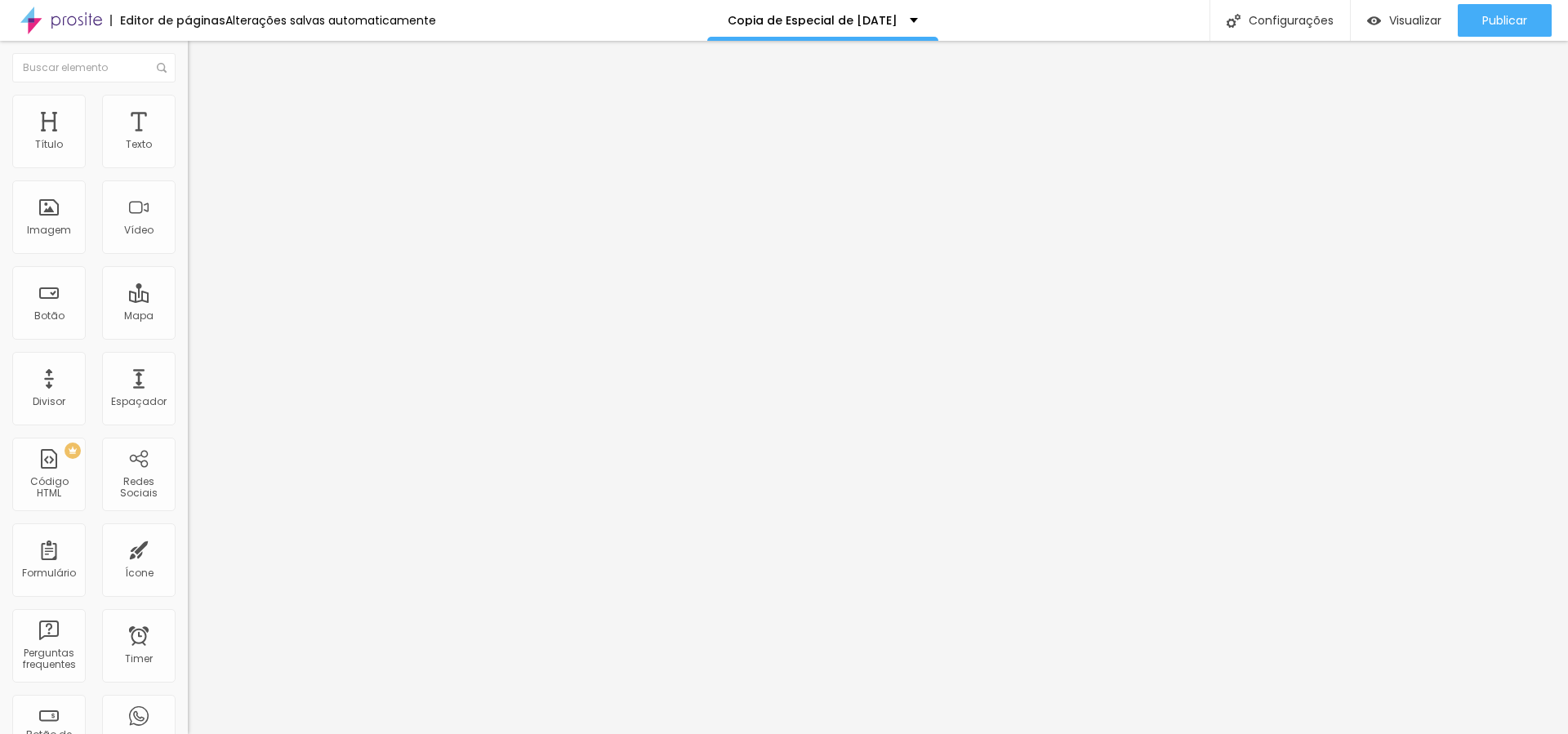
click at [202, 111] on span "Estilo" at bounding box center [214, 106] width 25 height 14
drag, startPoint x: 166, startPoint y: 174, endPoint x: 89, endPoint y: 175, distance: 77.0
click at [188, 167] on input "range" at bounding box center [241, 160] width 106 height 13
click at [200, 60] on img "button" at bounding box center [206, 59] width 13 height 13
click at [145, 387] on div "Espaçador" at bounding box center [138, 388] width 74 height 74
